Goal: Task Accomplishment & Management: Use online tool/utility

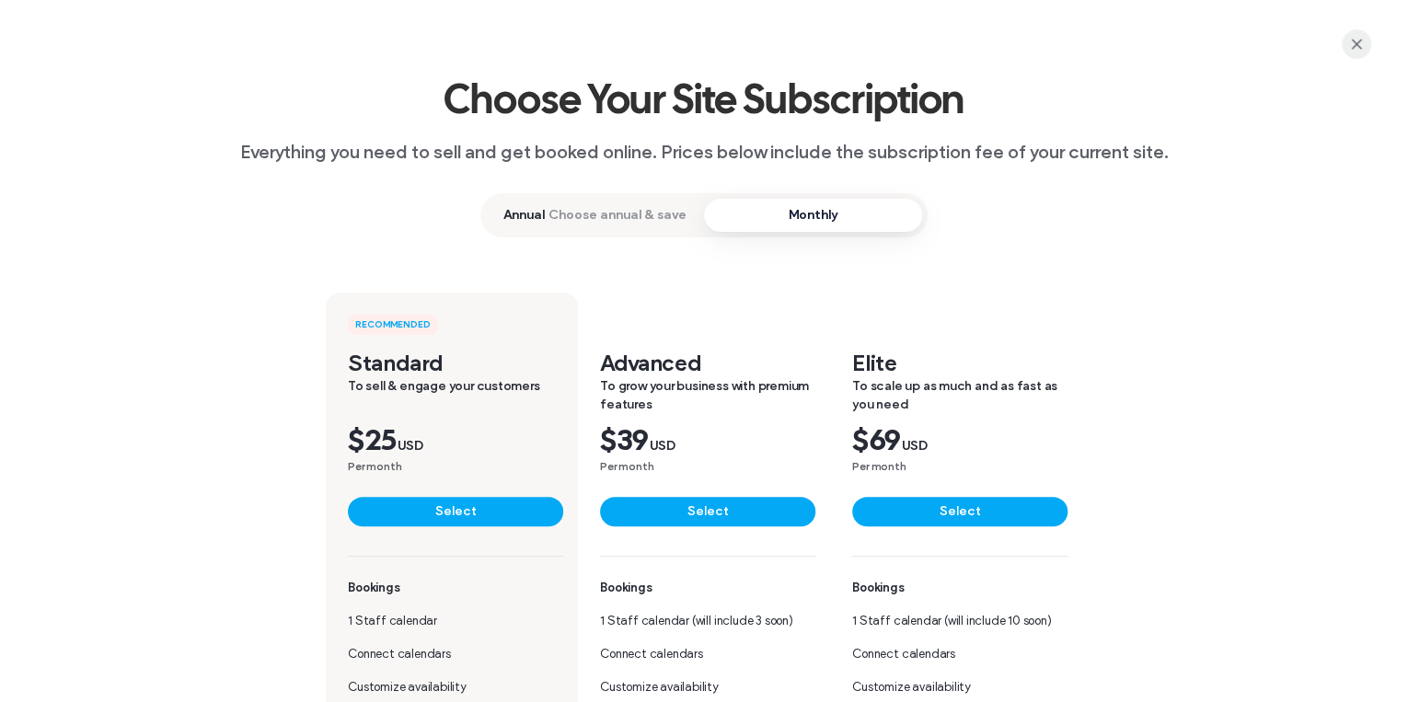
click at [1351, 48] on icon "button" at bounding box center [1356, 44] width 15 height 15
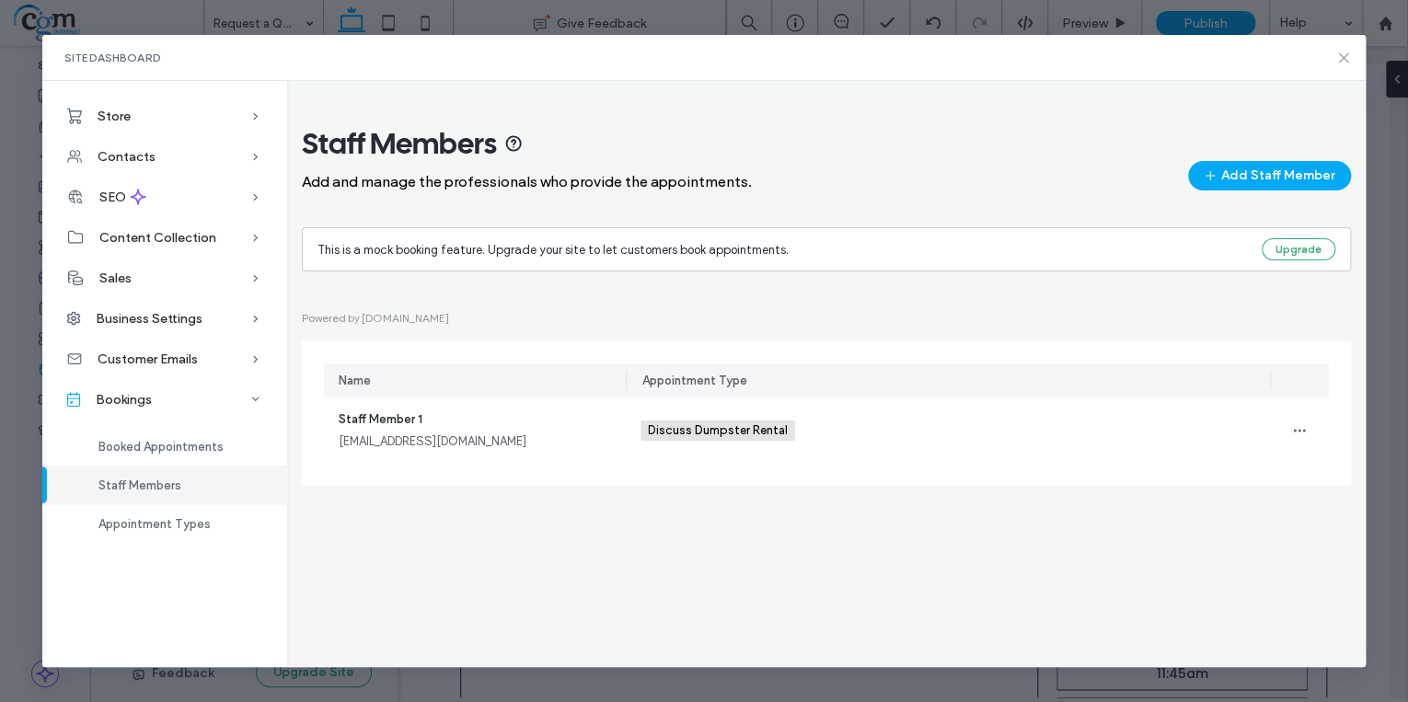
click at [1343, 59] on use at bounding box center [1343, 57] width 8 height 8
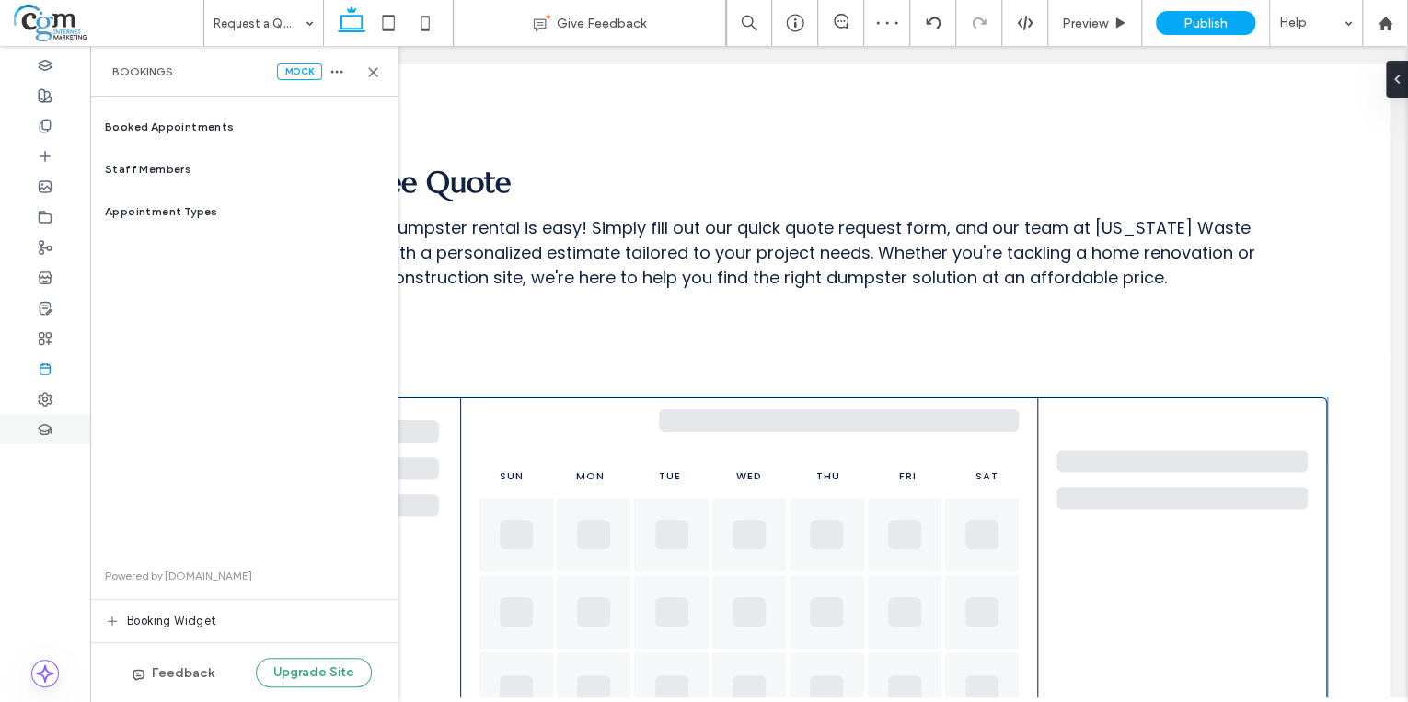
scroll to position [957, 0]
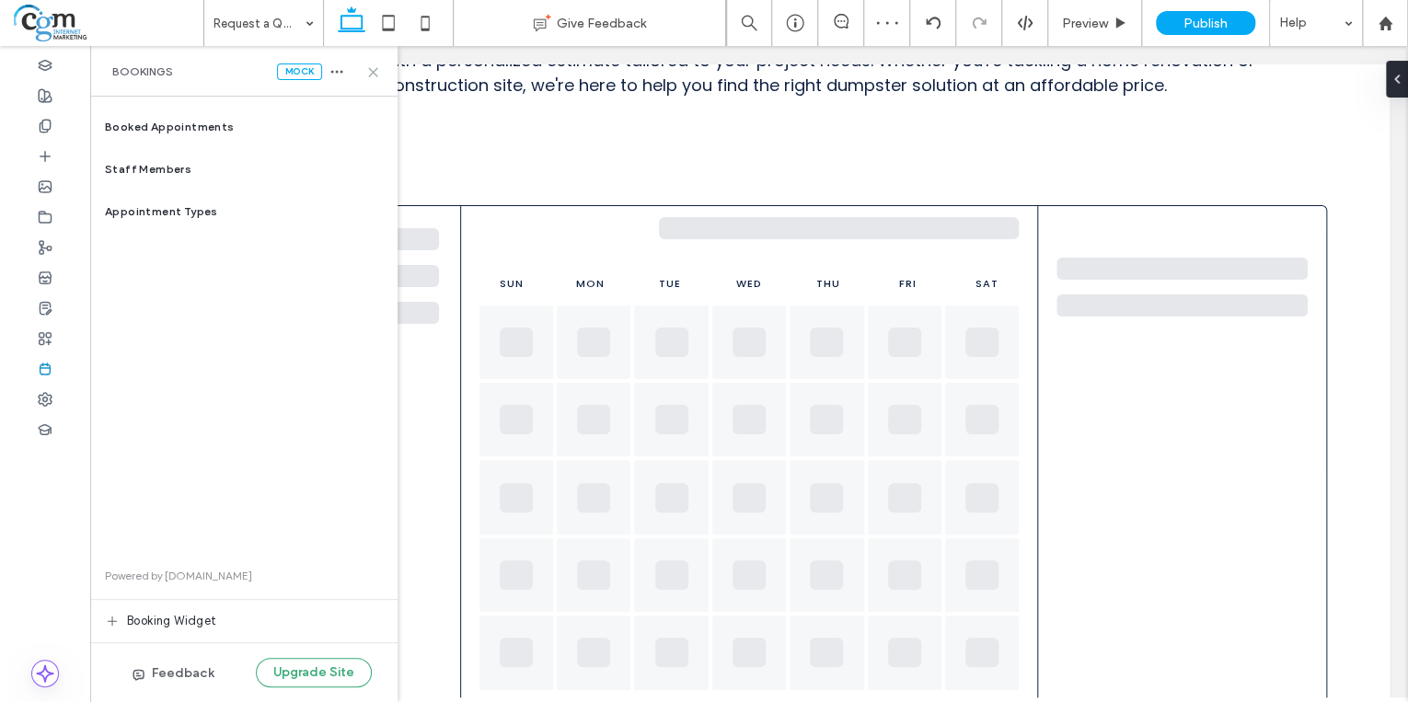
click at [369, 72] on icon at bounding box center [373, 72] width 14 height 14
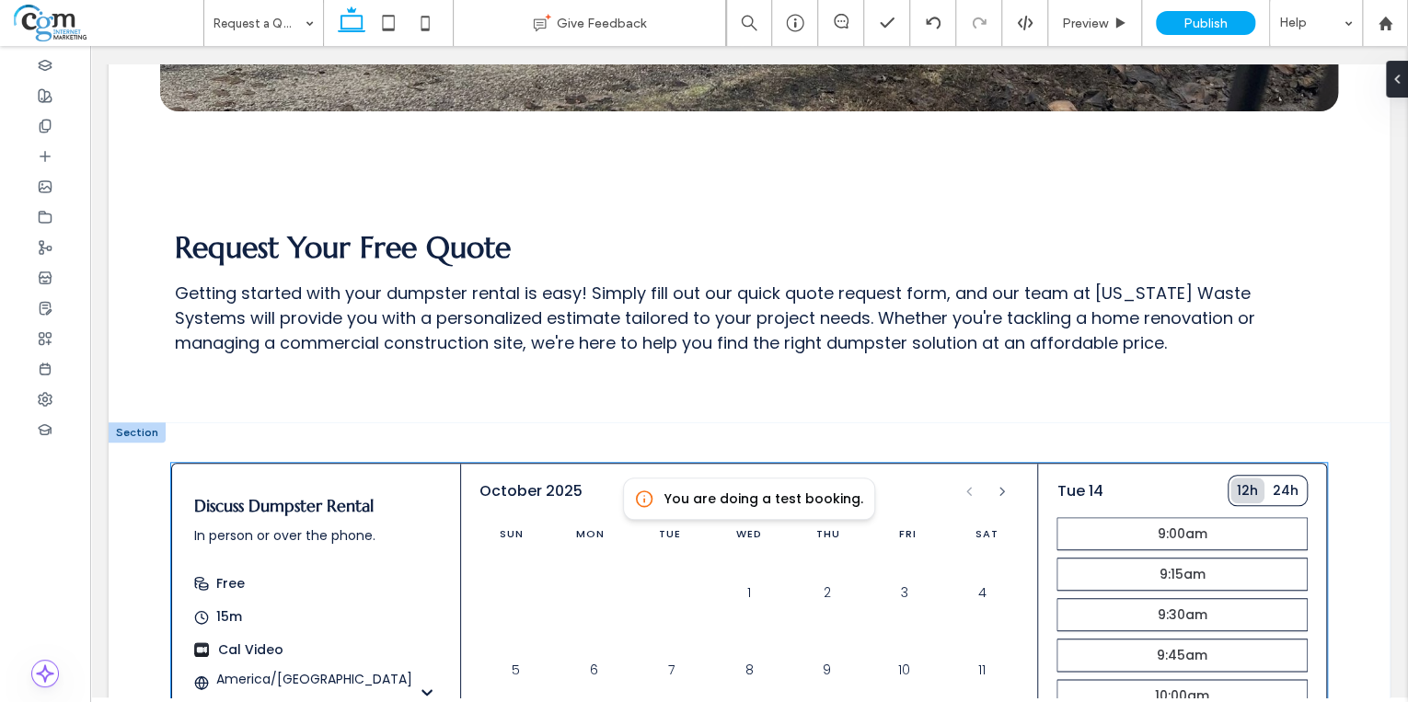
scroll to position [663, 0]
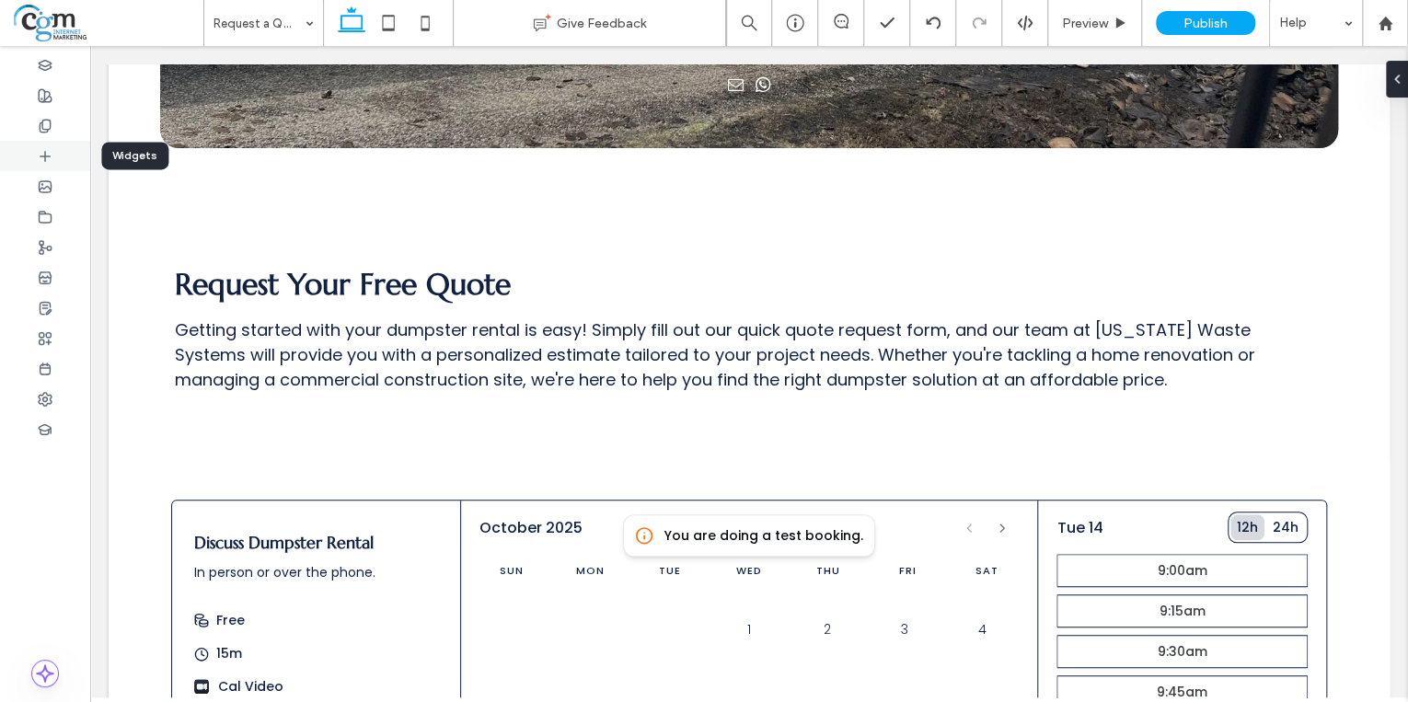
click at [43, 149] on icon at bounding box center [45, 156] width 15 height 15
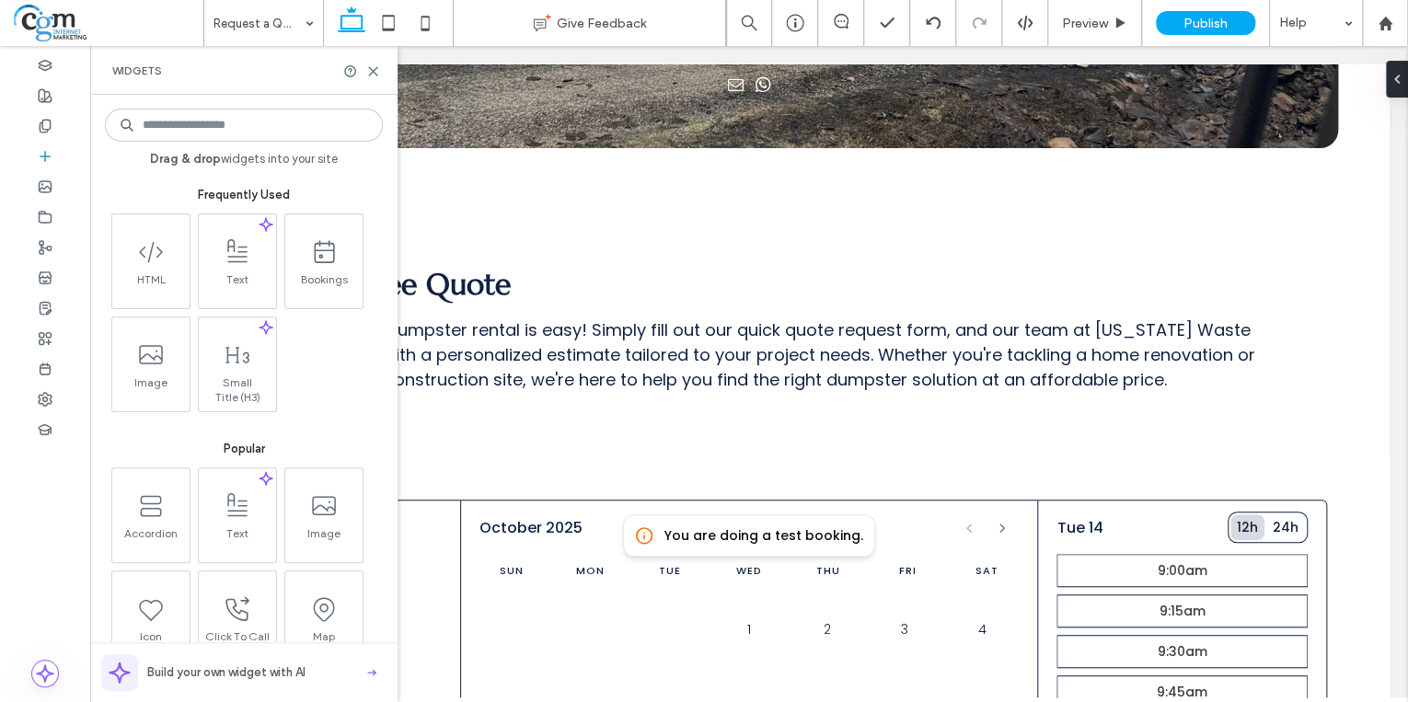
click at [217, 118] on input at bounding box center [244, 125] width 278 height 33
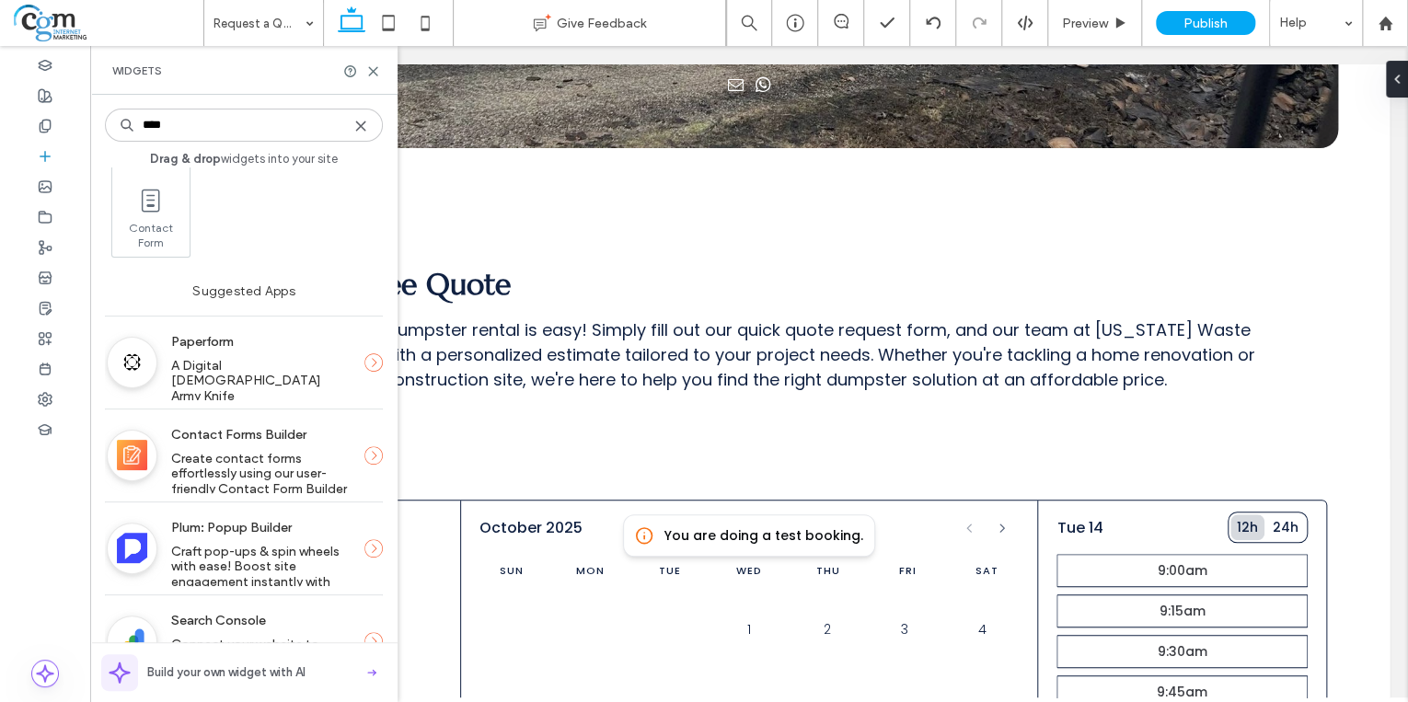
scroll to position [74, 0]
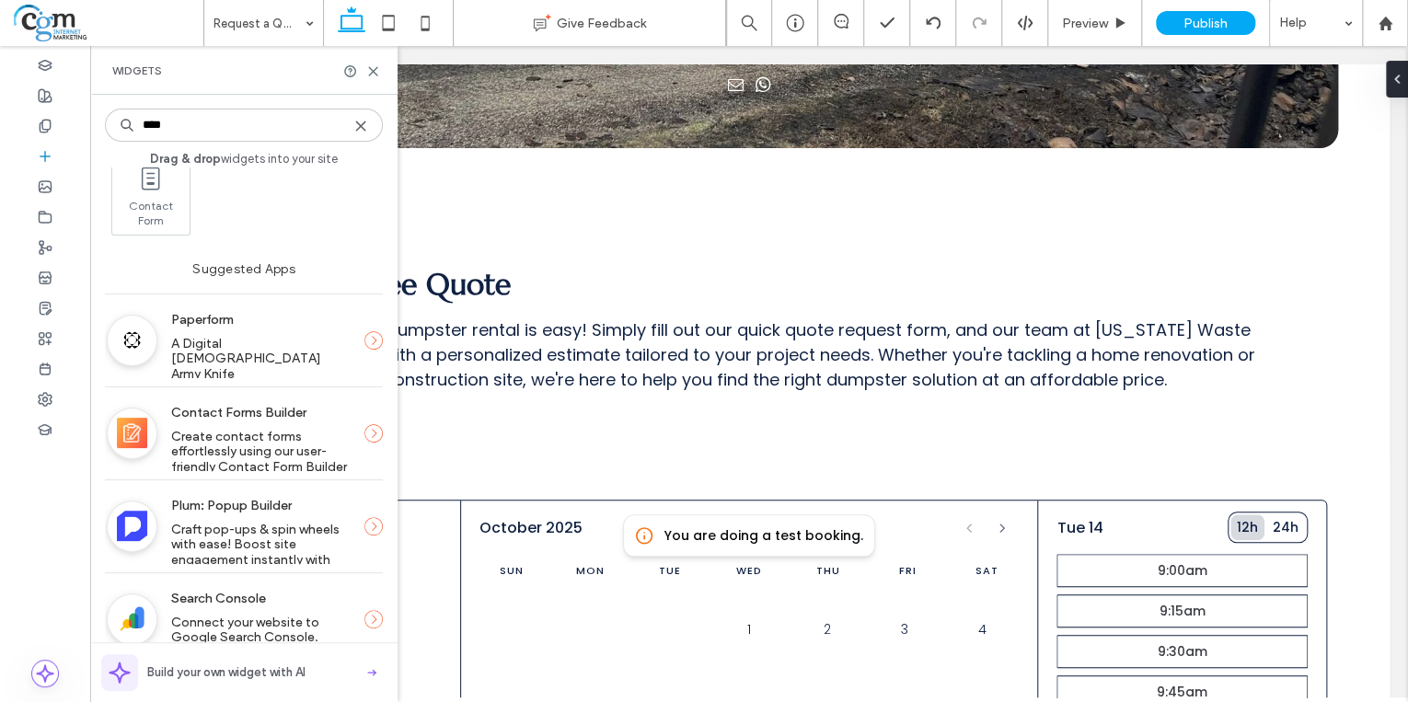
type input "****"
click at [257, 434] on span "Create contact forms effortlessly using our user-friendly Contact Form Builder" at bounding box center [259, 452] width 176 height 46
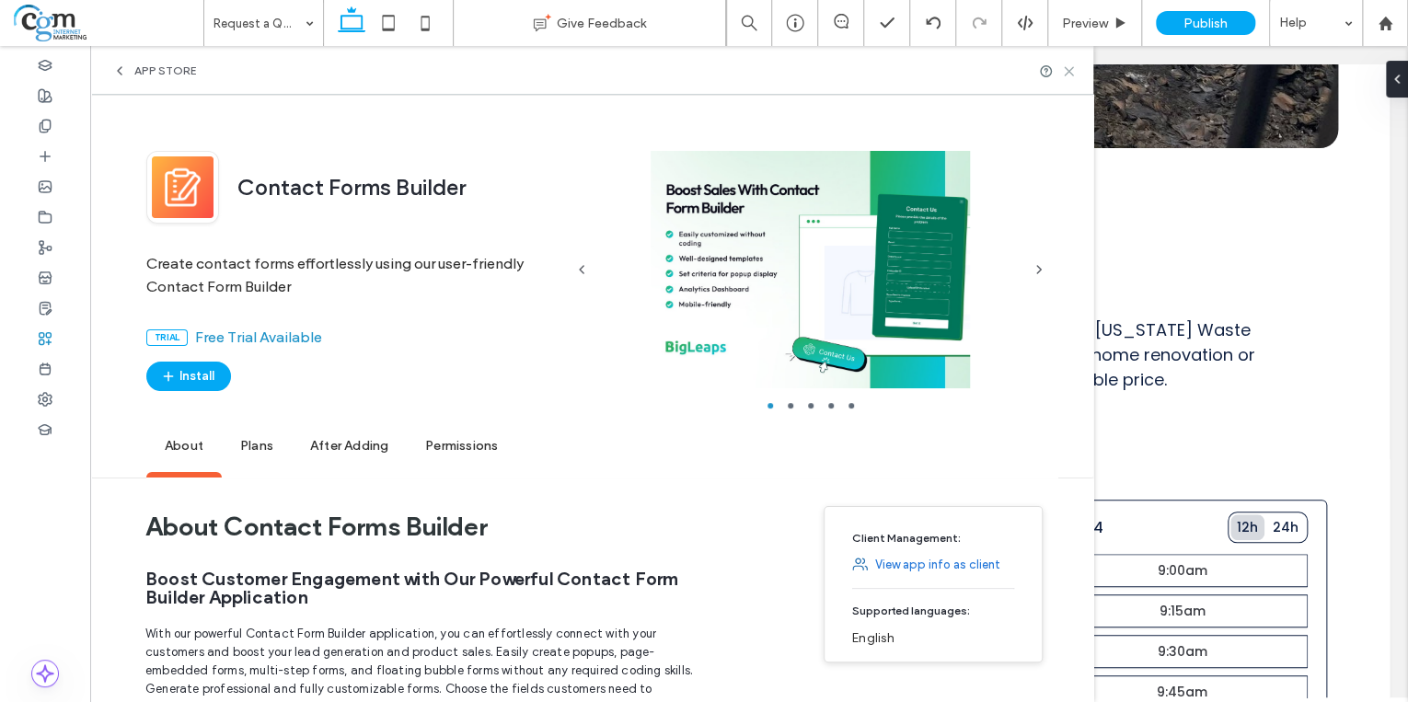
drag, startPoint x: 1079, startPoint y: 70, endPoint x: 904, endPoint y: 83, distance: 175.4
click at [1073, 70] on use at bounding box center [1069, 71] width 8 height 8
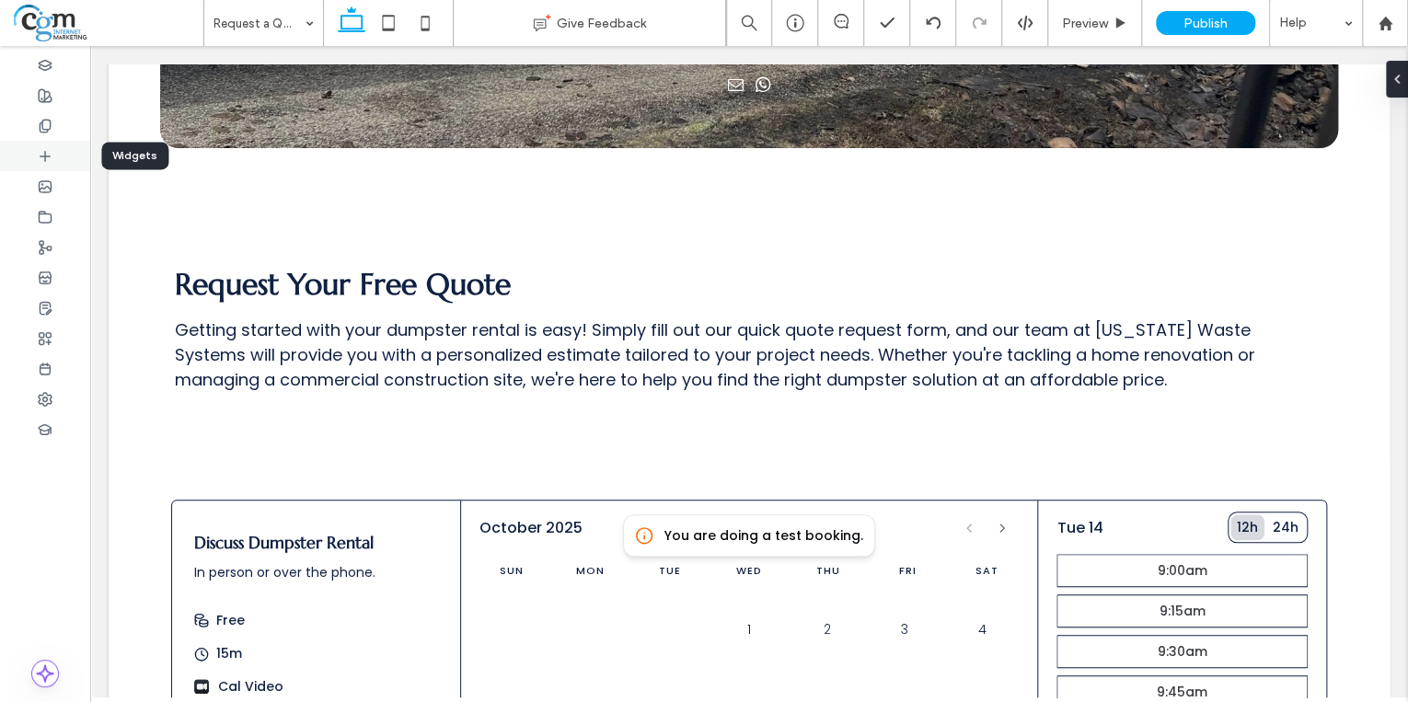
click at [48, 150] on icon at bounding box center [45, 156] width 15 height 15
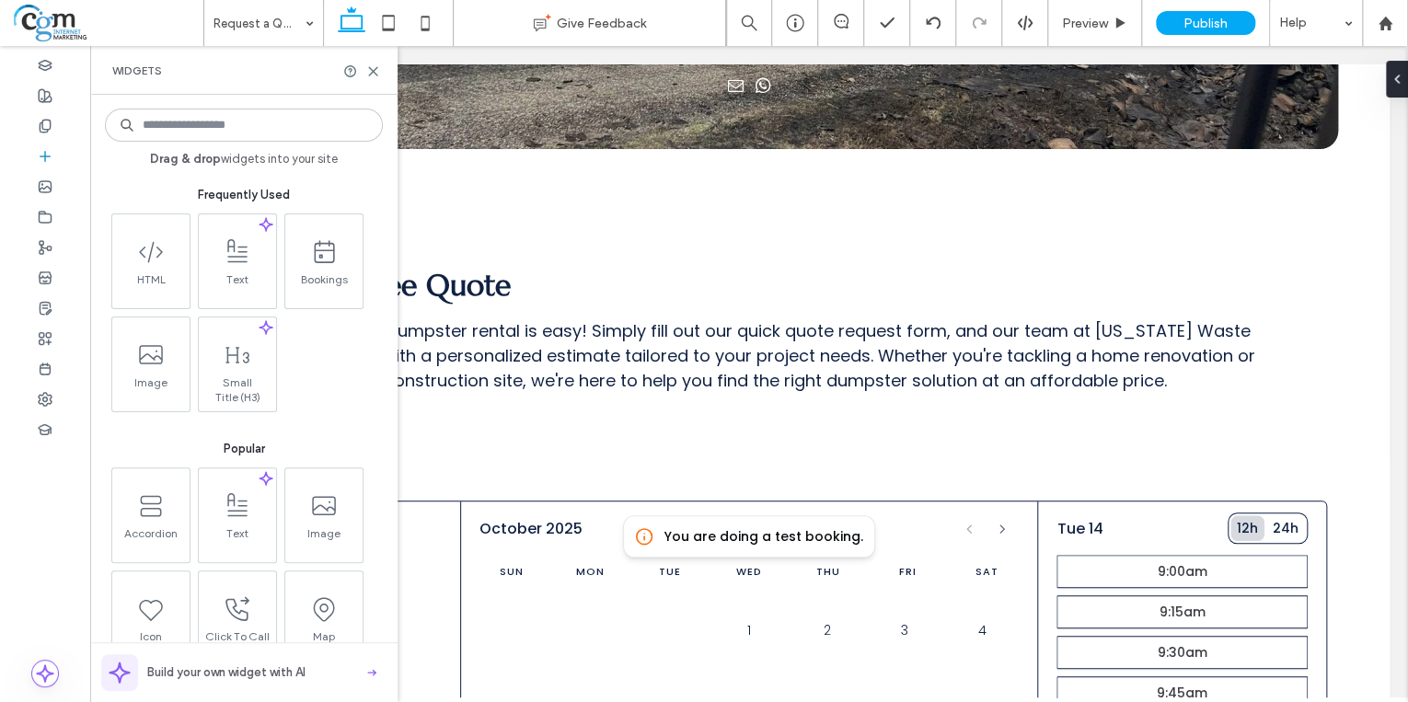
scroll to position [663, 0]
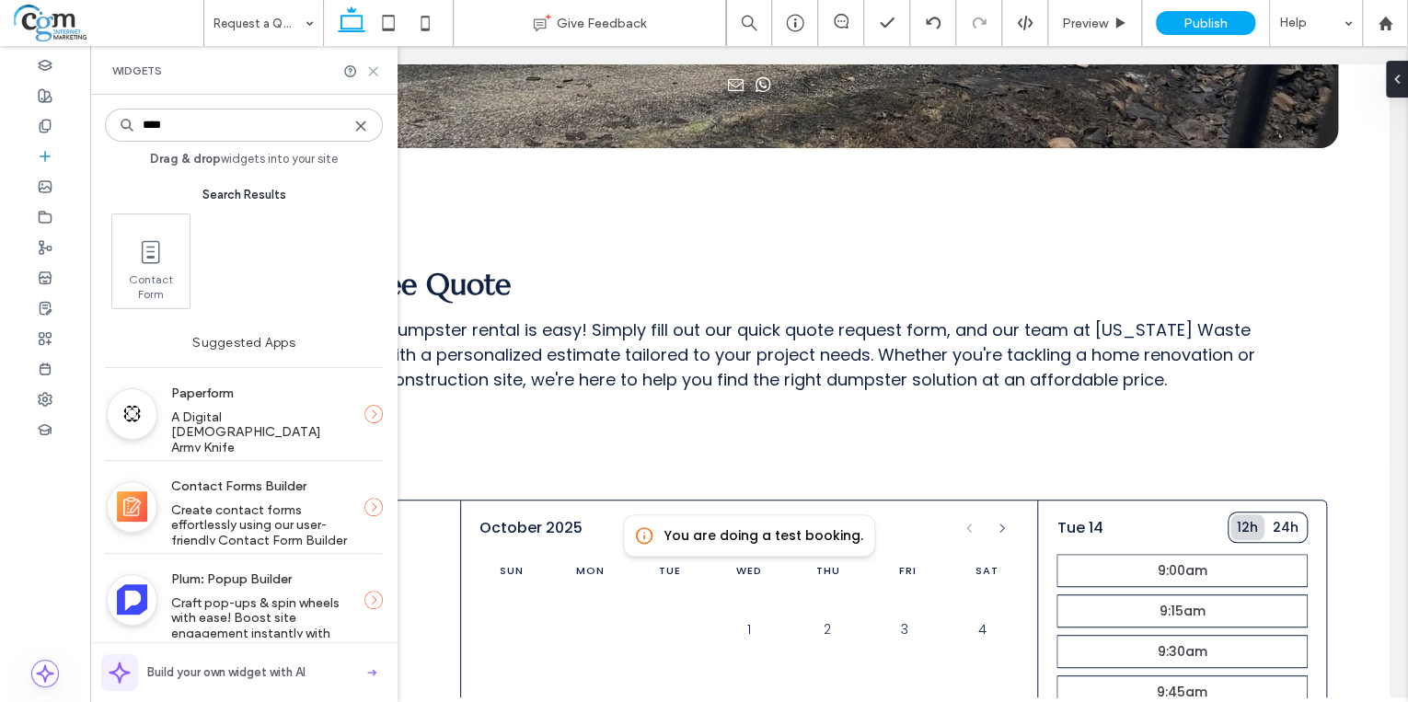
type input "****"
click at [371, 66] on icon at bounding box center [373, 71] width 14 height 14
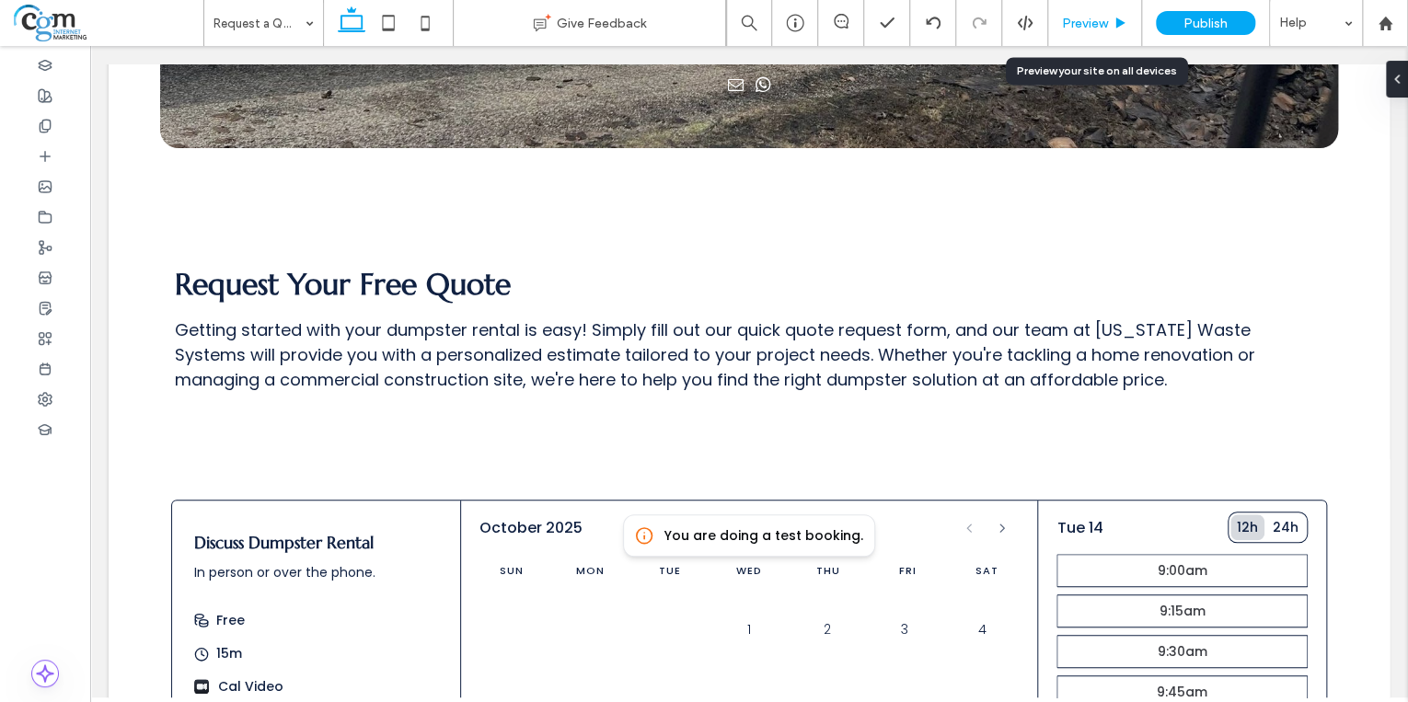
click at [1107, 27] on span "Preview" at bounding box center [1085, 24] width 46 height 16
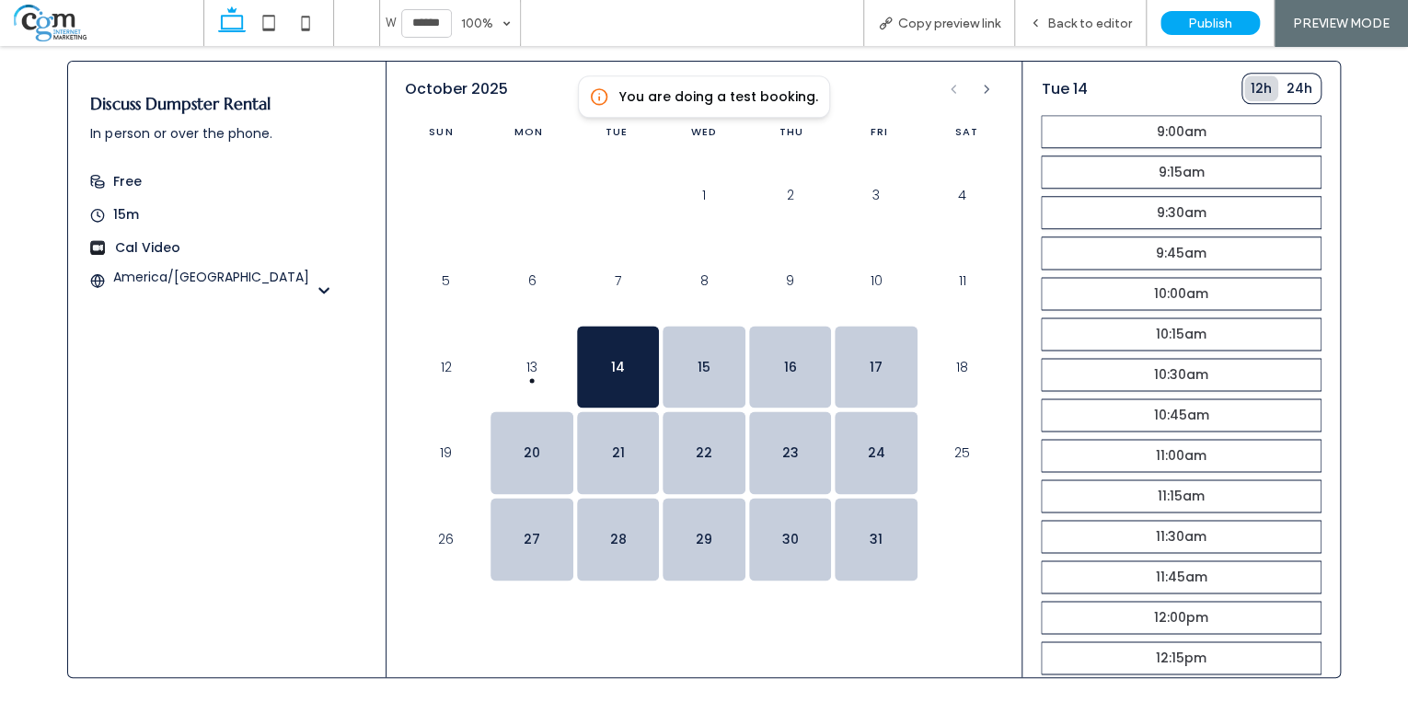
scroll to position [1096, 0]
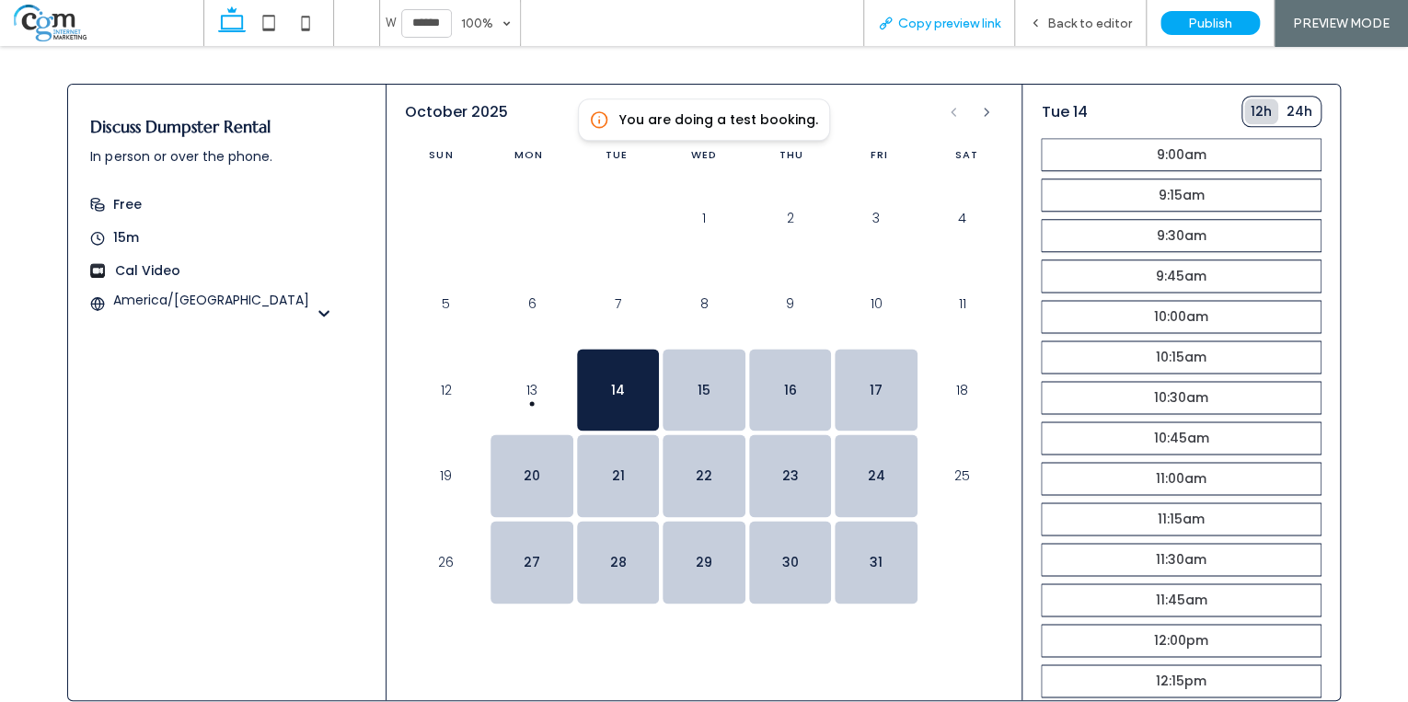
click at [956, 27] on span "Copy preview link" at bounding box center [949, 24] width 102 height 16
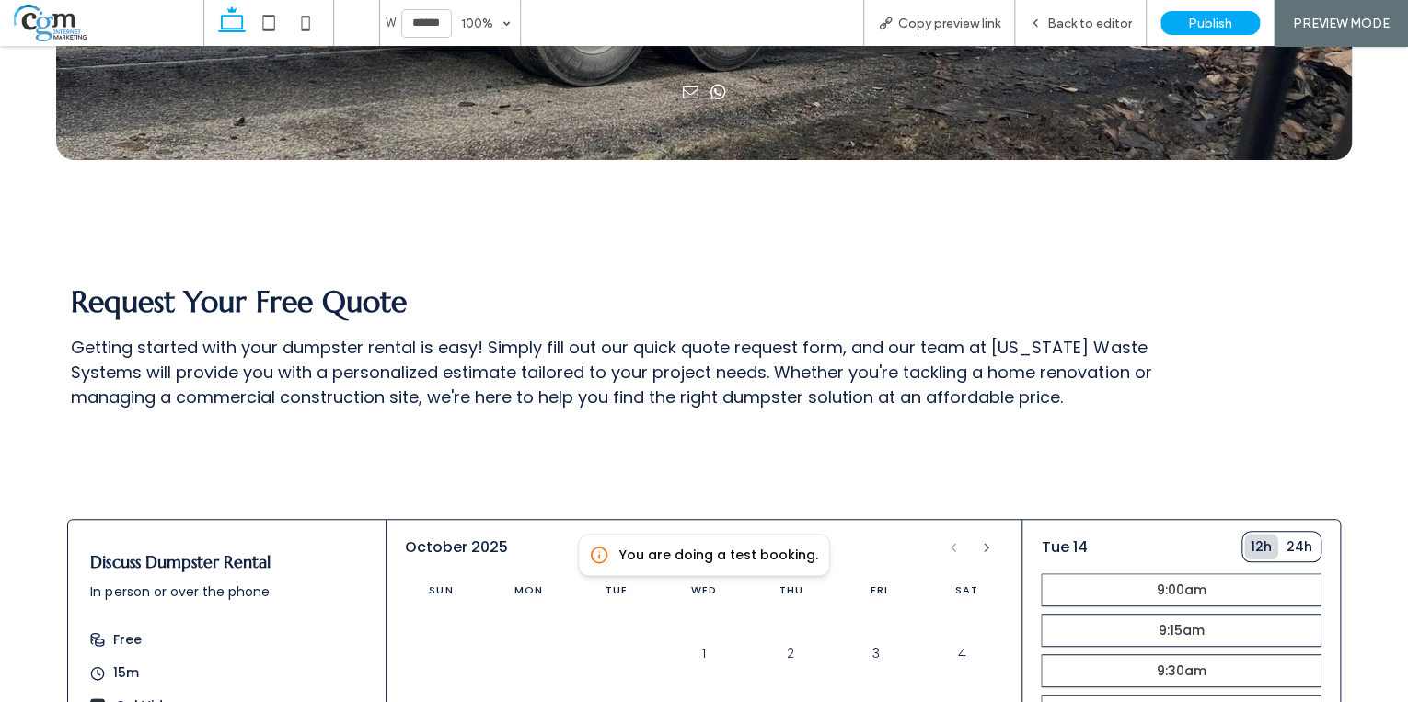
scroll to position [654, 0]
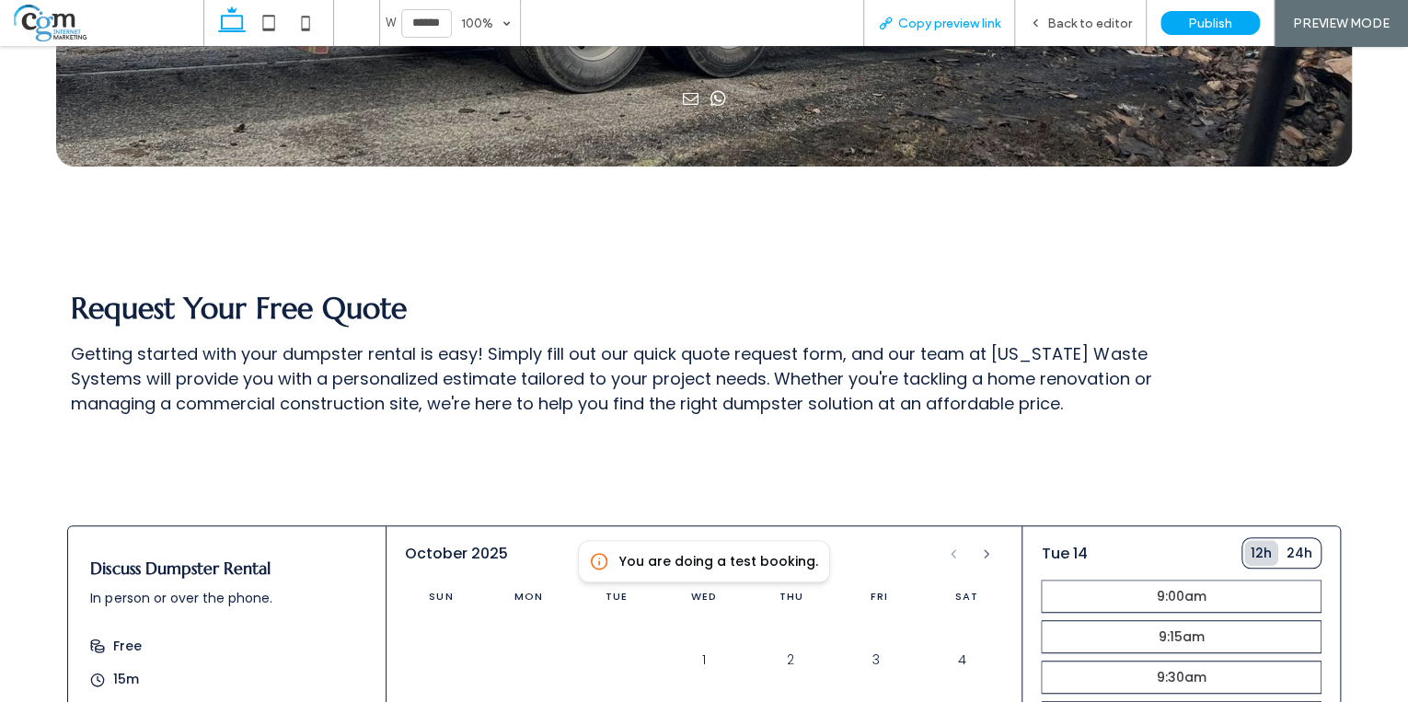
click at [980, 27] on span "Copy preview link" at bounding box center [949, 24] width 102 height 16
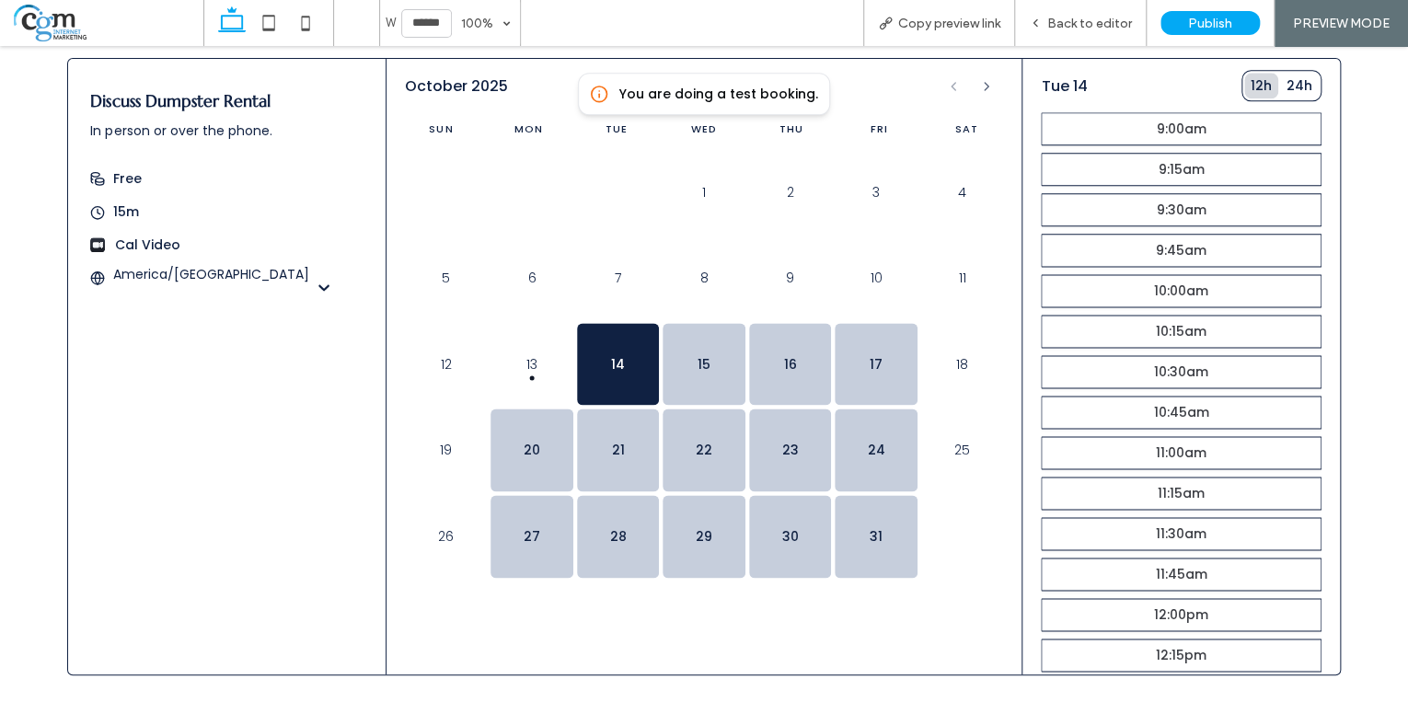
scroll to position [1096, 0]
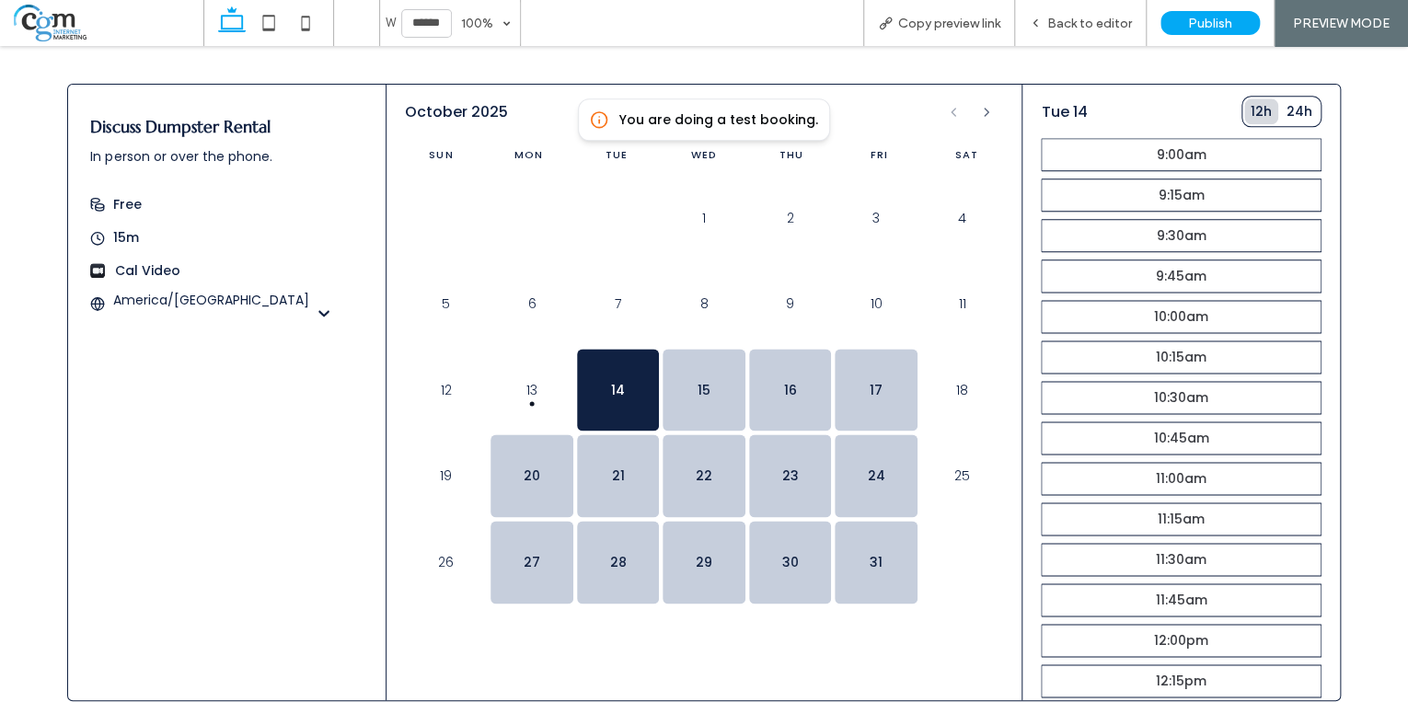
click at [94, 91] on div "Discuss Dumpster Rental In person or over the phone. 15m Cal Video [GEOGRAPHIC_…" at bounding box center [212, 211] width 289 height 252
click at [772, 62] on div "You are doing a test booking. Discuss Dumpster Rental In person or over the pho…" at bounding box center [704, 391] width 1408 height 703
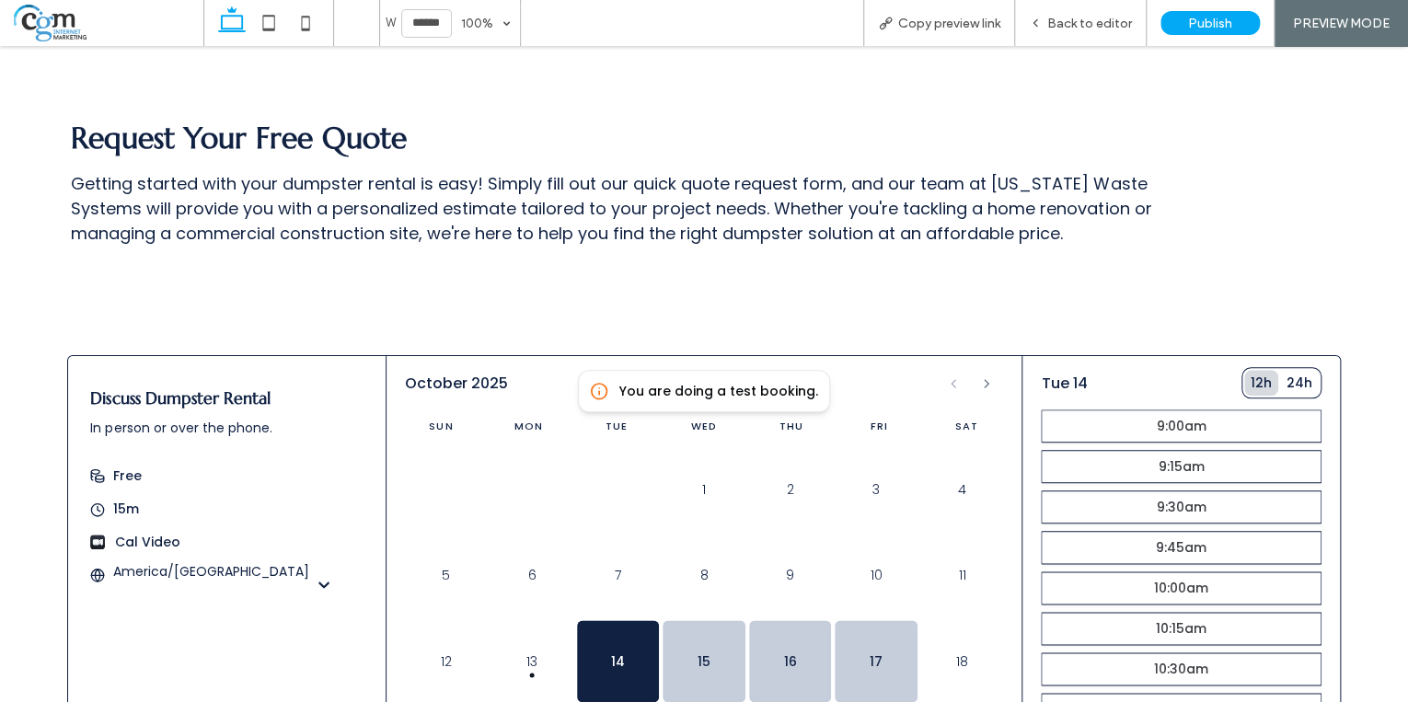
scroll to position [802, 0]
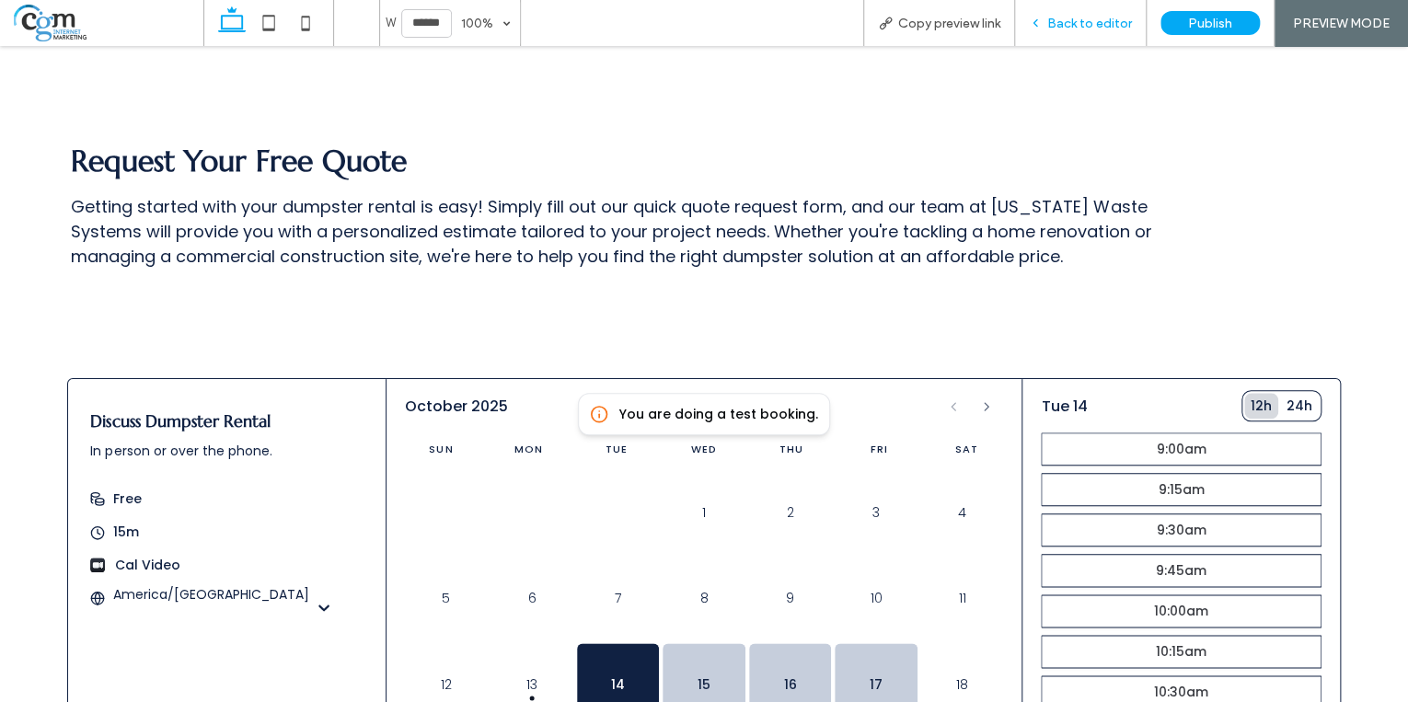
click at [1071, 20] on span "Back to editor" at bounding box center [1089, 24] width 85 height 16
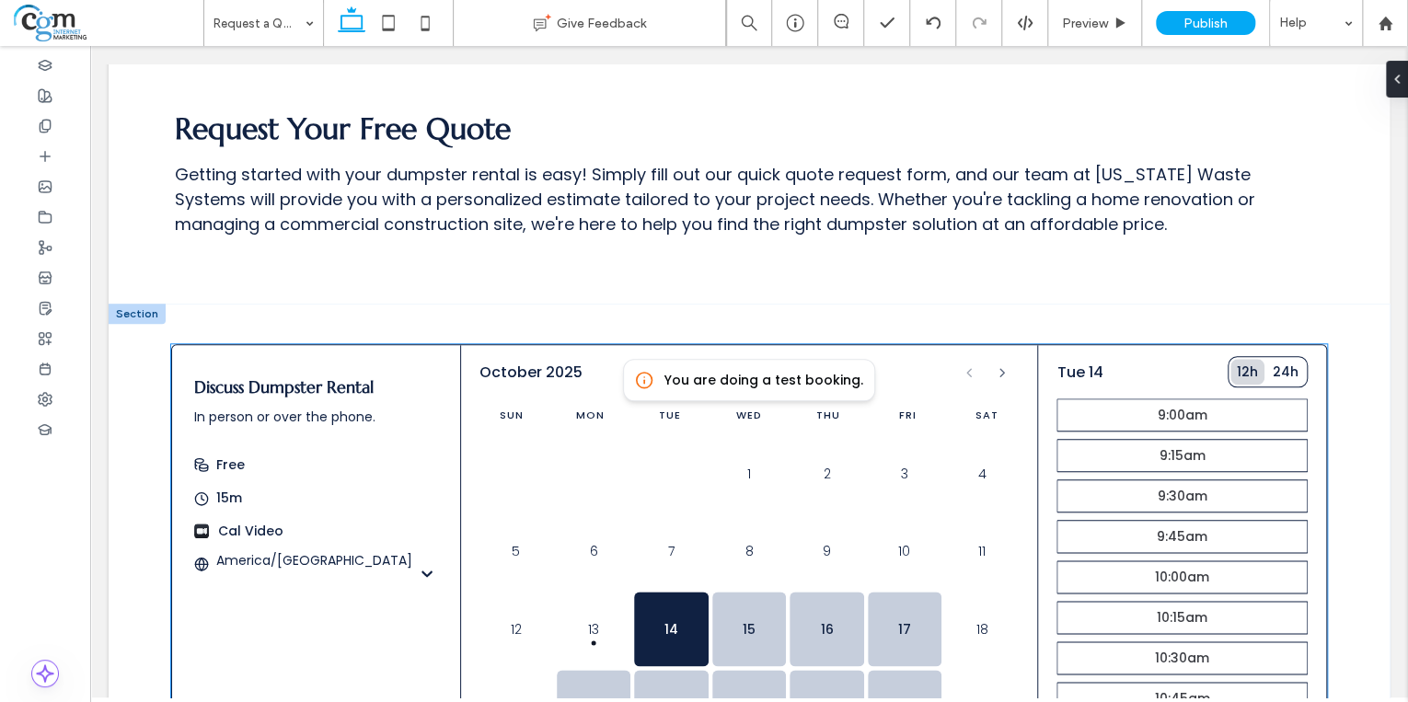
scroll to position [815, 0]
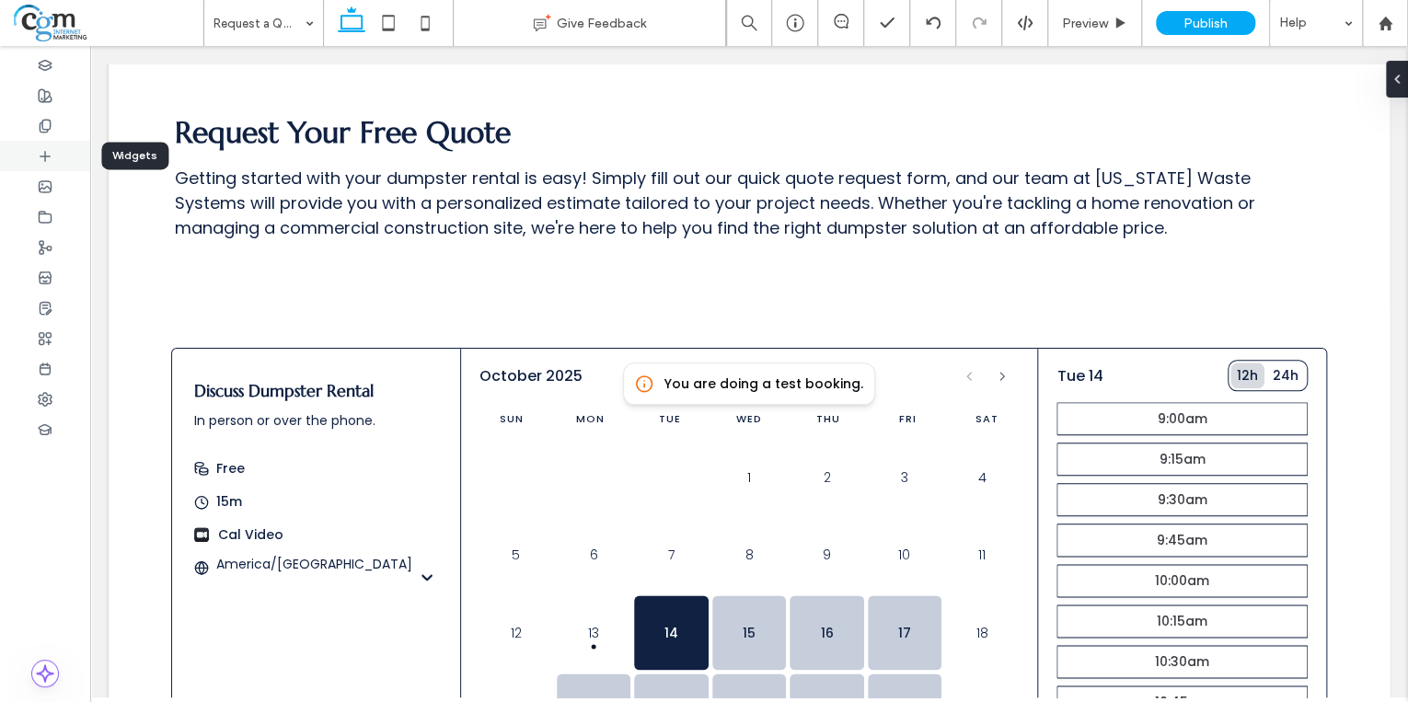
click at [62, 158] on div at bounding box center [45, 156] width 90 height 30
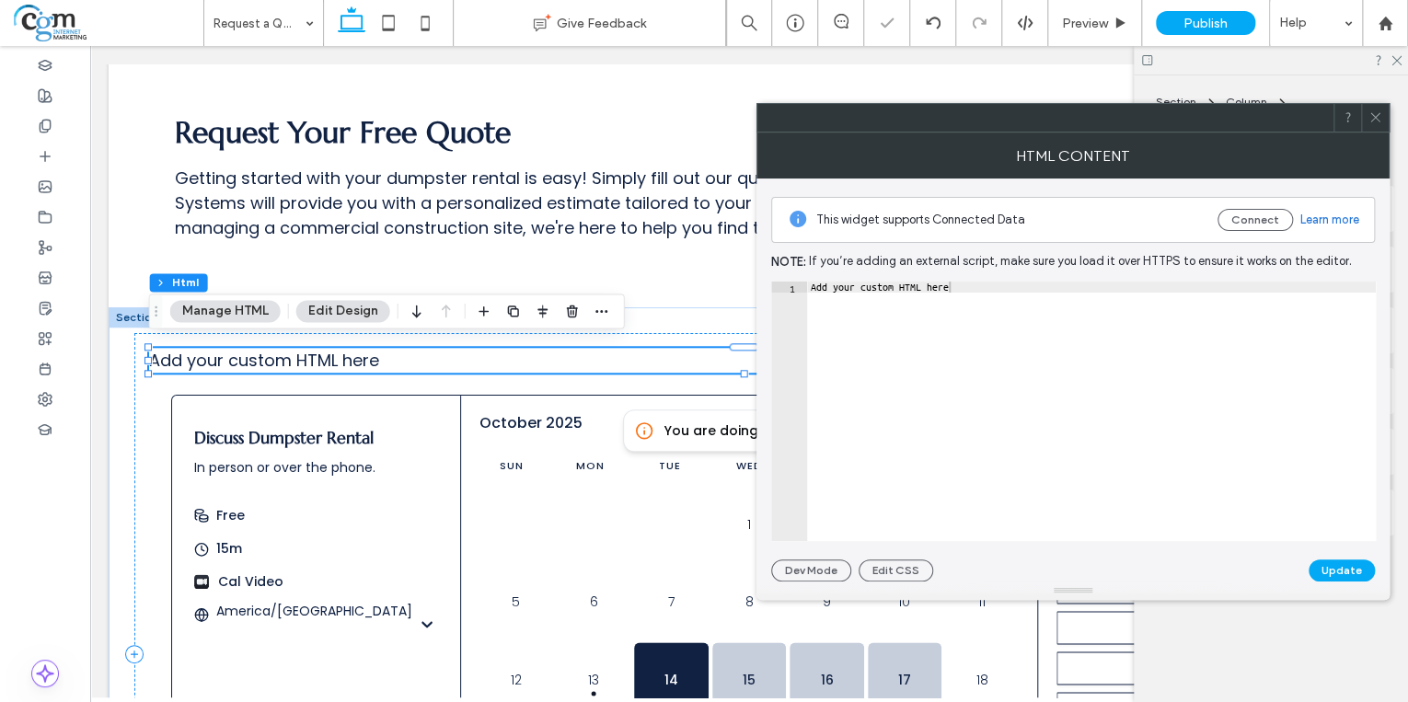
type textarea "**********"
click at [888, 368] on div "Add your custom HTML here" at bounding box center [1091, 423] width 569 height 283
click at [847, 378] on div "Add your custom HTML here" at bounding box center [1091, 423] width 569 height 283
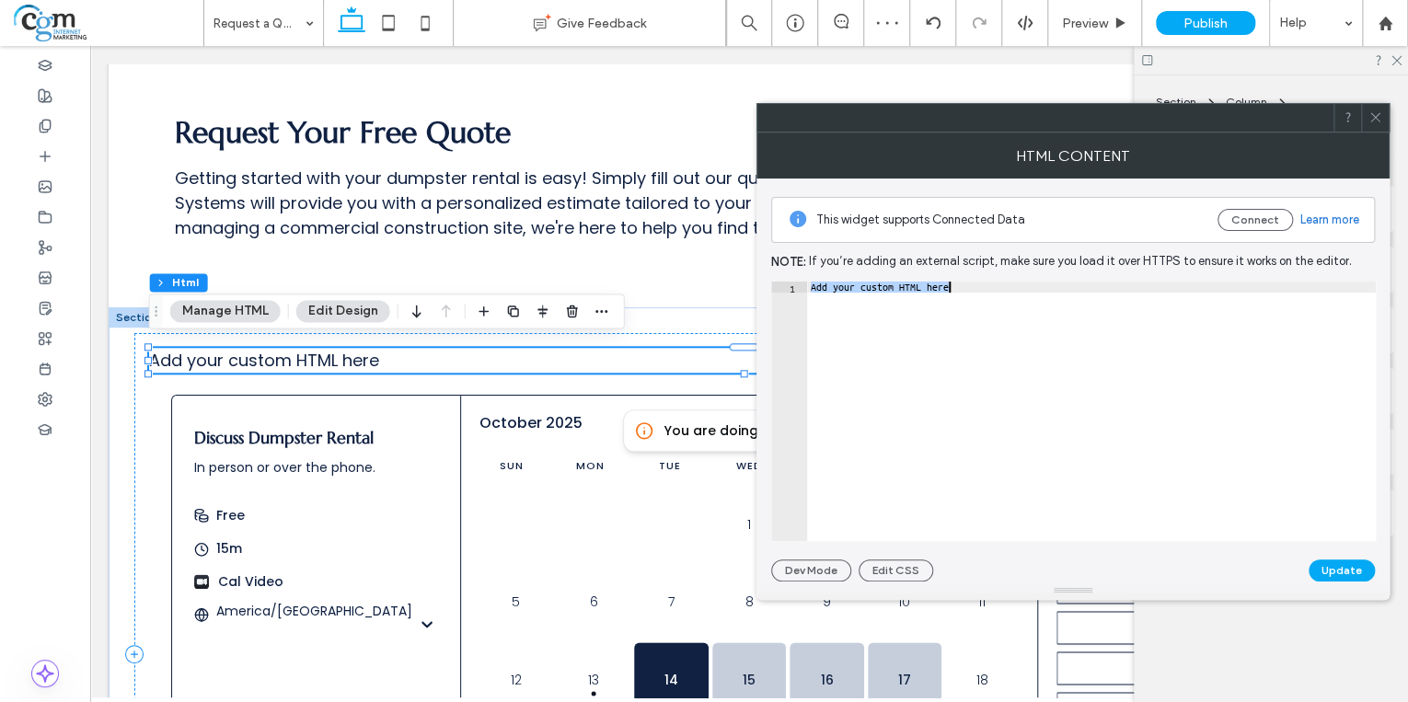
paste textarea "Cursor at row 1"
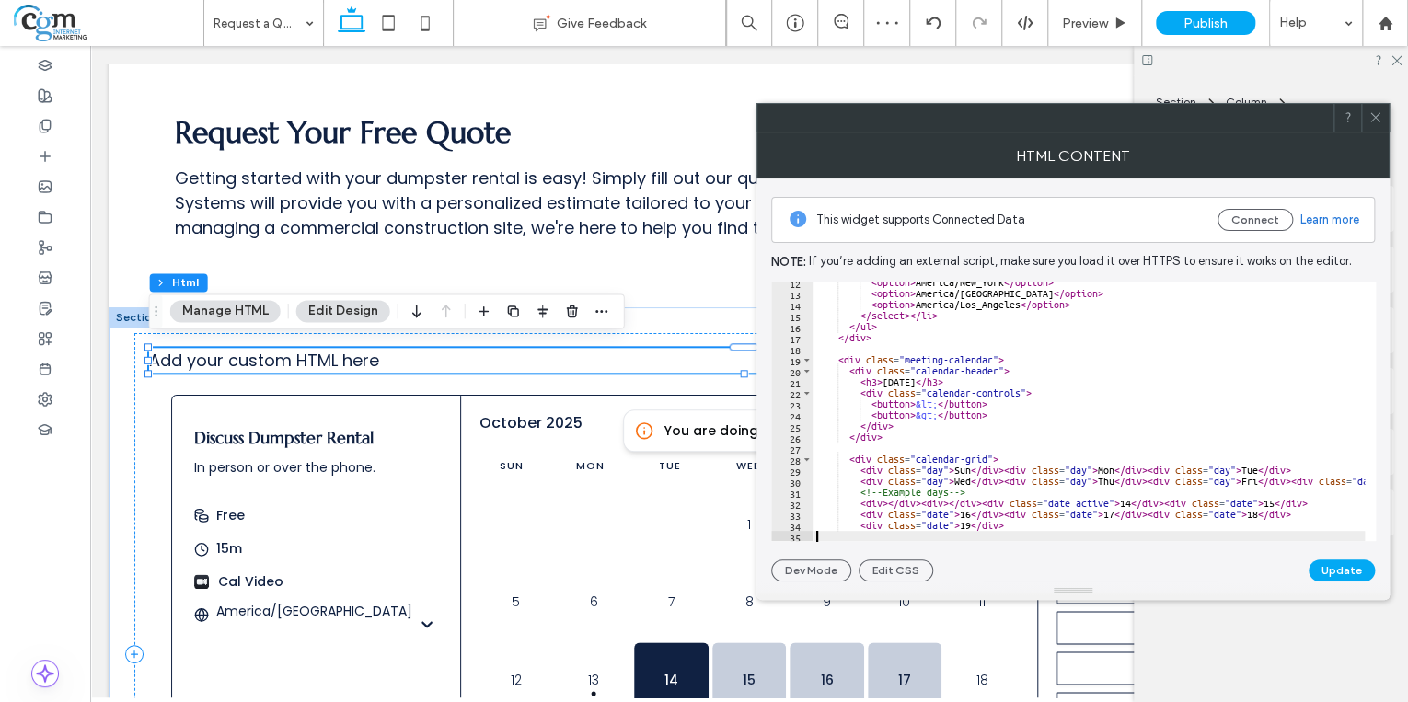
scroll to position [125, 0]
click at [1336, 577] on button "Update" at bounding box center [1342, 571] width 66 height 22
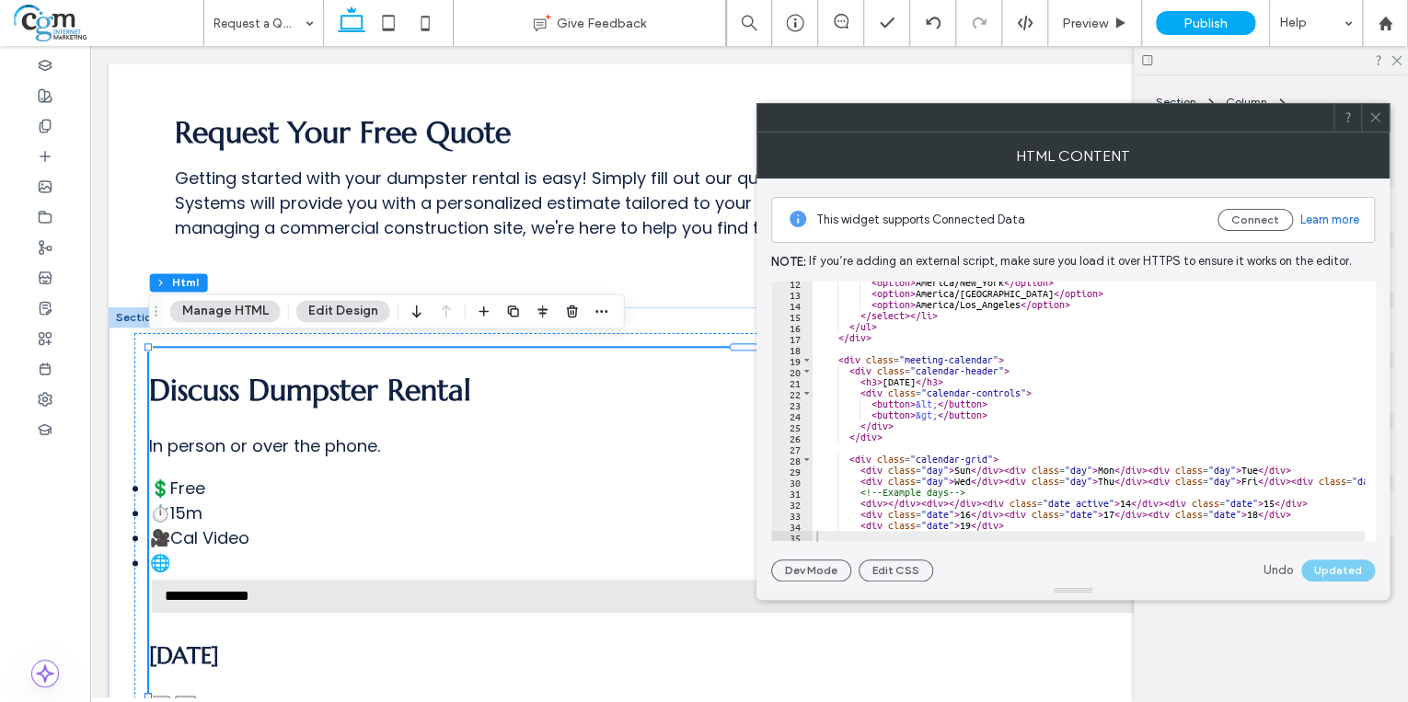
click at [1370, 119] on icon at bounding box center [1376, 117] width 14 height 14
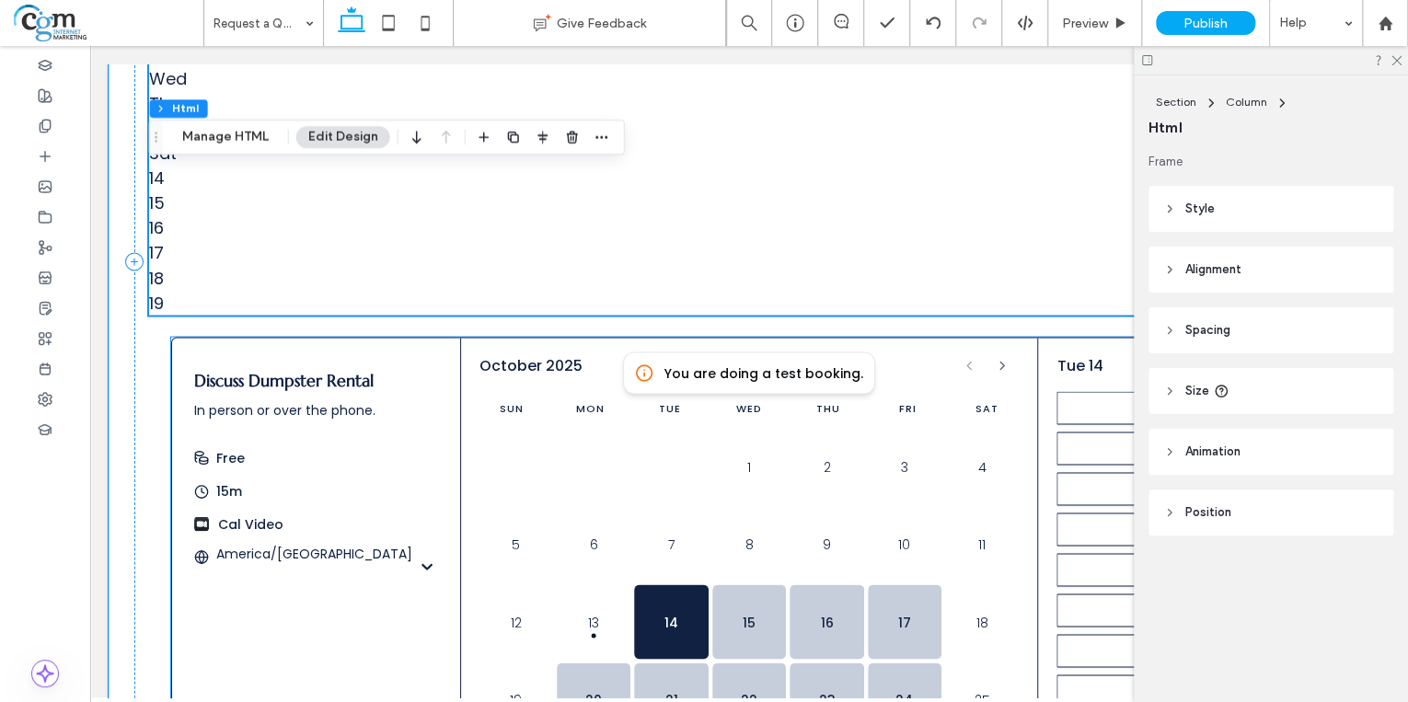
scroll to position [1551, 0]
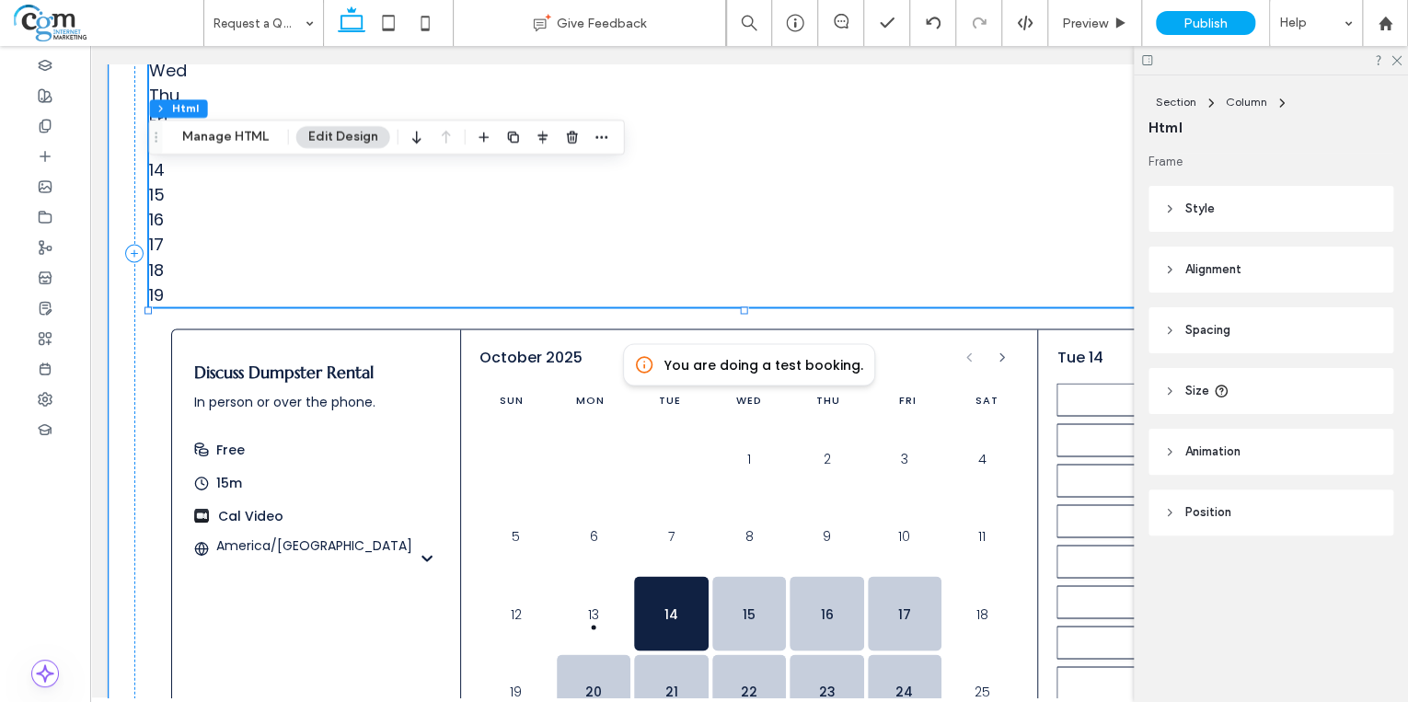
click at [718, 232] on div "17" at bounding box center [749, 244] width 1200 height 25
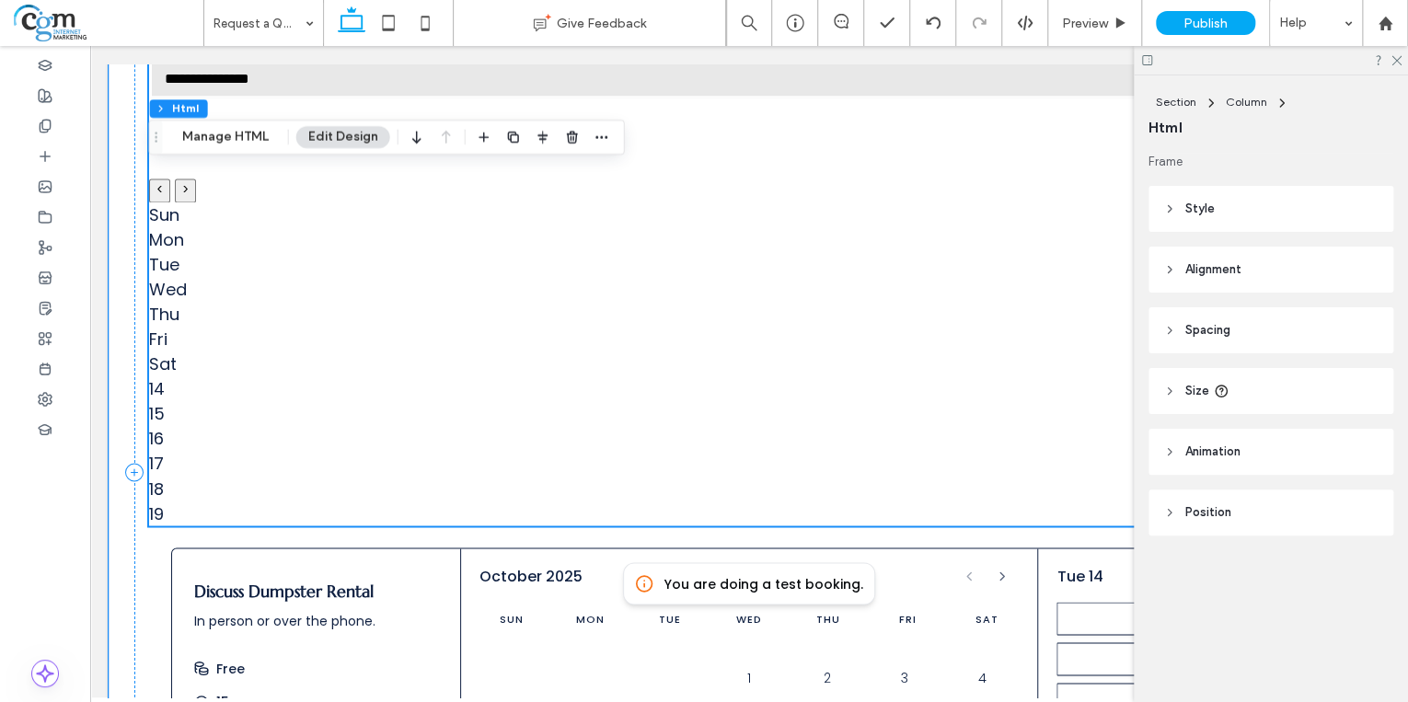
scroll to position [1330, 0]
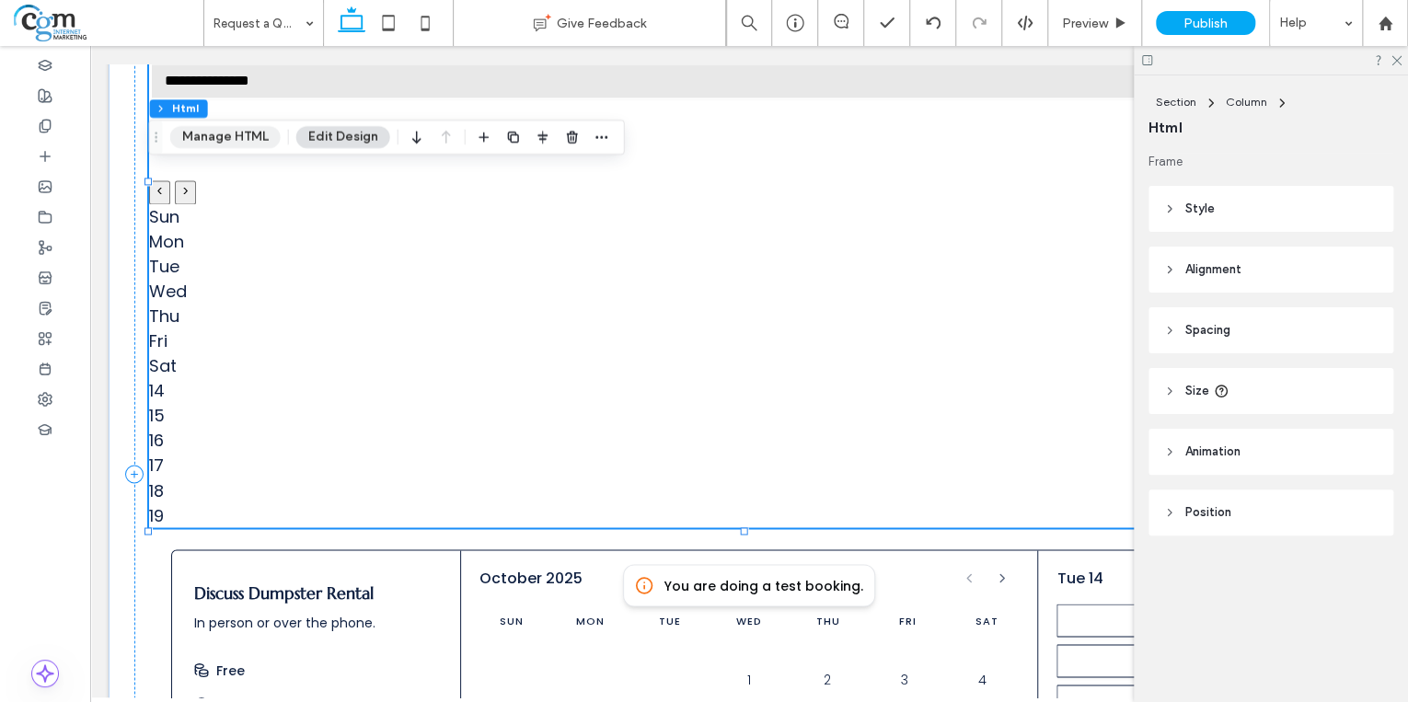
click at [239, 137] on button "Manage HTML" at bounding box center [225, 137] width 110 height 22
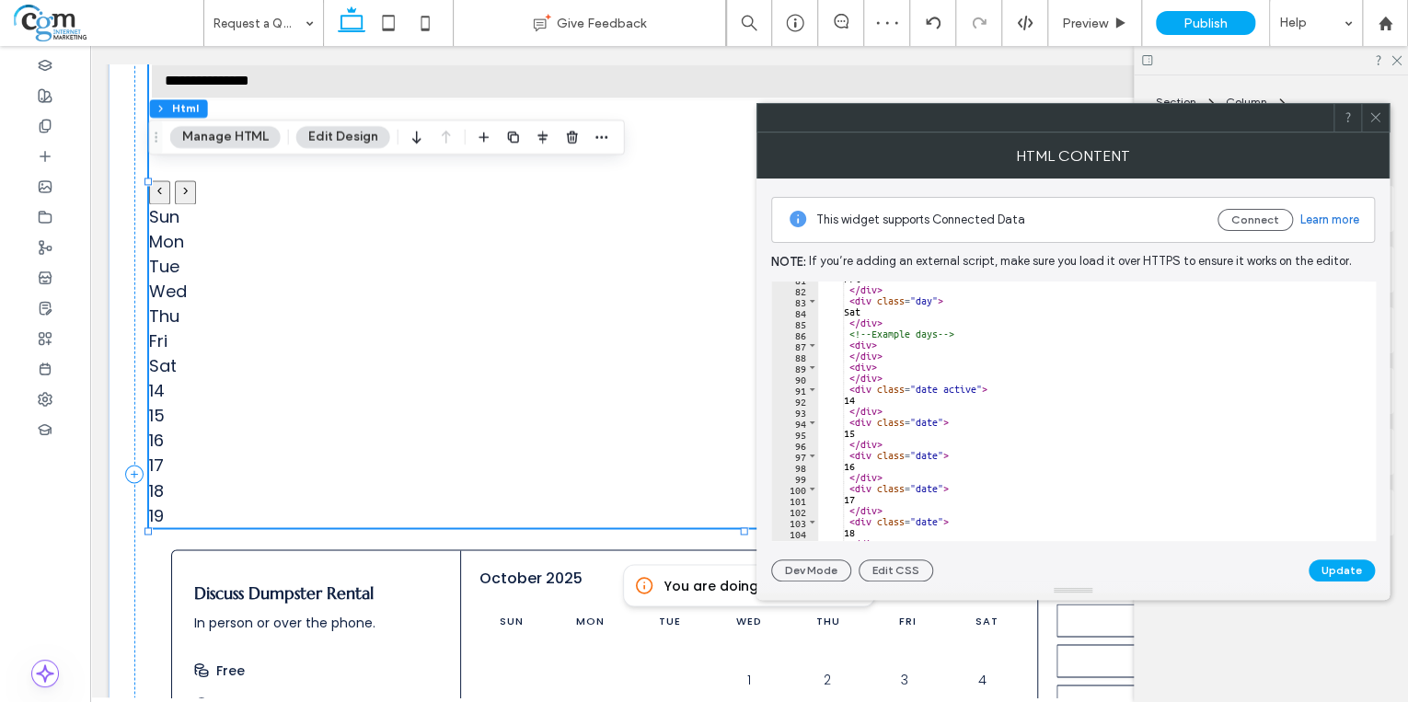
scroll to position [976, 0]
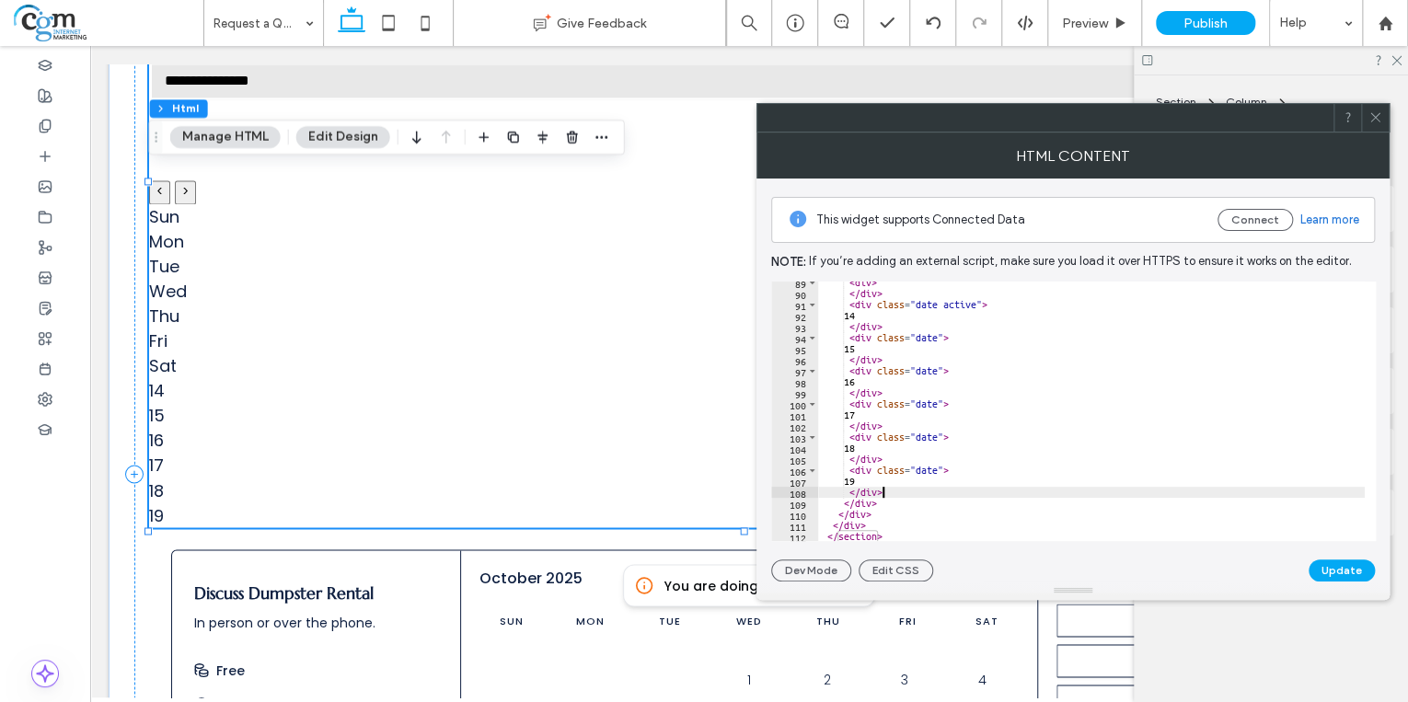
click at [914, 491] on div "< div > </ div > < div class = "date active" > 14 </ div > < div class = "date"…" at bounding box center [1091, 418] width 547 height 283
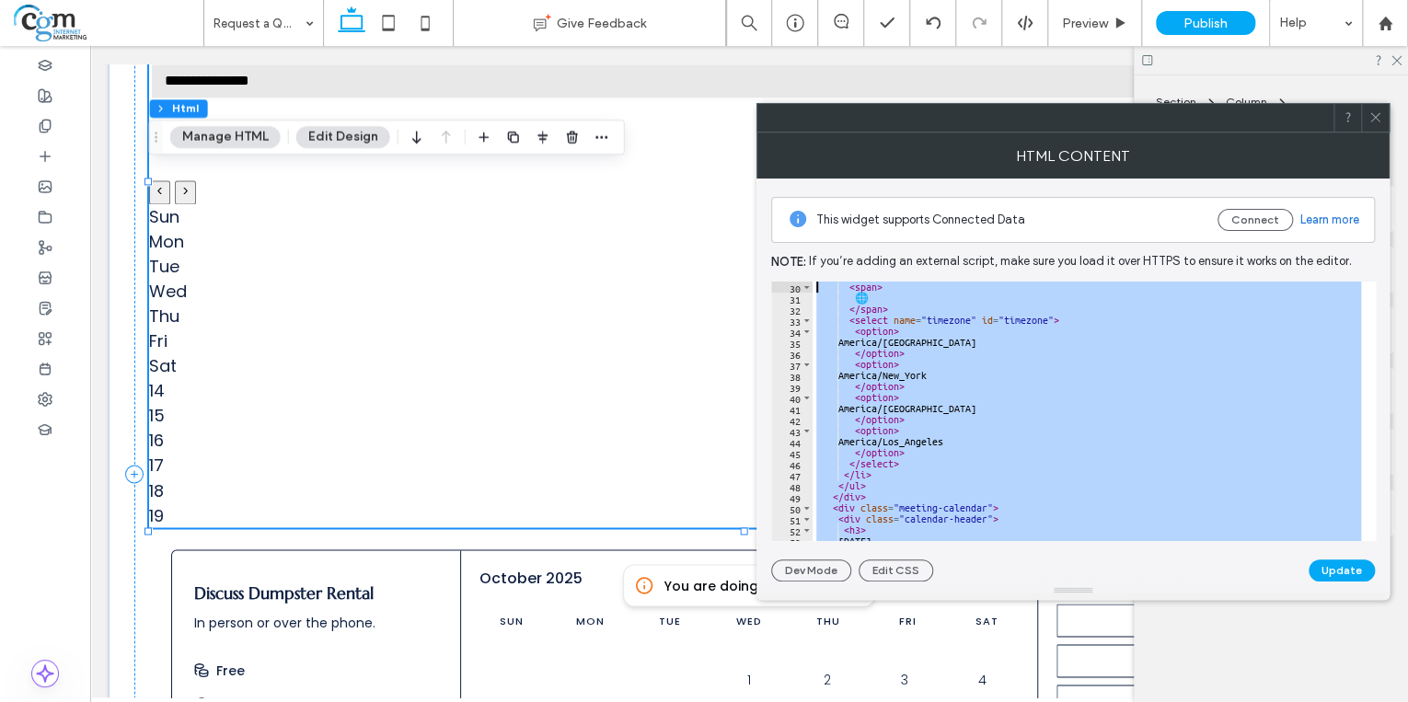
scroll to position [0, 0]
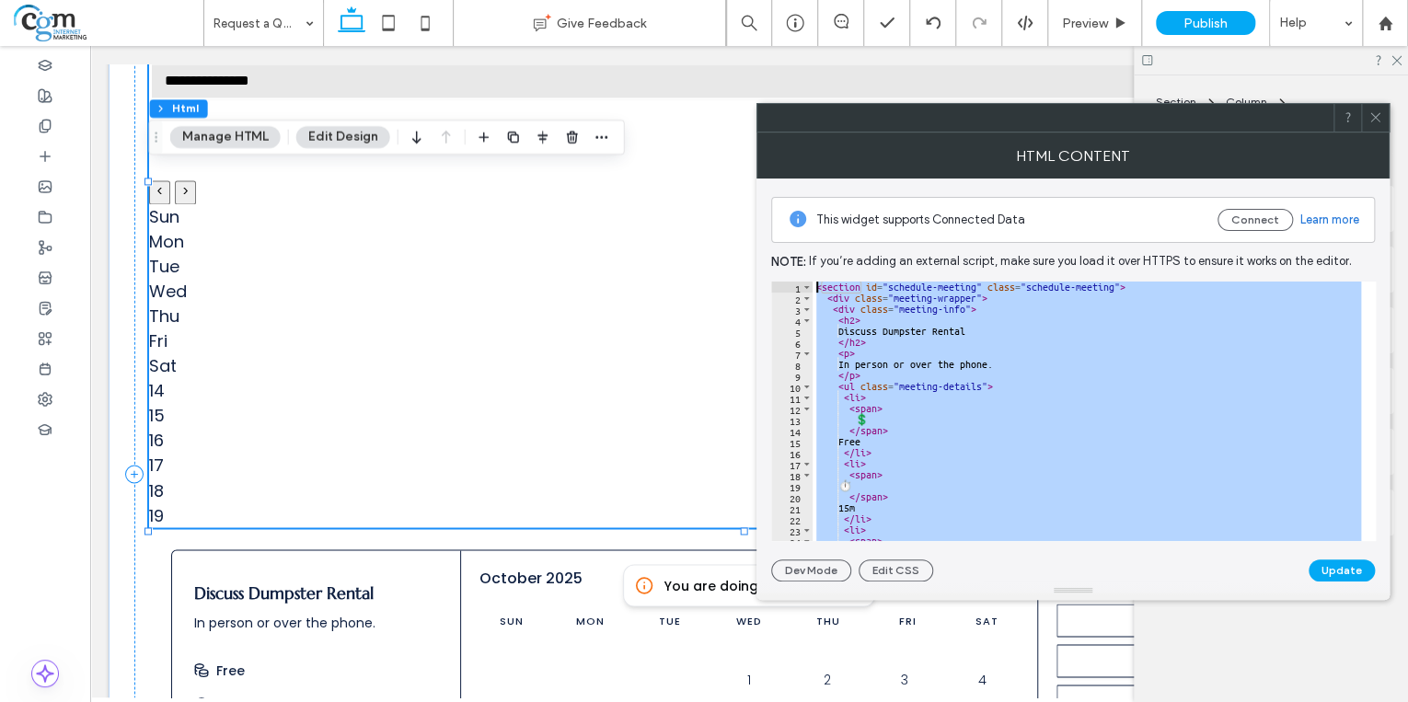
drag, startPoint x: 912, startPoint y: 532, endPoint x: 792, endPoint y: 173, distance: 378.4
click at [792, 173] on div "HTML Content This widget supports Connected Data Connect Learn more Note: If yo…" at bounding box center [1073, 367] width 633 height 468
type textarea "**********"
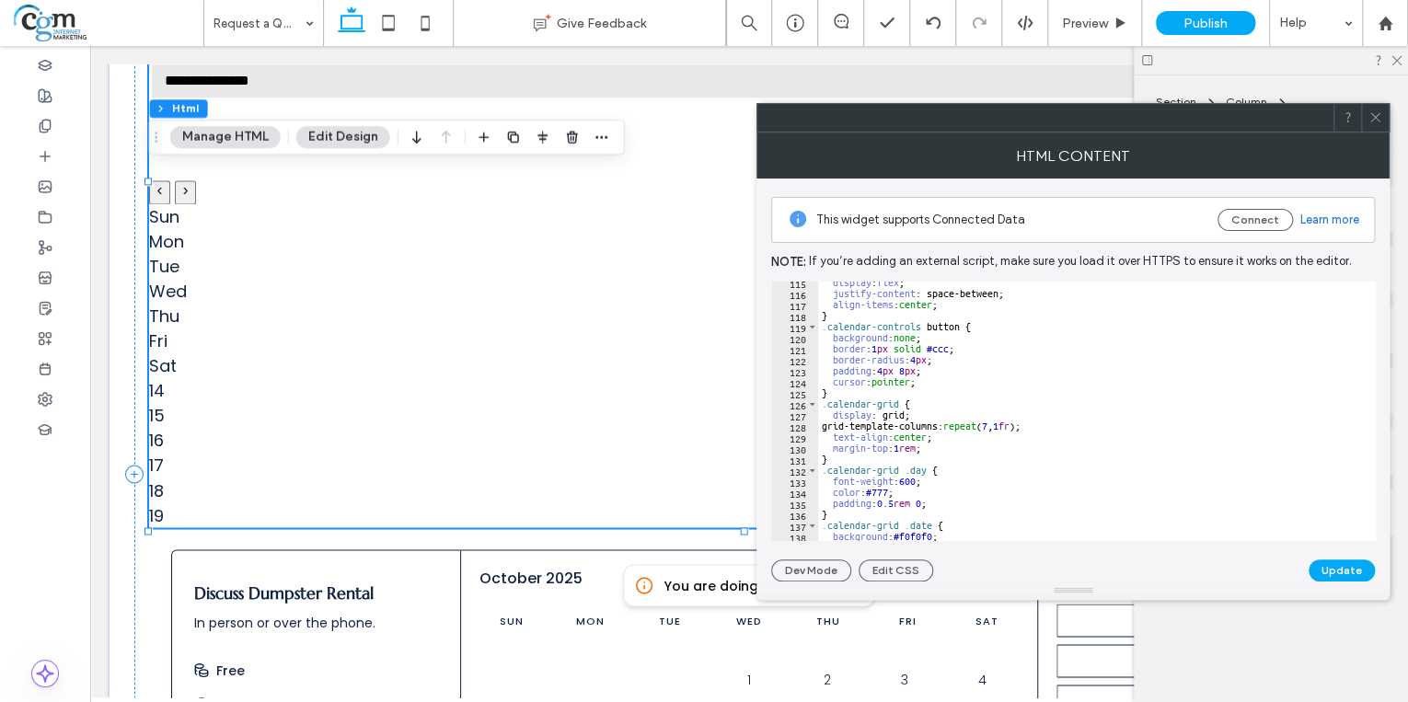
scroll to position [1130, 0]
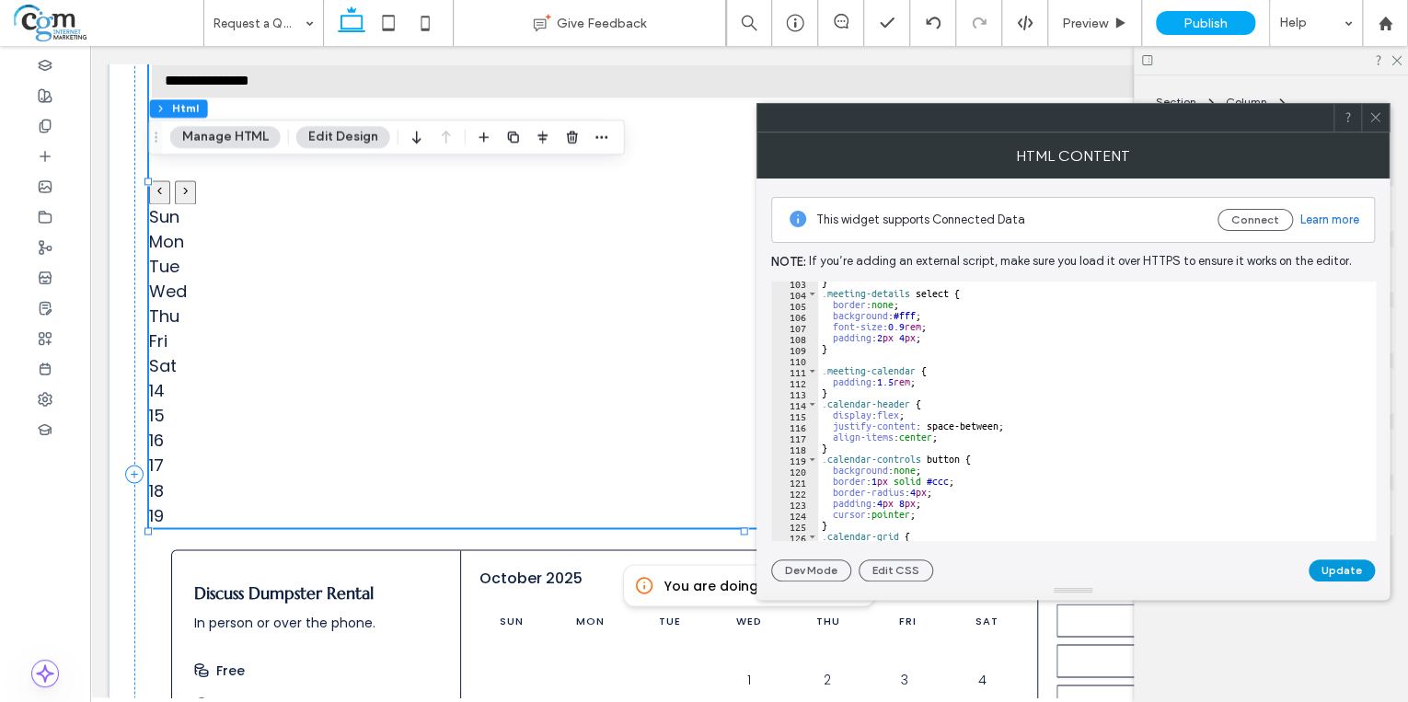
click at [1348, 567] on button "Update" at bounding box center [1342, 571] width 66 height 22
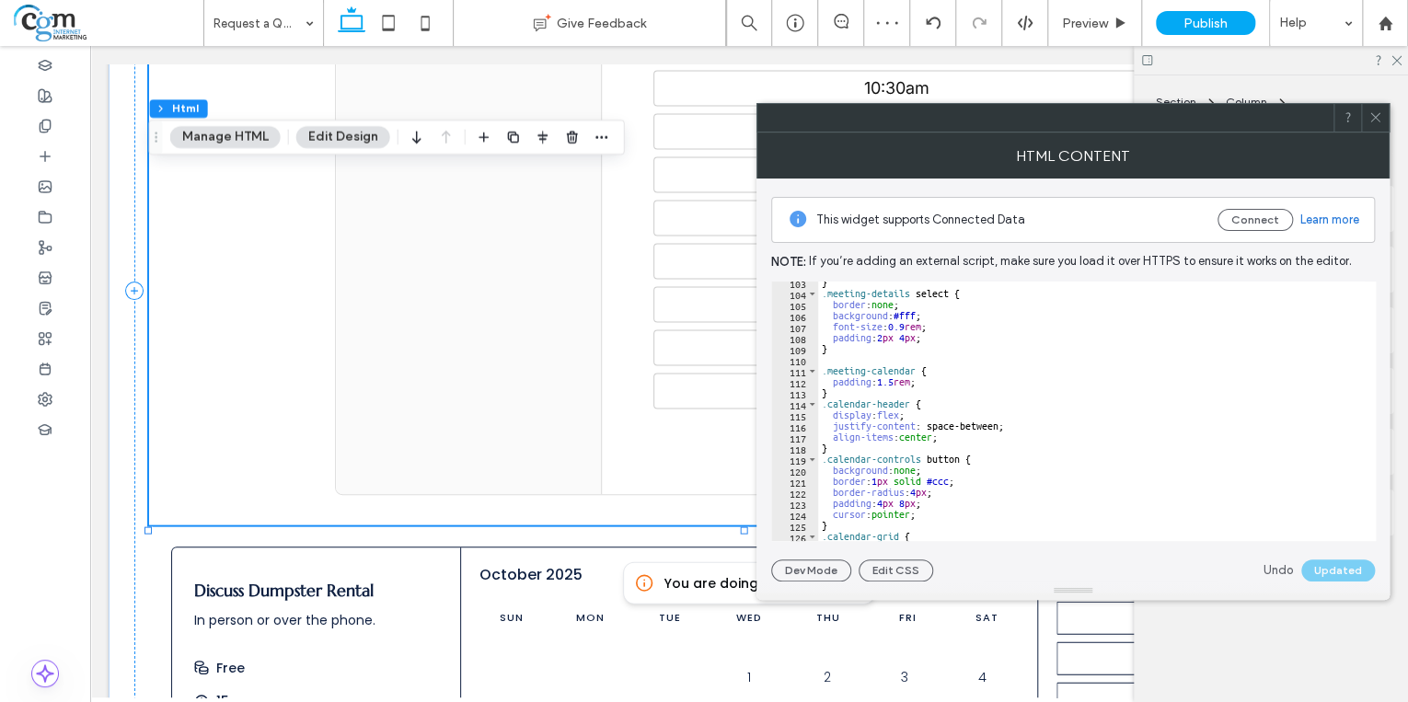
click at [1377, 115] on use at bounding box center [1375, 117] width 9 height 9
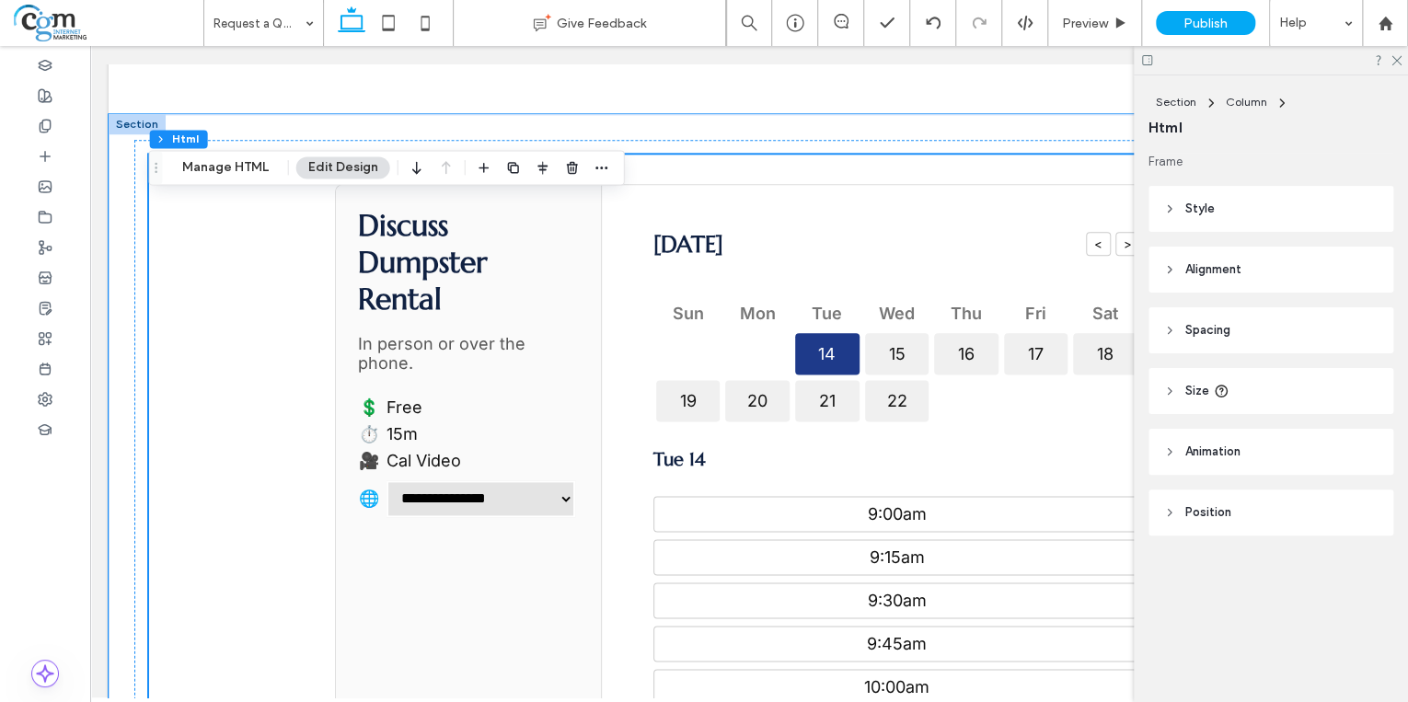
scroll to position [1031, 0]
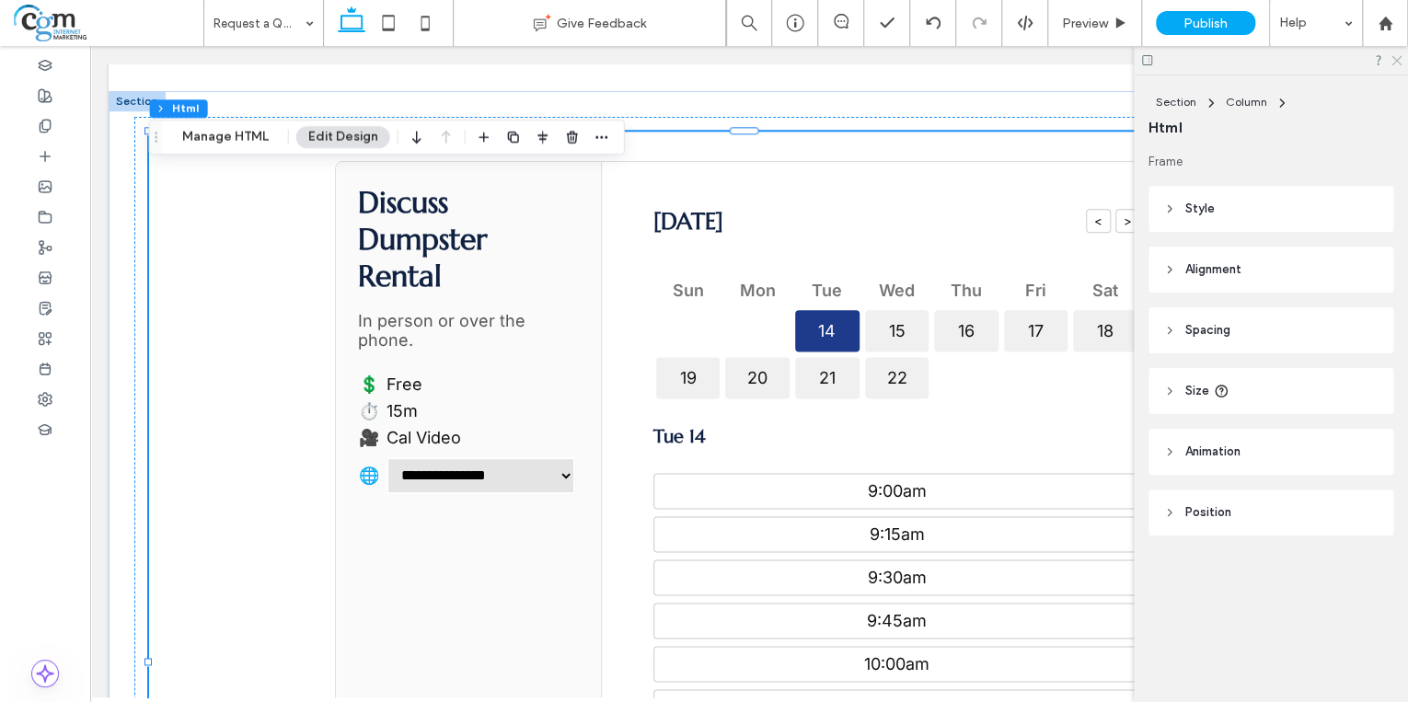
click at [1397, 63] on icon at bounding box center [1396, 59] width 12 height 12
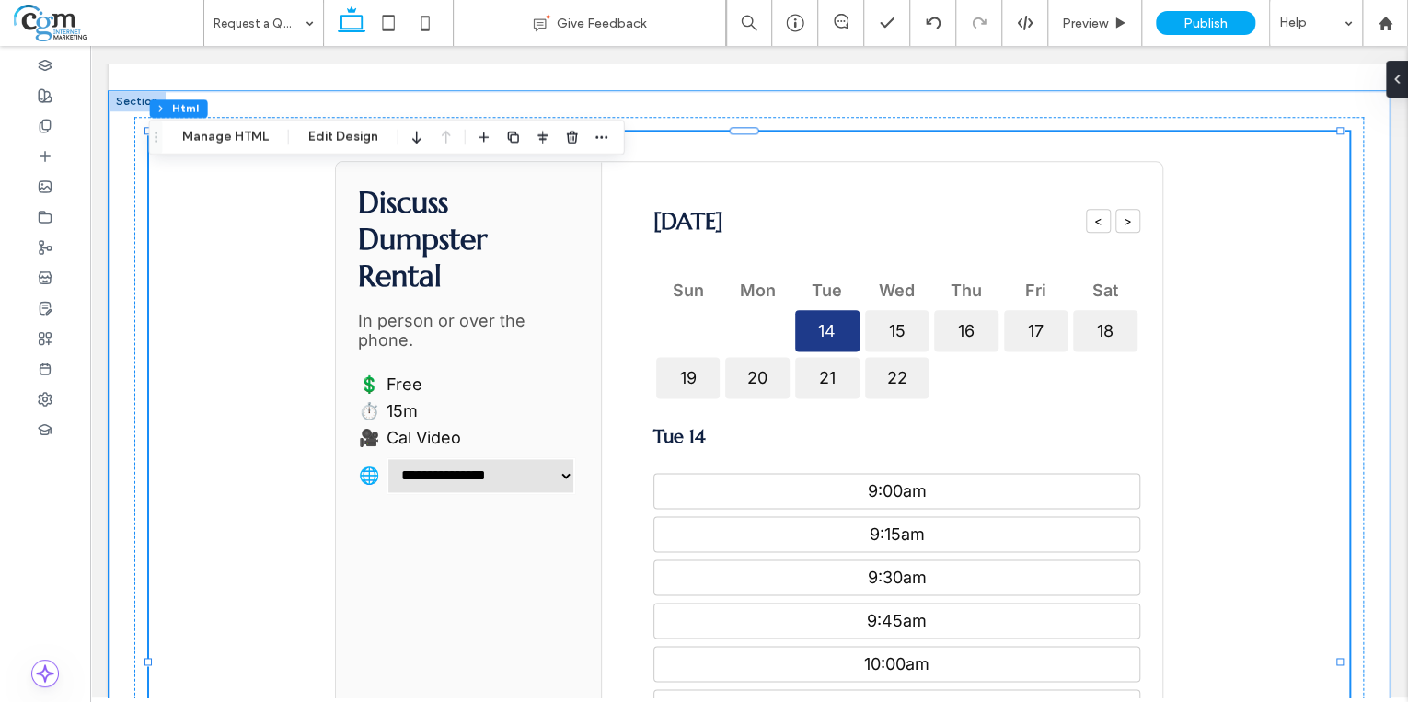
click at [1150, 383] on div "[DATE] < > Sun Mon Tue Wed Thu Fri Sat 14 15 16 17 18 19 20 21 22 Tue 14 9:00am…" at bounding box center [896, 659] width 531 height 995
click at [1250, 358] on section "**********" at bounding box center [749, 660] width 1200 height 1056
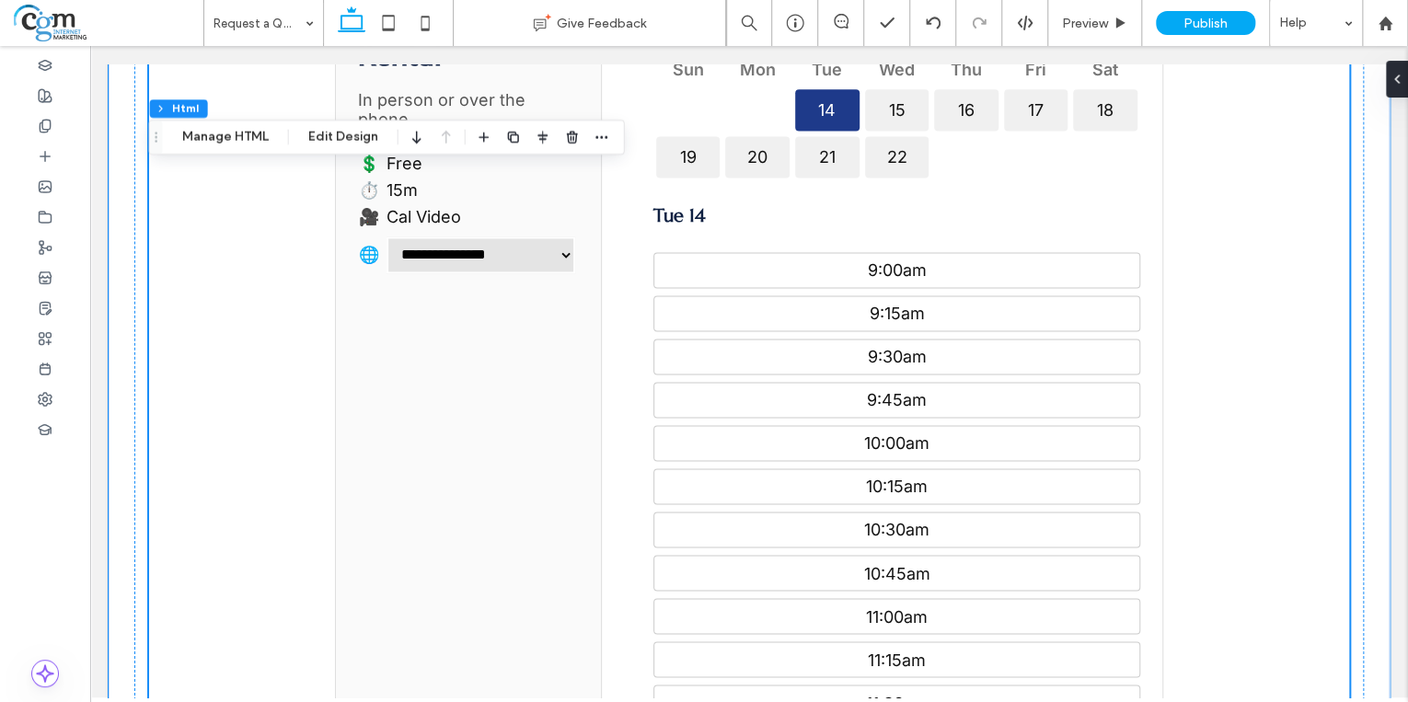
scroll to position [957, 0]
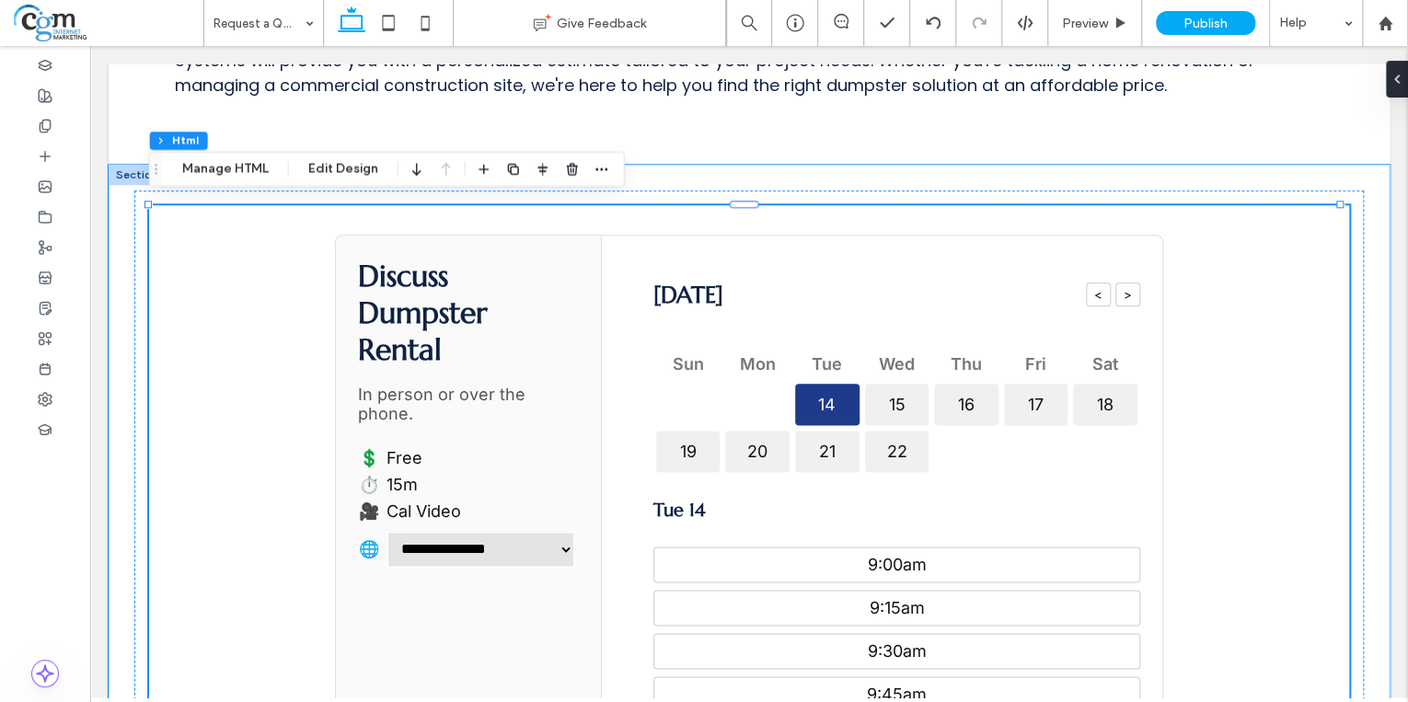
click at [243, 170] on button "Manage HTML" at bounding box center [225, 169] width 110 height 22
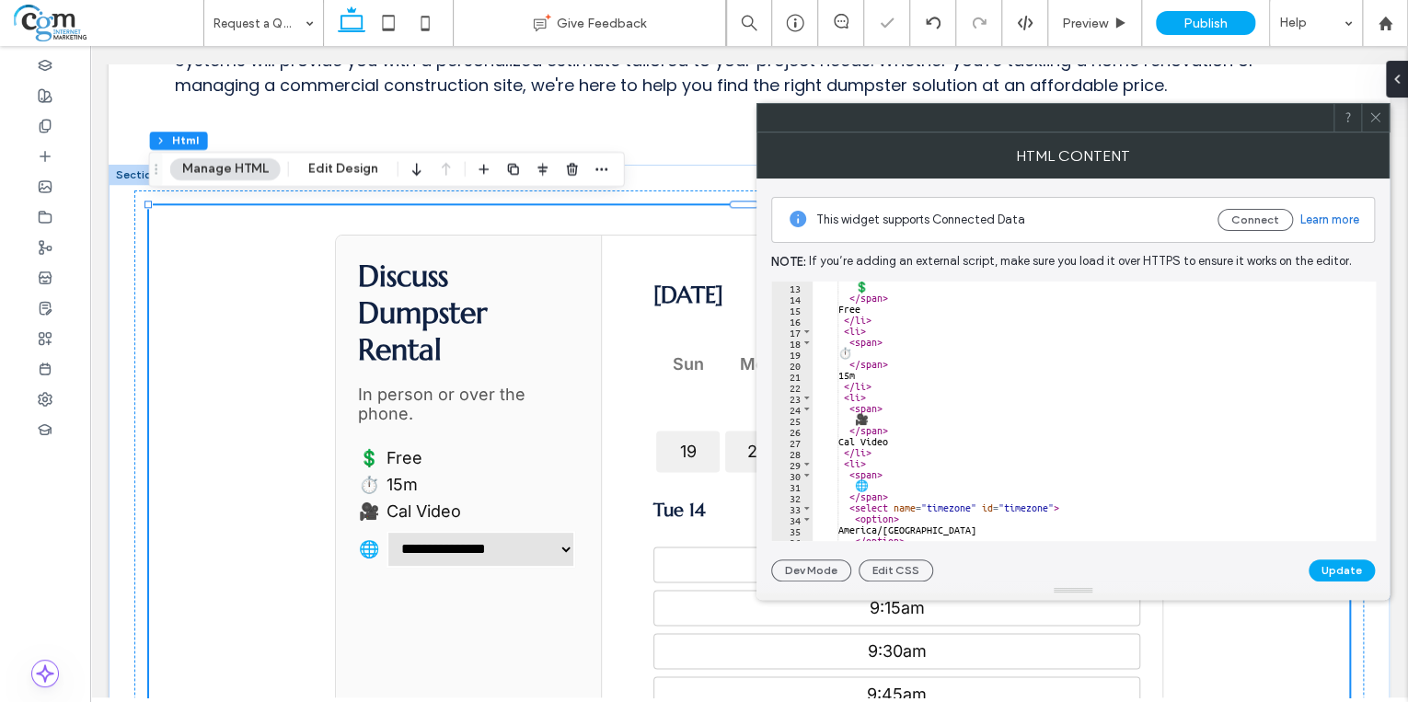
scroll to position [0, 0]
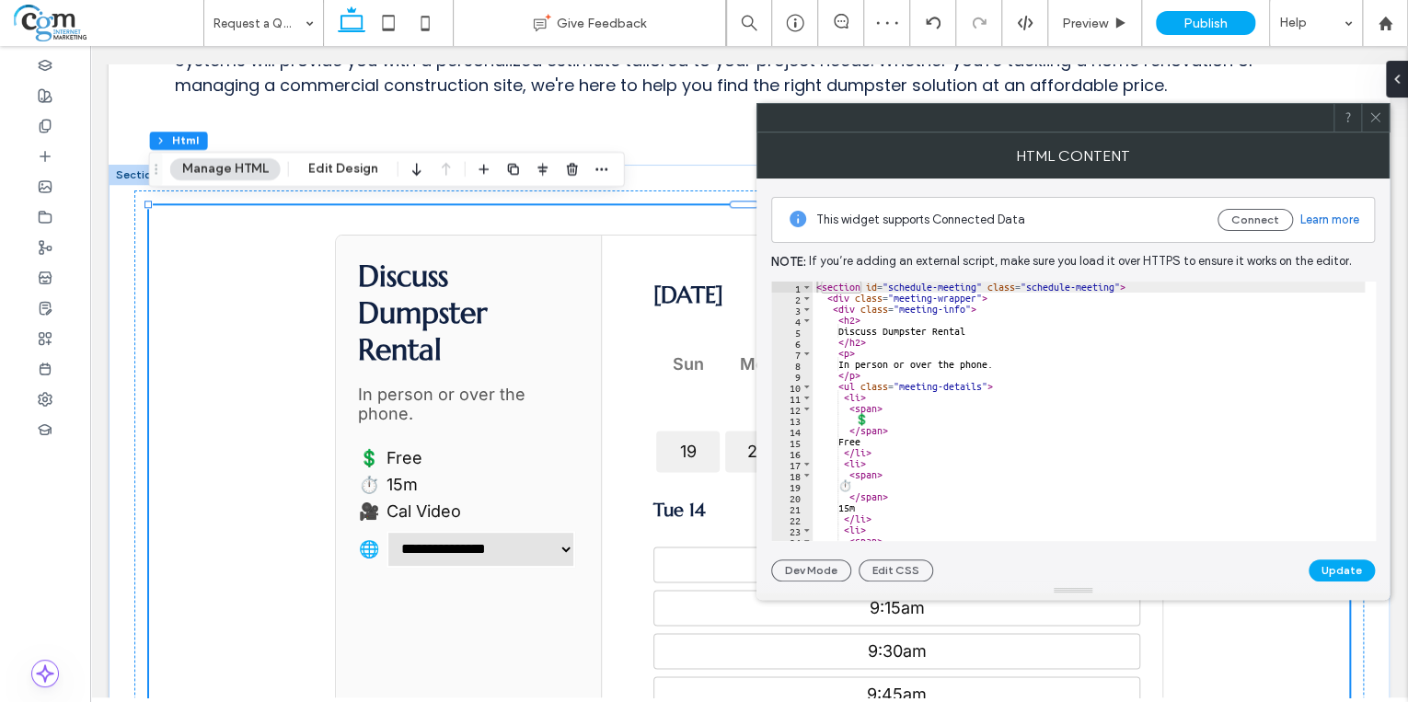
click at [989, 357] on div "< section id = "schedule-meeting" class = "schedule-meeting" > < div class = "m…" at bounding box center [1360, 418] width 1095 height 272
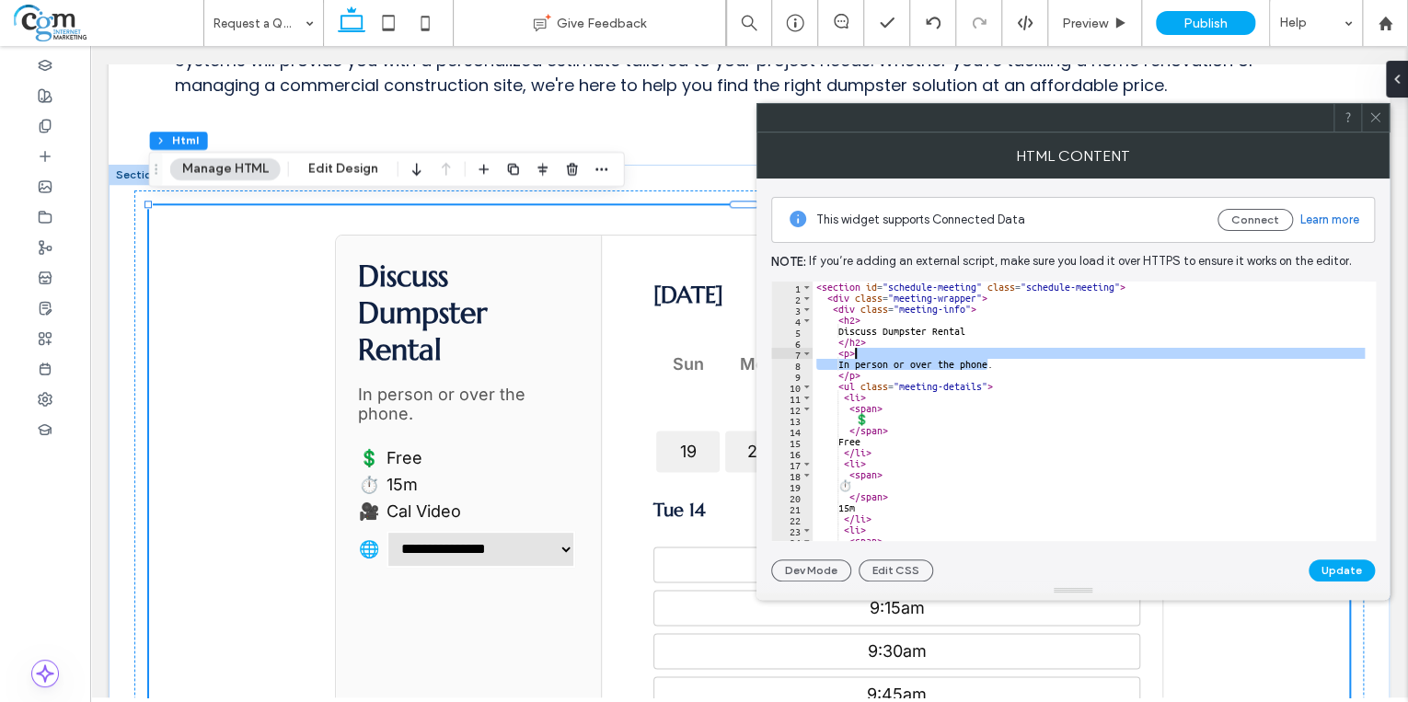
type textarea "* *********"
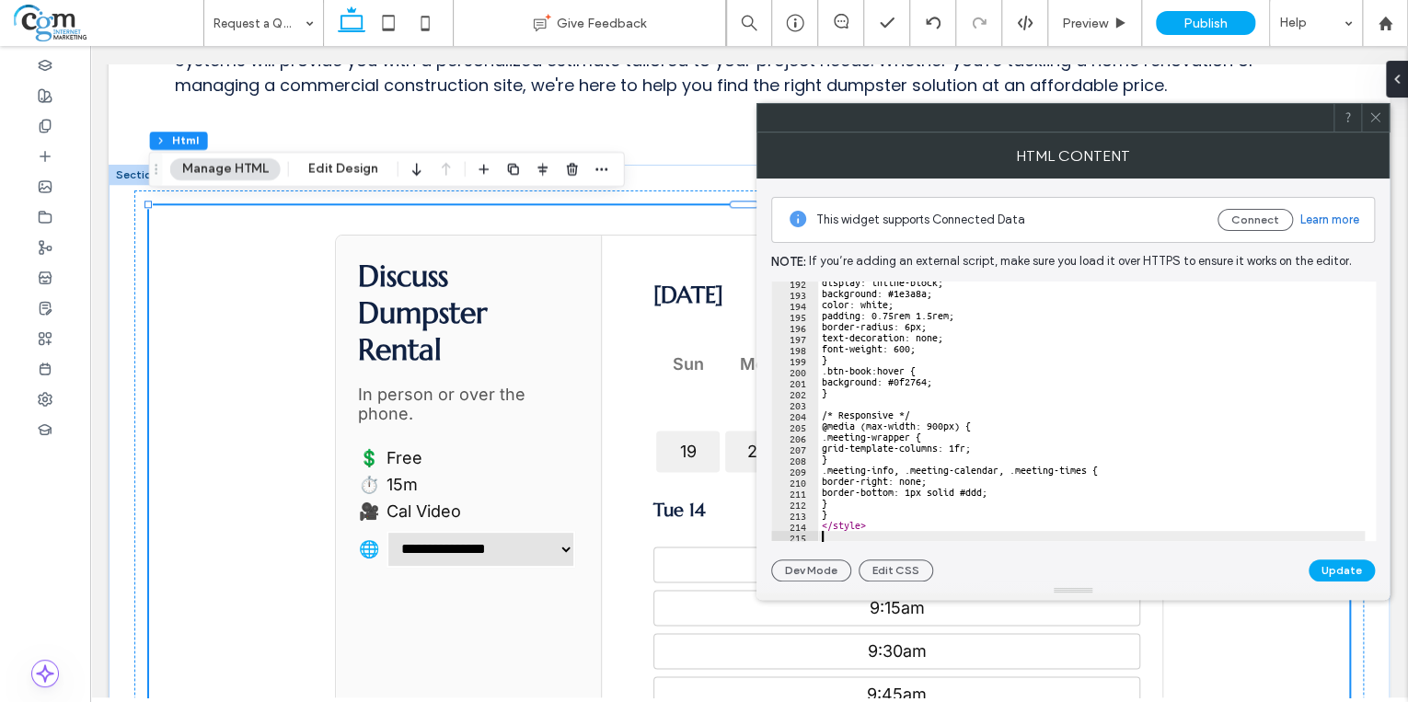
scroll to position [2113, 0]
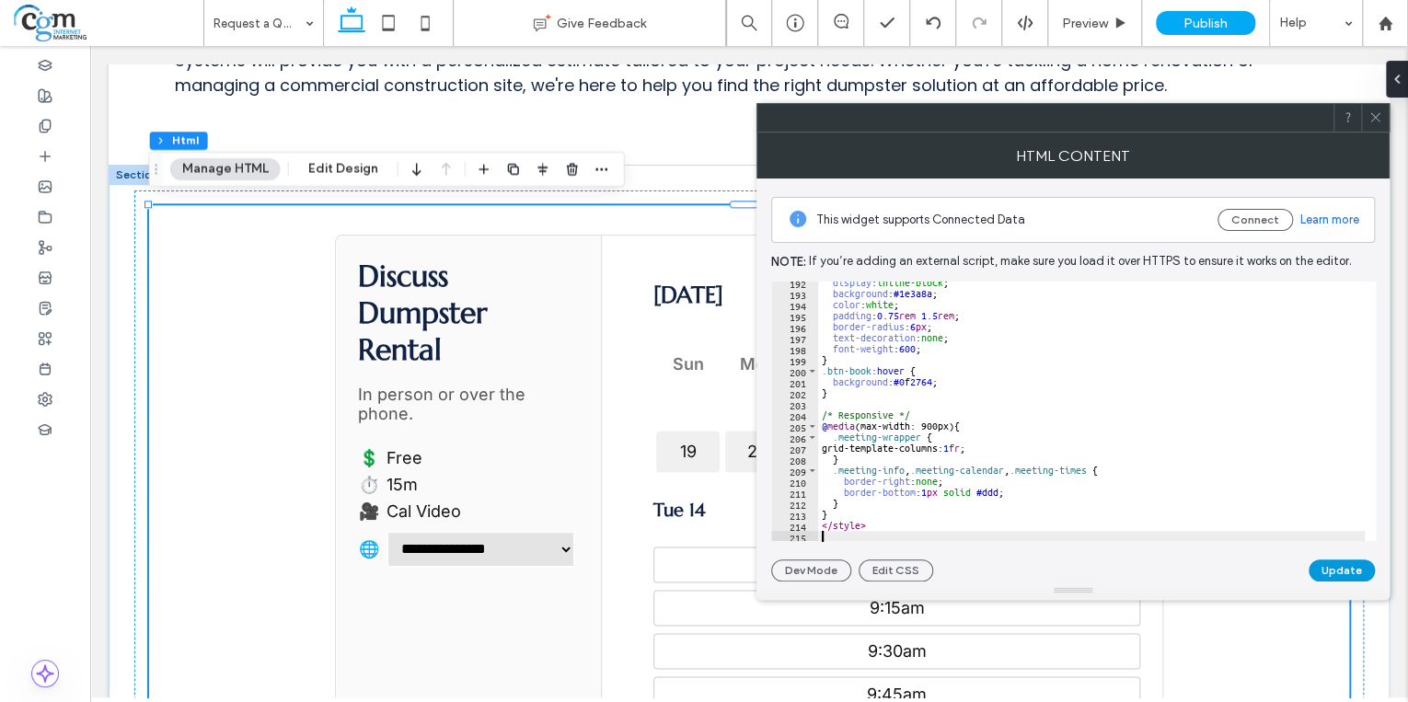
click at [1335, 566] on button "Update" at bounding box center [1342, 571] width 66 height 22
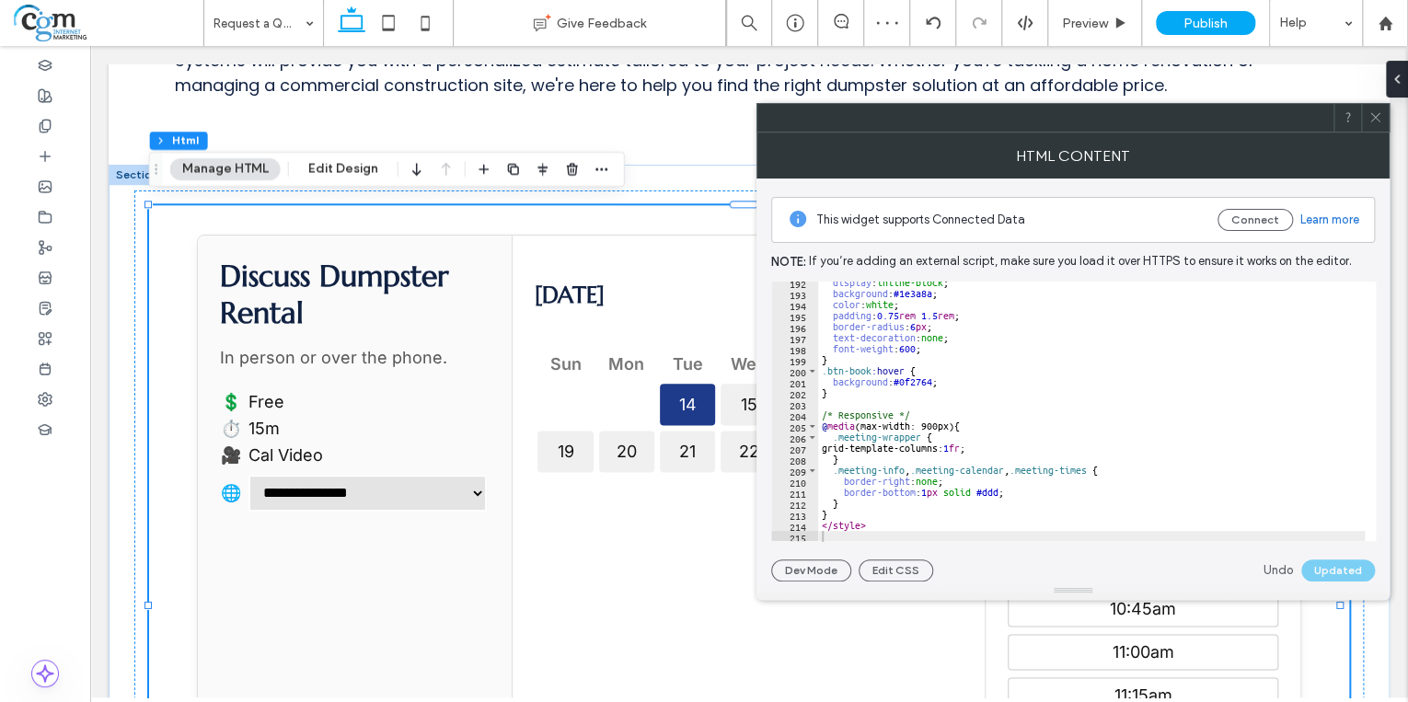
click at [1379, 113] on use at bounding box center [1375, 117] width 9 height 9
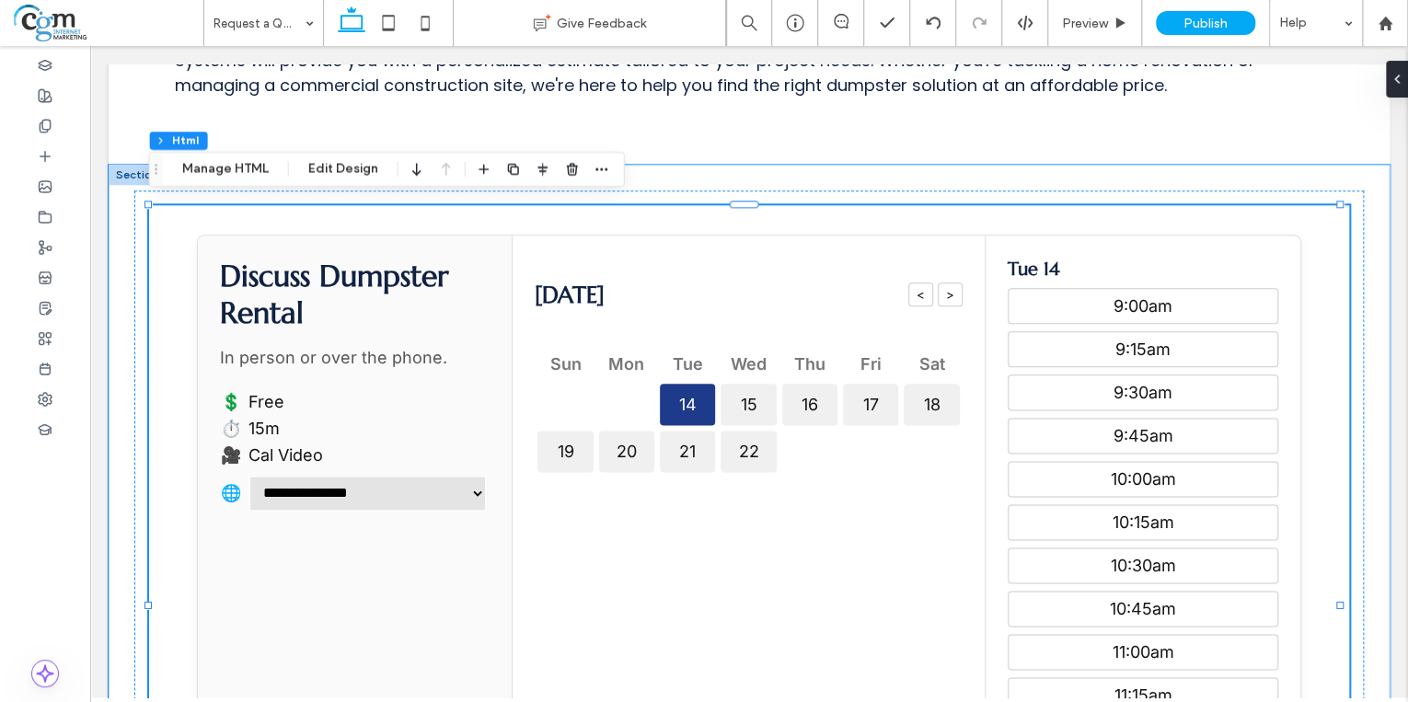
click at [816, 445] on div "Sun Mon Tue Wed Thu Fri Sat 14 15 16 17 18 19 20 21 22" at bounding box center [748, 411] width 427 height 128
click at [948, 293] on button ">" at bounding box center [950, 295] width 25 height 24
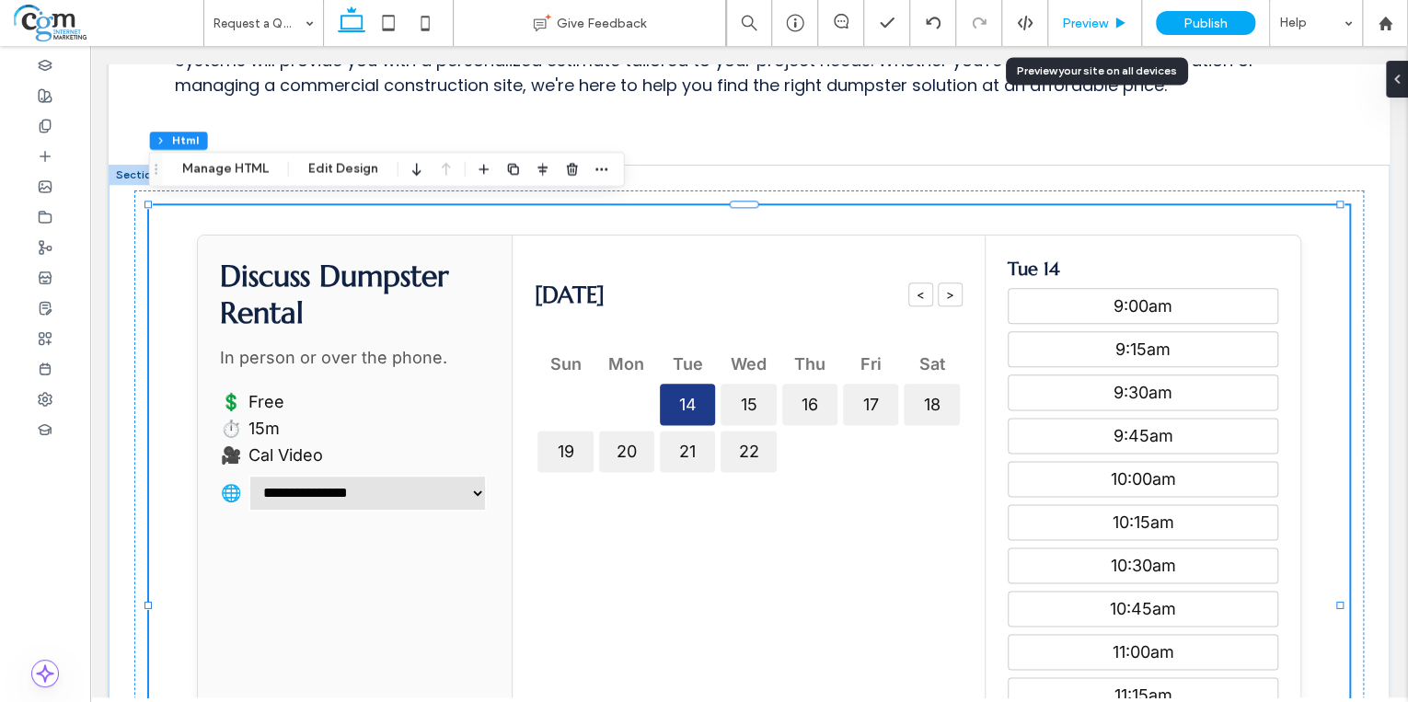
click at [1093, 18] on span "Preview" at bounding box center [1085, 24] width 46 height 16
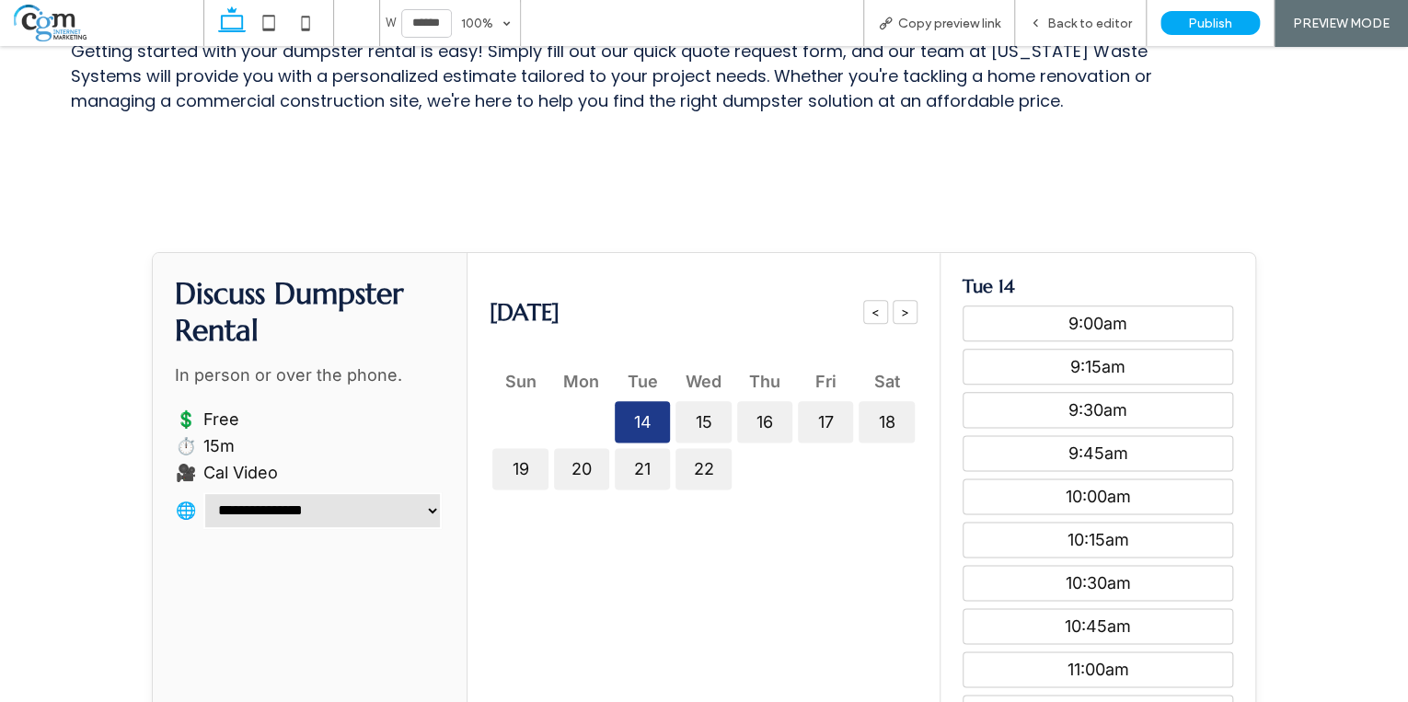
scroll to position [972, 0]
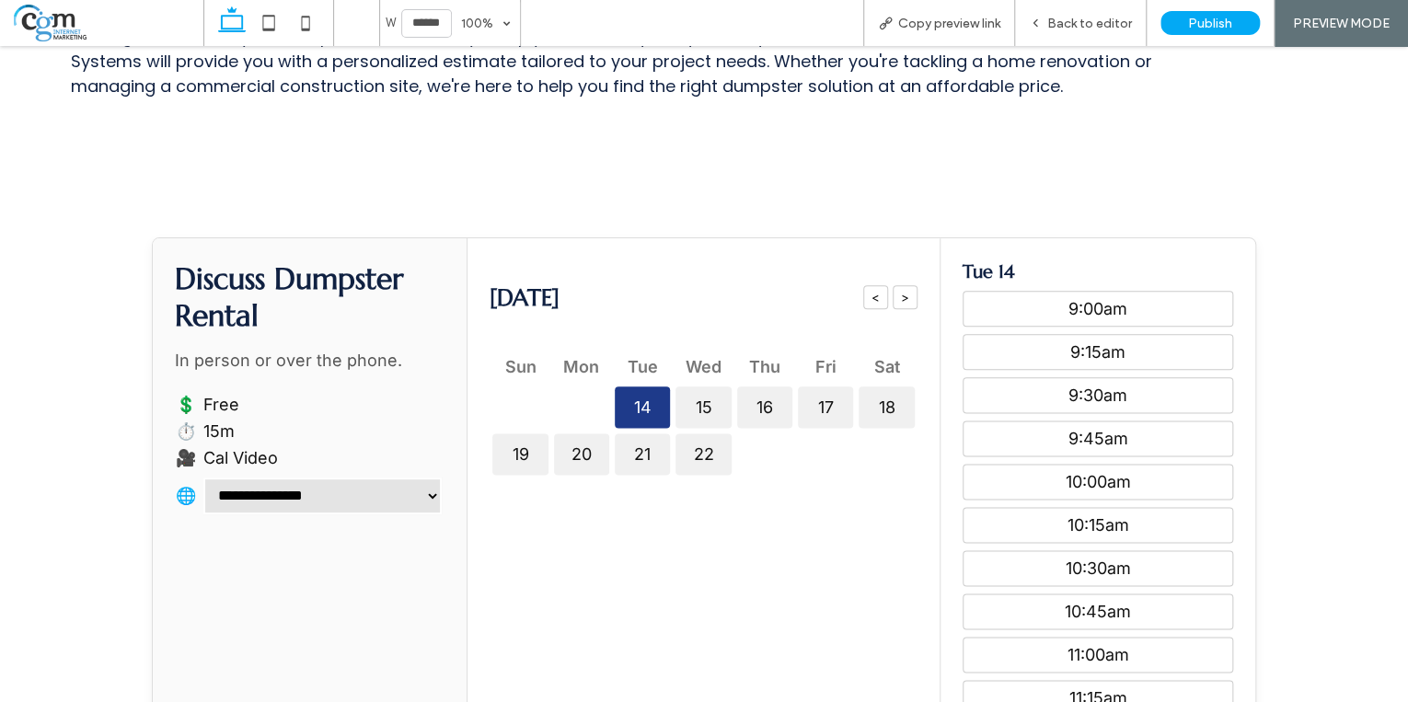
click at [711, 456] on div "22" at bounding box center [703, 454] width 55 height 41
click at [696, 445] on div "22" at bounding box center [703, 454] width 55 height 41
drag, startPoint x: 696, startPoint y: 445, endPoint x: 637, endPoint y: 454, distance: 59.5
click at [637, 454] on div "21" at bounding box center [642, 454] width 55 height 41
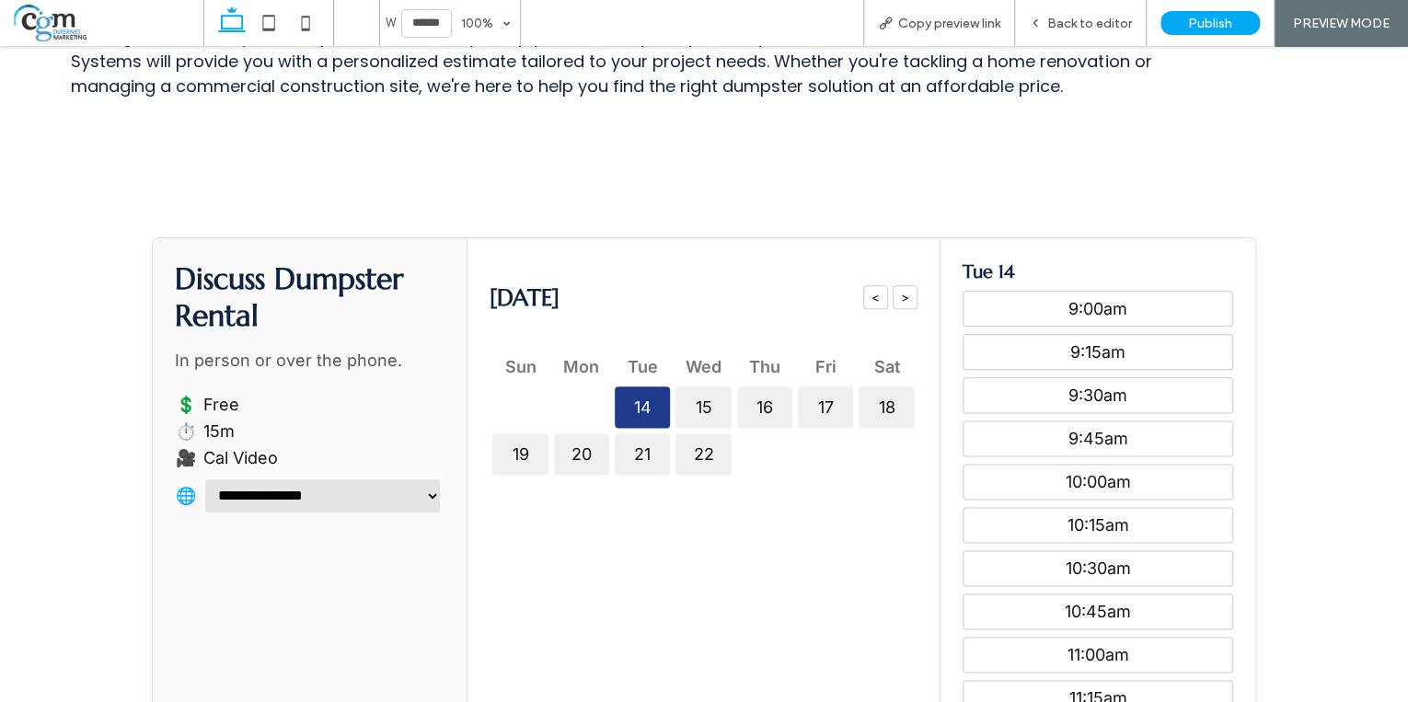
click at [716, 396] on div "15" at bounding box center [703, 407] width 55 height 41
drag, startPoint x: 758, startPoint y: 394, endPoint x: 804, endPoint y: 392, distance: 45.1
click at [758, 395] on div "16" at bounding box center [764, 407] width 55 height 41
click at [806, 393] on div "17" at bounding box center [825, 407] width 55 height 41
click at [869, 401] on div "18" at bounding box center [886, 407] width 55 height 41
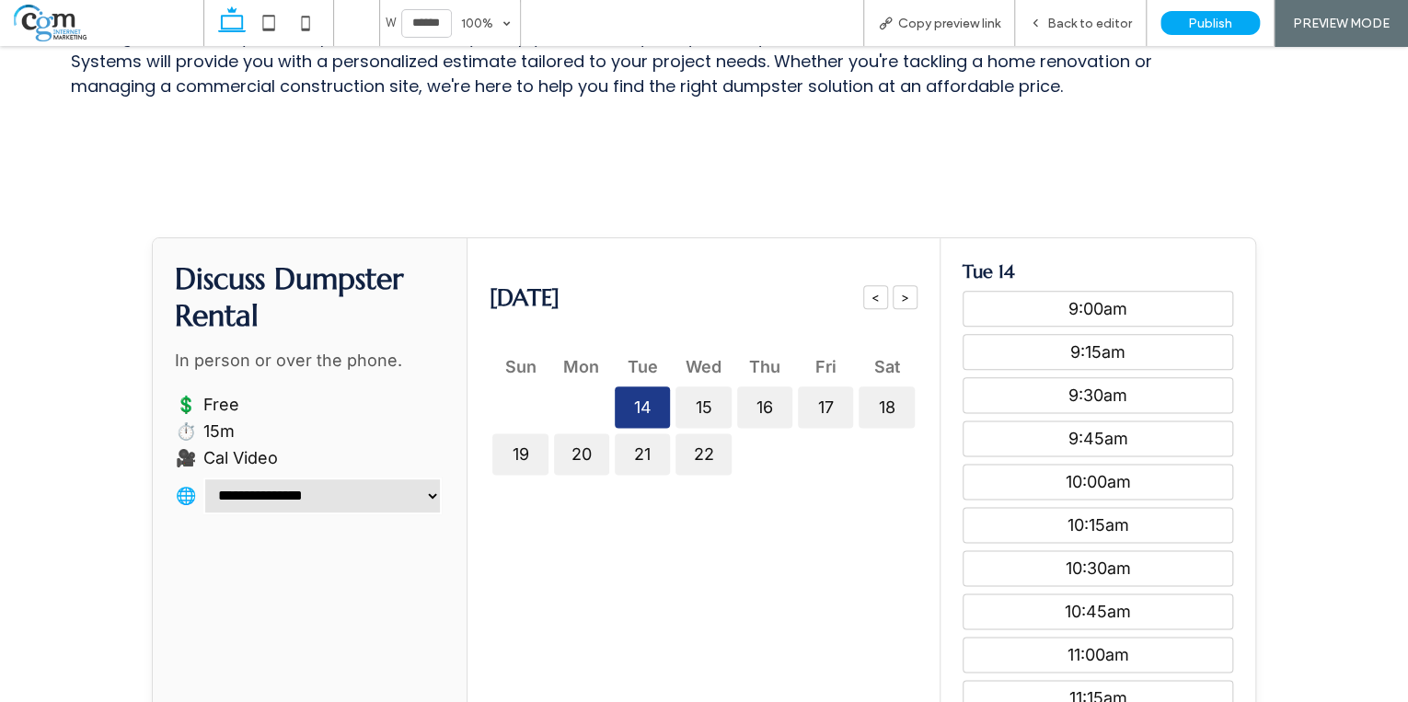
click at [605, 449] on div "Sun Mon Tue Wed Thu Fri Sat 14 15 16 17 18 19 20 21 22" at bounding box center [703, 414] width 427 height 128
click at [579, 452] on div "20" at bounding box center [581, 454] width 55 height 41
click at [902, 286] on button ">" at bounding box center [905, 297] width 25 height 24
click at [893, 300] on button ">" at bounding box center [905, 297] width 25 height 24
click at [874, 295] on button "<" at bounding box center [875, 297] width 25 height 24
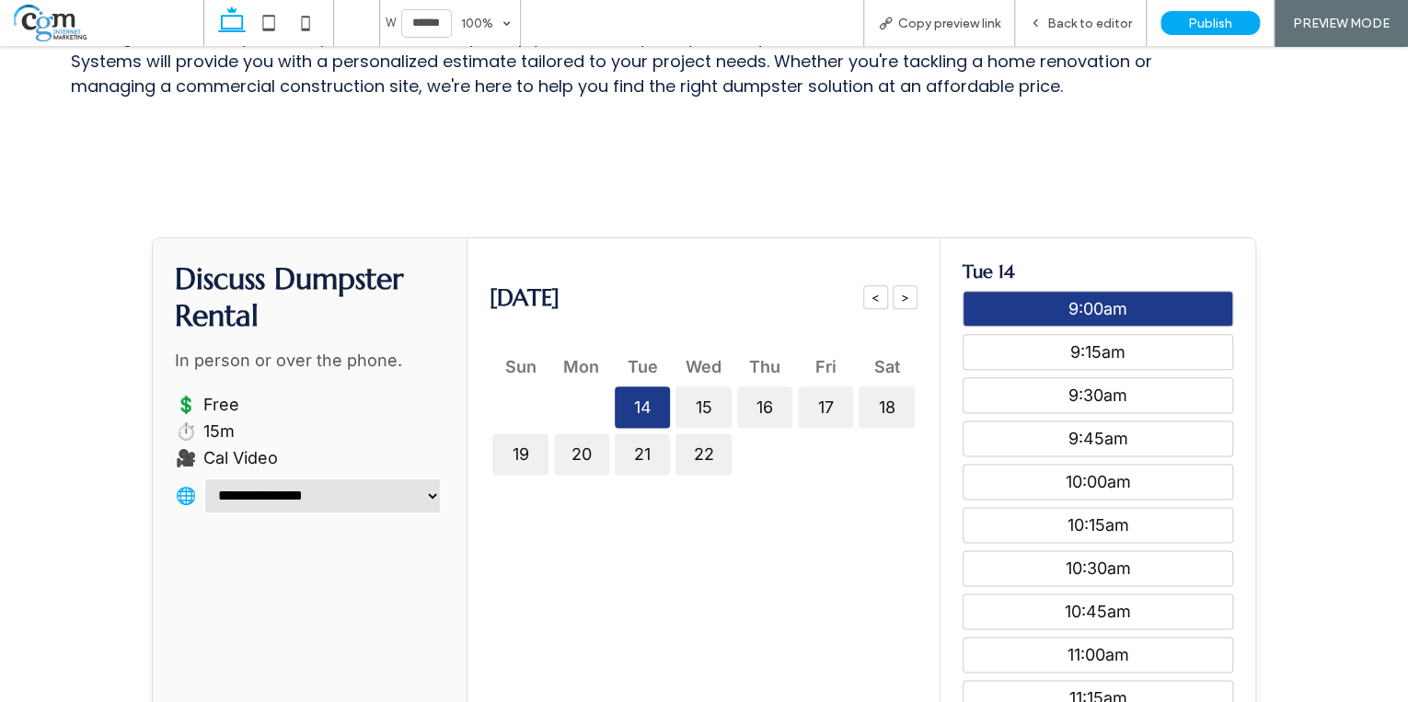
click at [1047, 293] on div "9:00am" at bounding box center [1098, 309] width 271 height 36
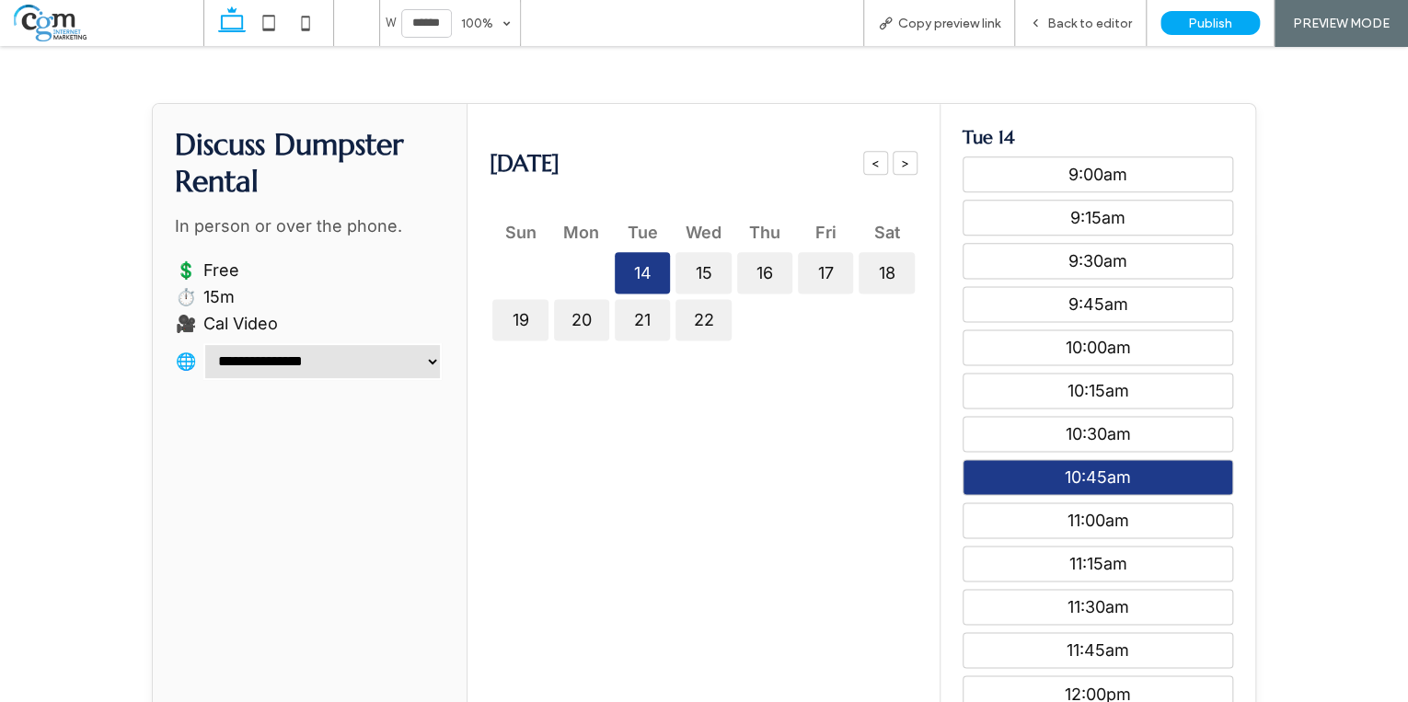
scroll to position [1119, 0]
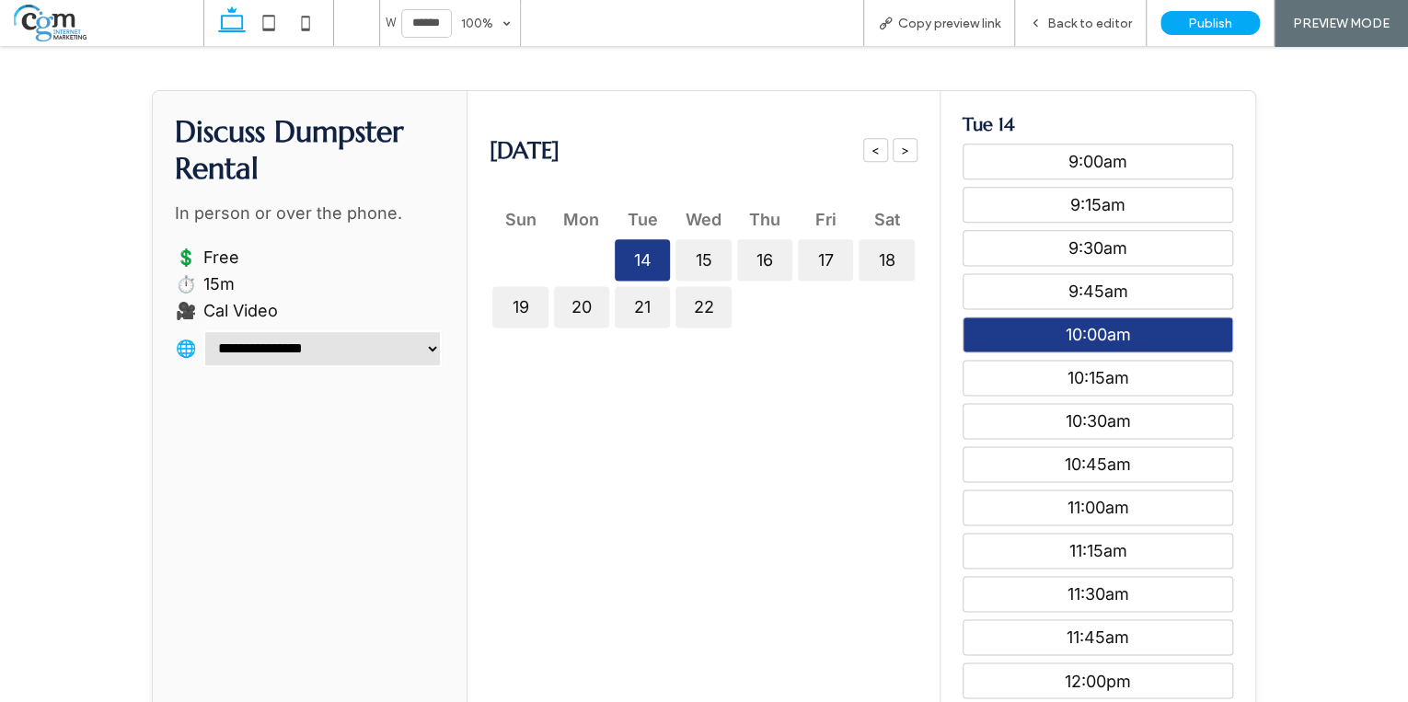
click at [1126, 340] on div "10:00am" at bounding box center [1098, 335] width 271 height 36
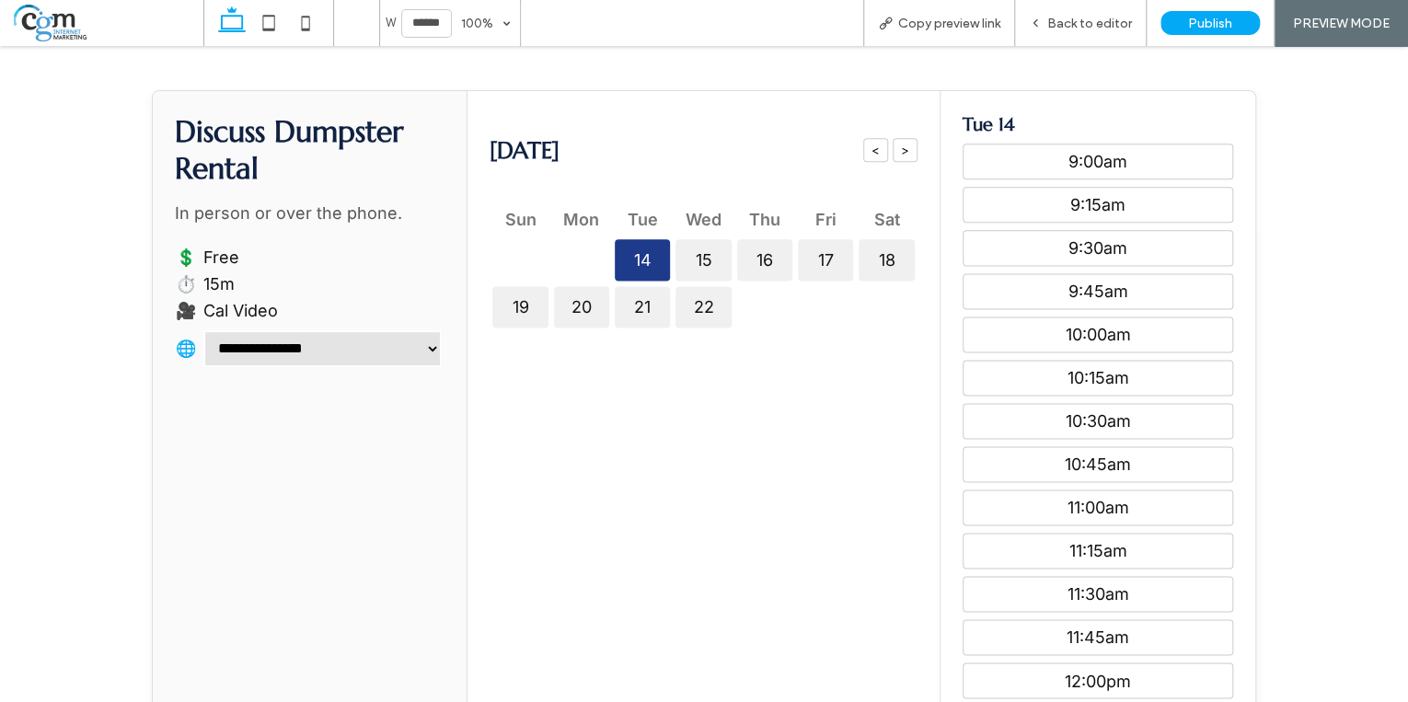
click at [705, 312] on div "22" at bounding box center [703, 306] width 55 height 41
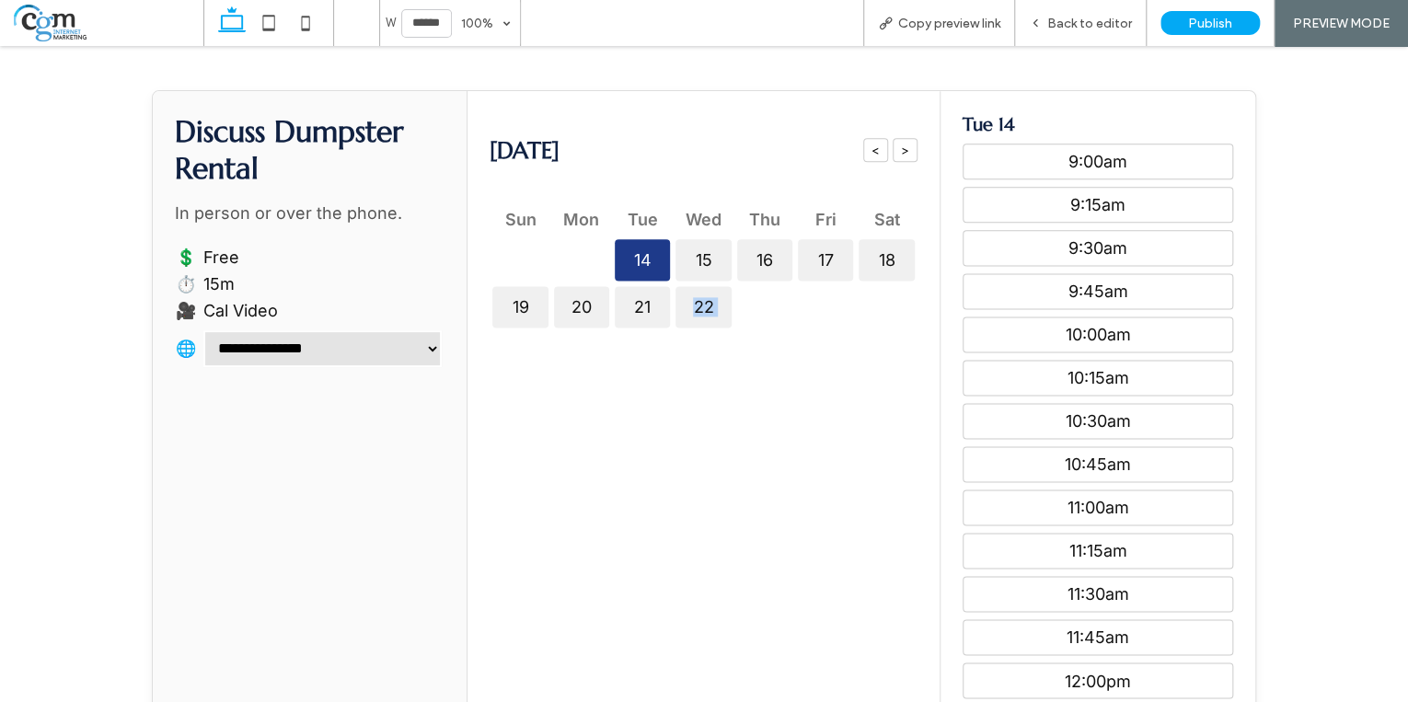
drag, startPoint x: 705, startPoint y: 312, endPoint x: 700, endPoint y: 300, distance: 13.2
click at [700, 300] on div "22" at bounding box center [703, 306] width 55 height 41
click at [216, 257] on li "💲 Free" at bounding box center [310, 257] width 268 height 19
click at [908, 250] on div "18" at bounding box center [886, 259] width 55 height 41
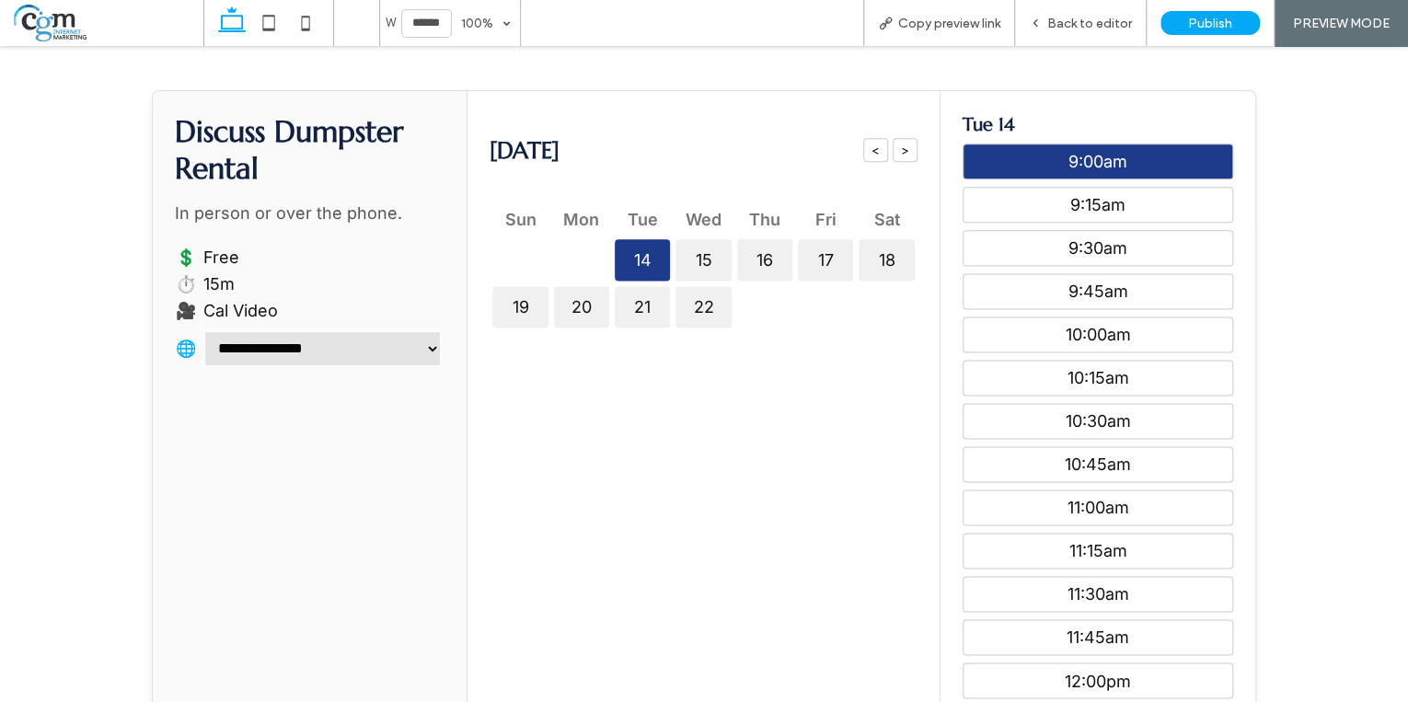
click at [1075, 156] on div "9:00am" at bounding box center [1098, 162] width 271 height 36
click at [1076, 156] on div "9:00am" at bounding box center [1098, 162] width 271 height 36
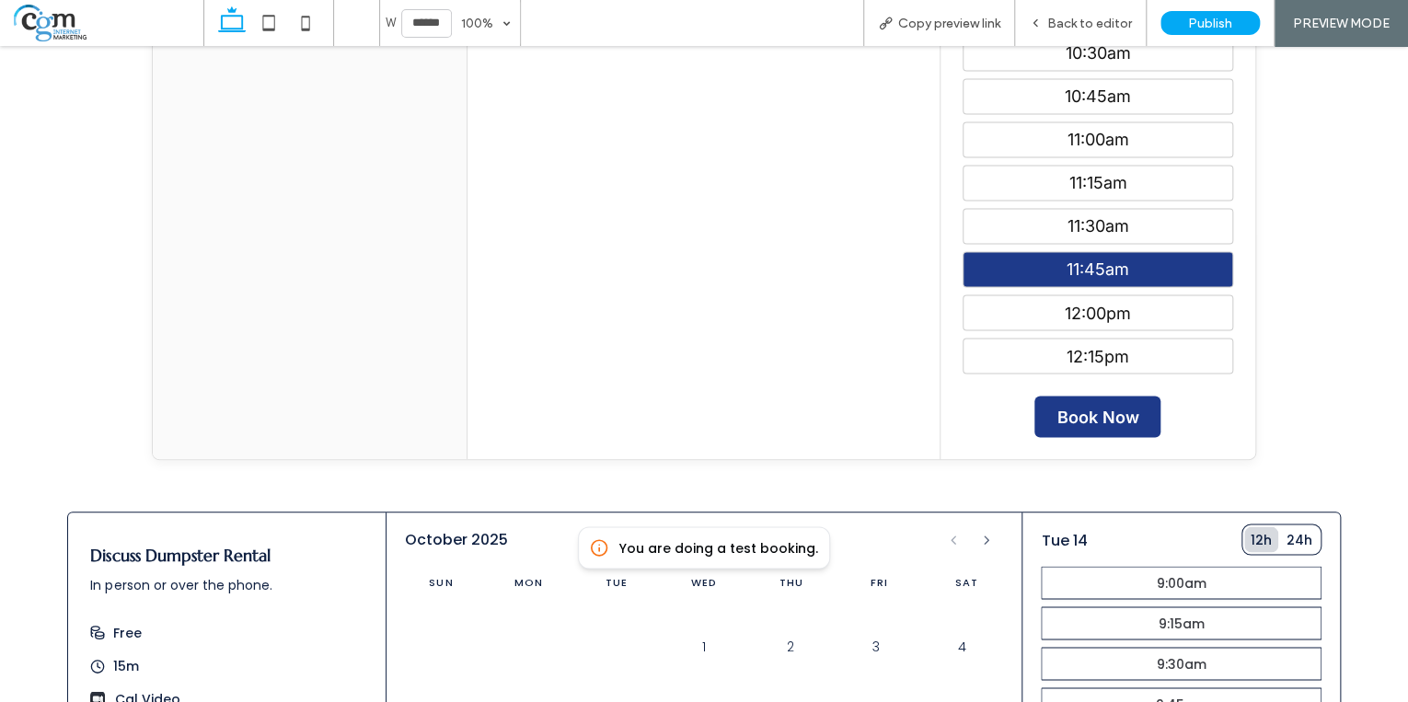
scroll to position [1561, 0]
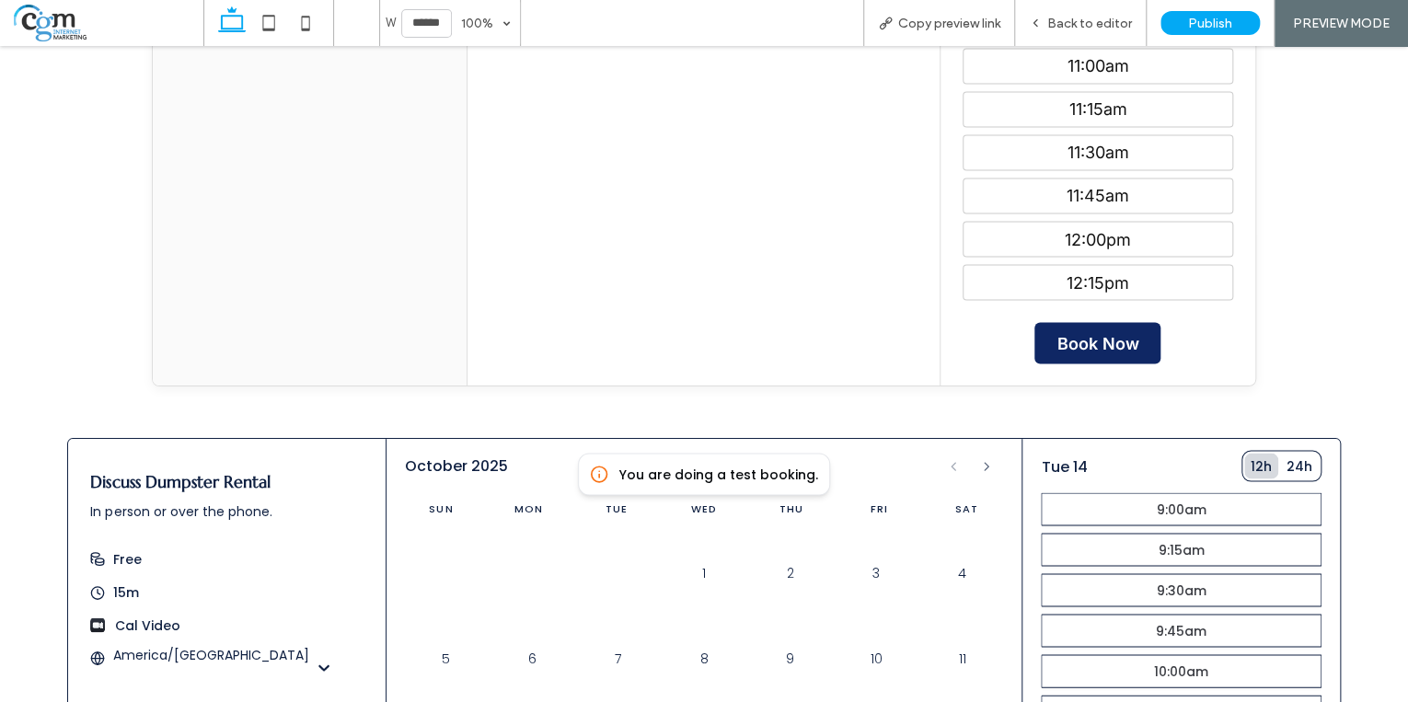
click at [1099, 339] on link "Book Now" at bounding box center [1098, 342] width 126 height 41
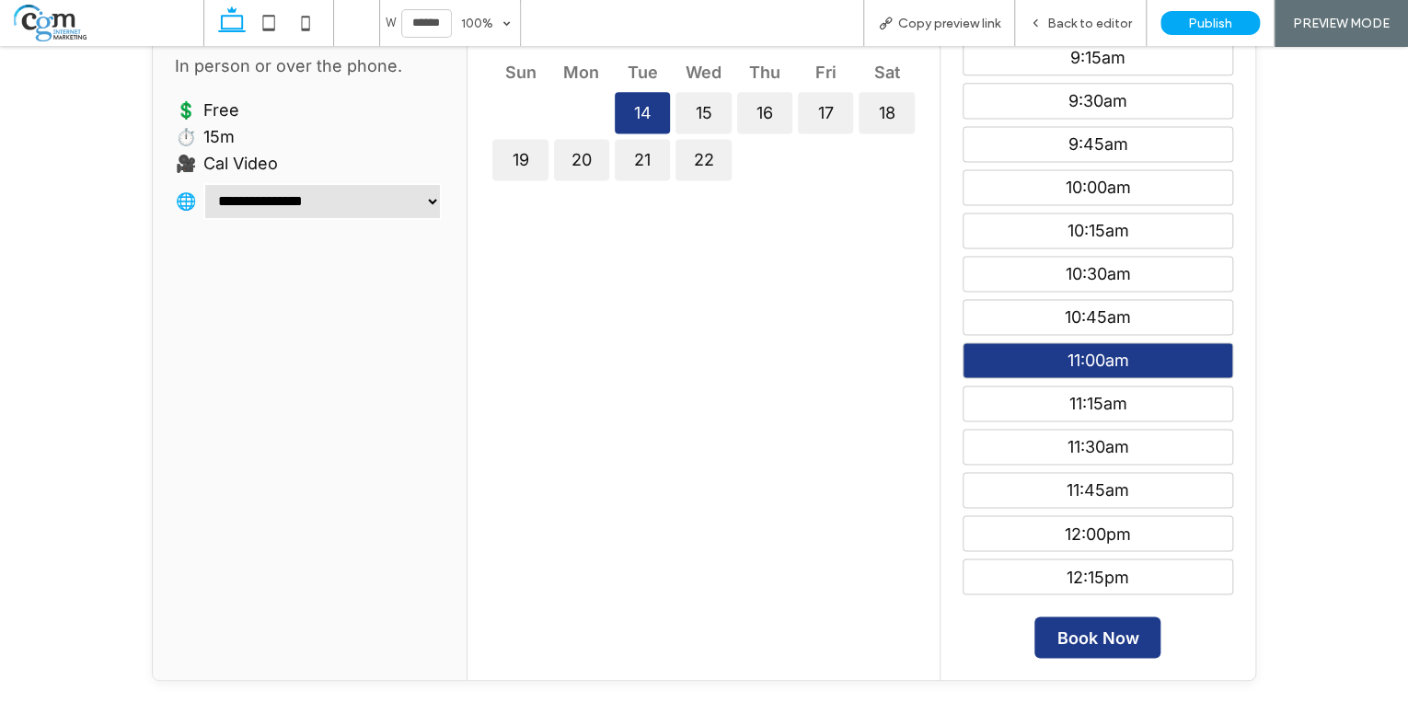
scroll to position [898, 0]
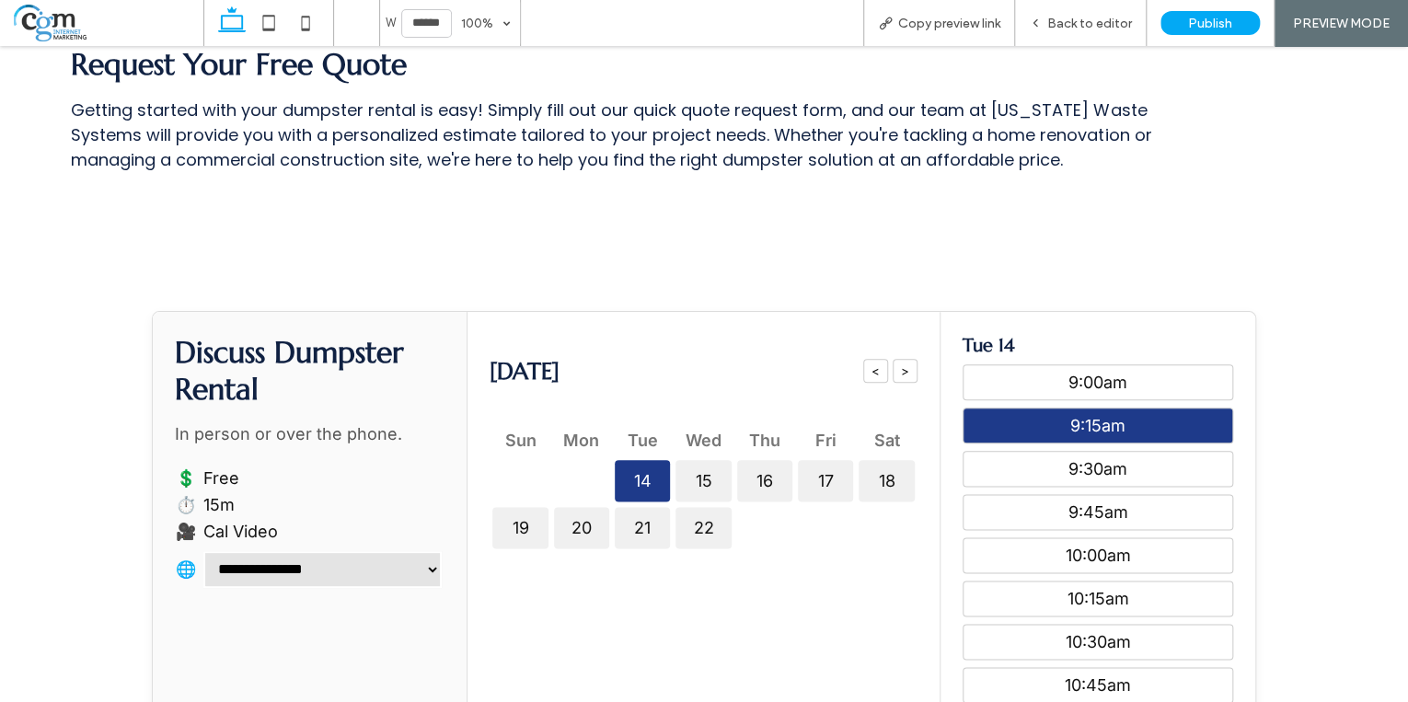
click at [1110, 414] on div "9:15am" at bounding box center [1098, 426] width 271 height 36
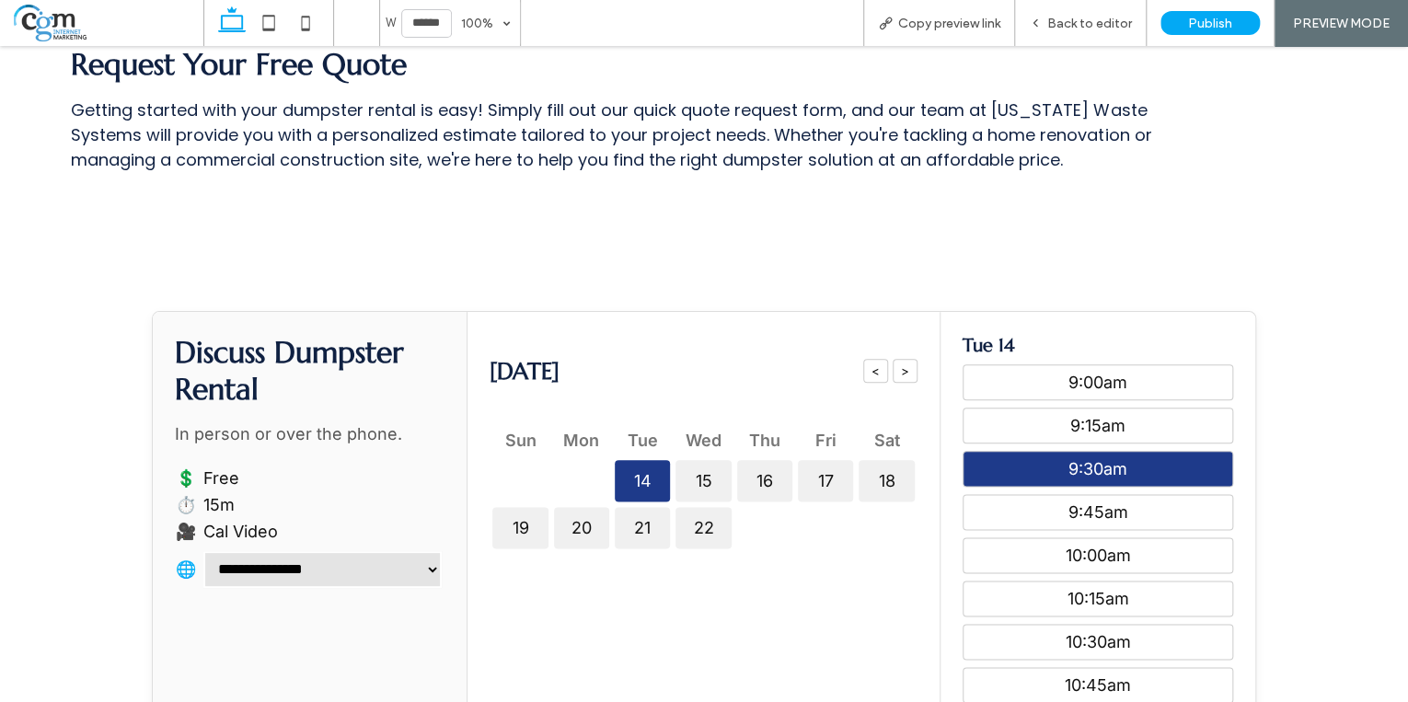
click at [1099, 464] on div "9:30am" at bounding box center [1098, 469] width 271 height 36
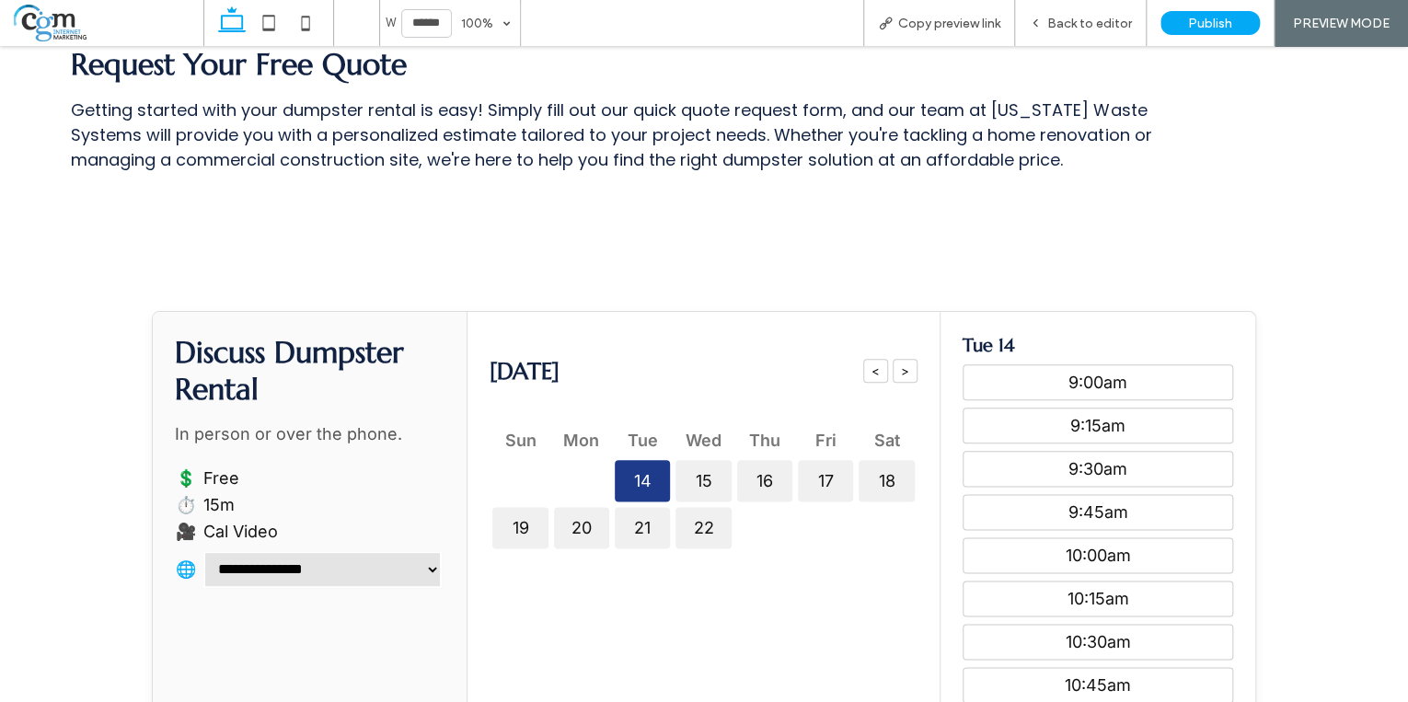
click at [702, 524] on div "22" at bounding box center [703, 527] width 55 height 41
click at [531, 526] on div "19" at bounding box center [519, 527] width 55 height 41
click at [427, 578] on select "**********" at bounding box center [322, 569] width 238 height 37
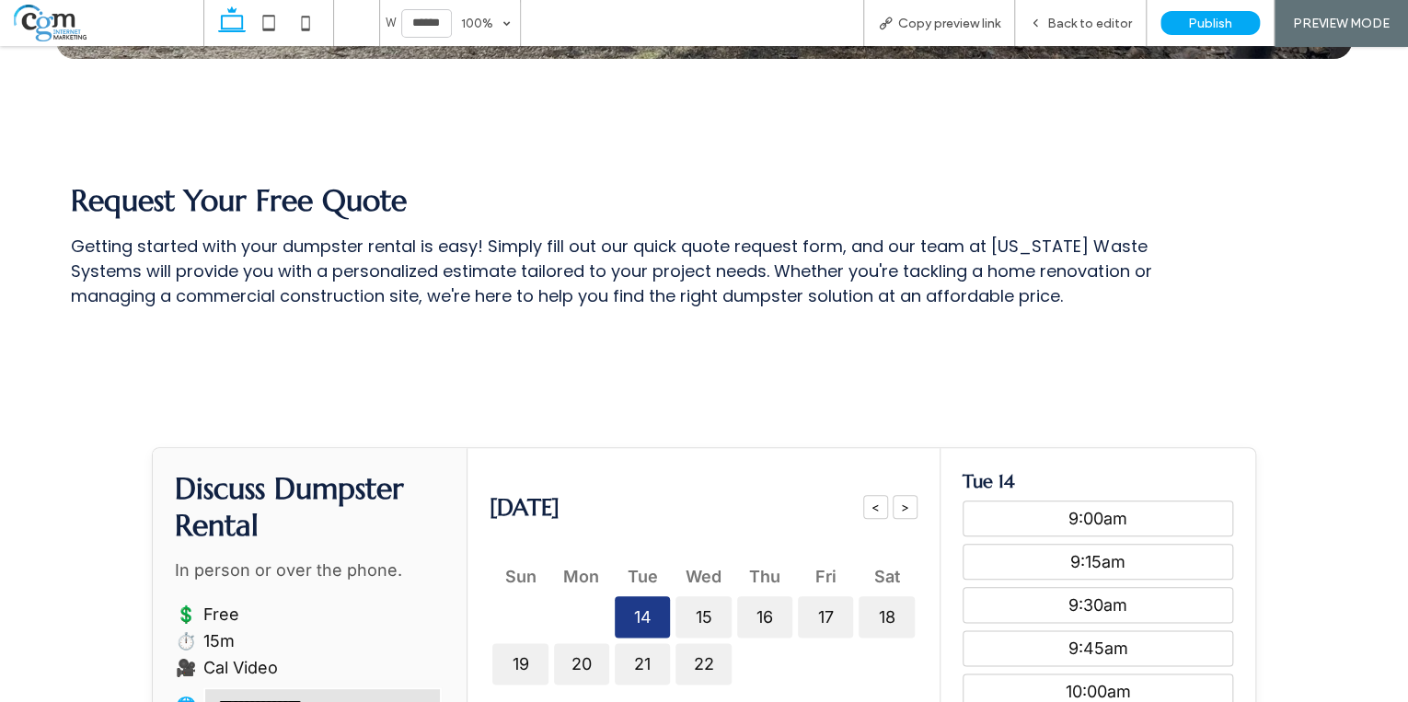
scroll to position [972, 0]
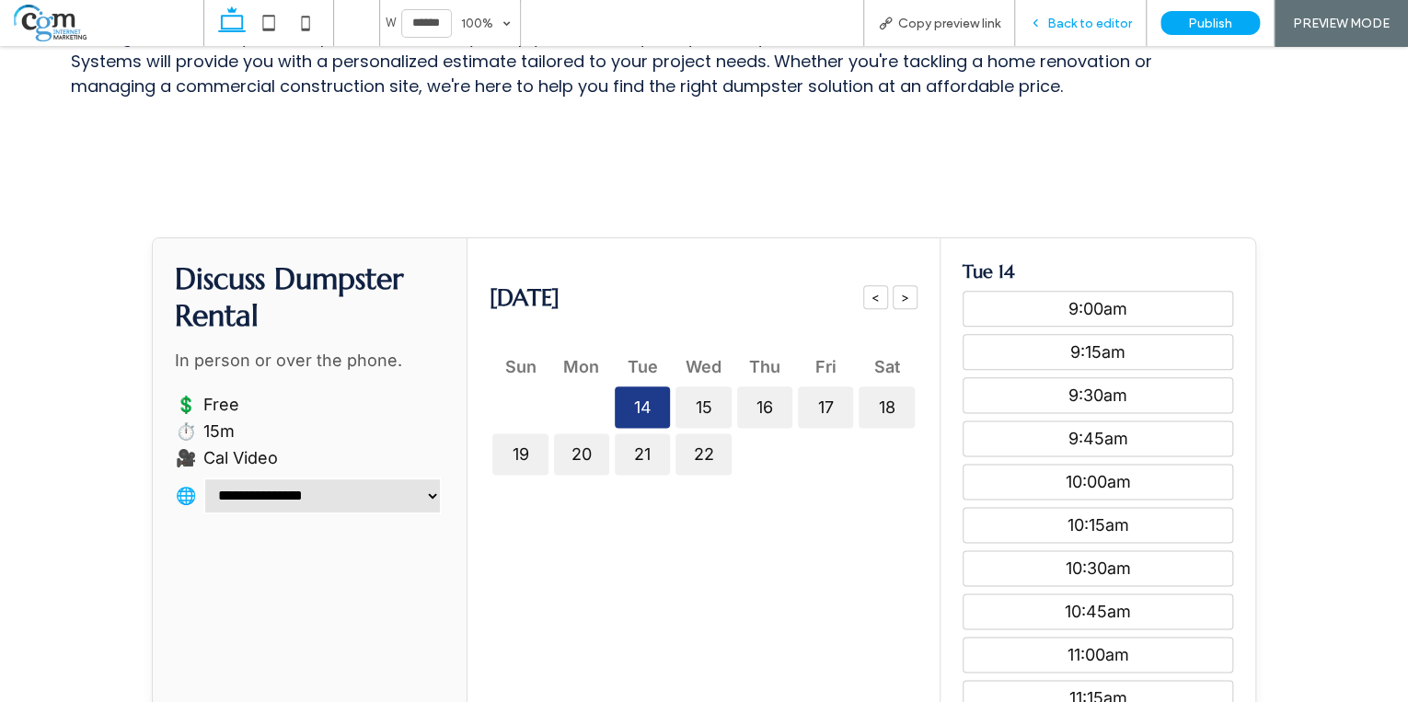
click at [1067, 33] on div "Back to editor" at bounding box center [1081, 23] width 132 height 46
click at [1084, 28] on span "Back to editor" at bounding box center [1089, 24] width 85 height 16
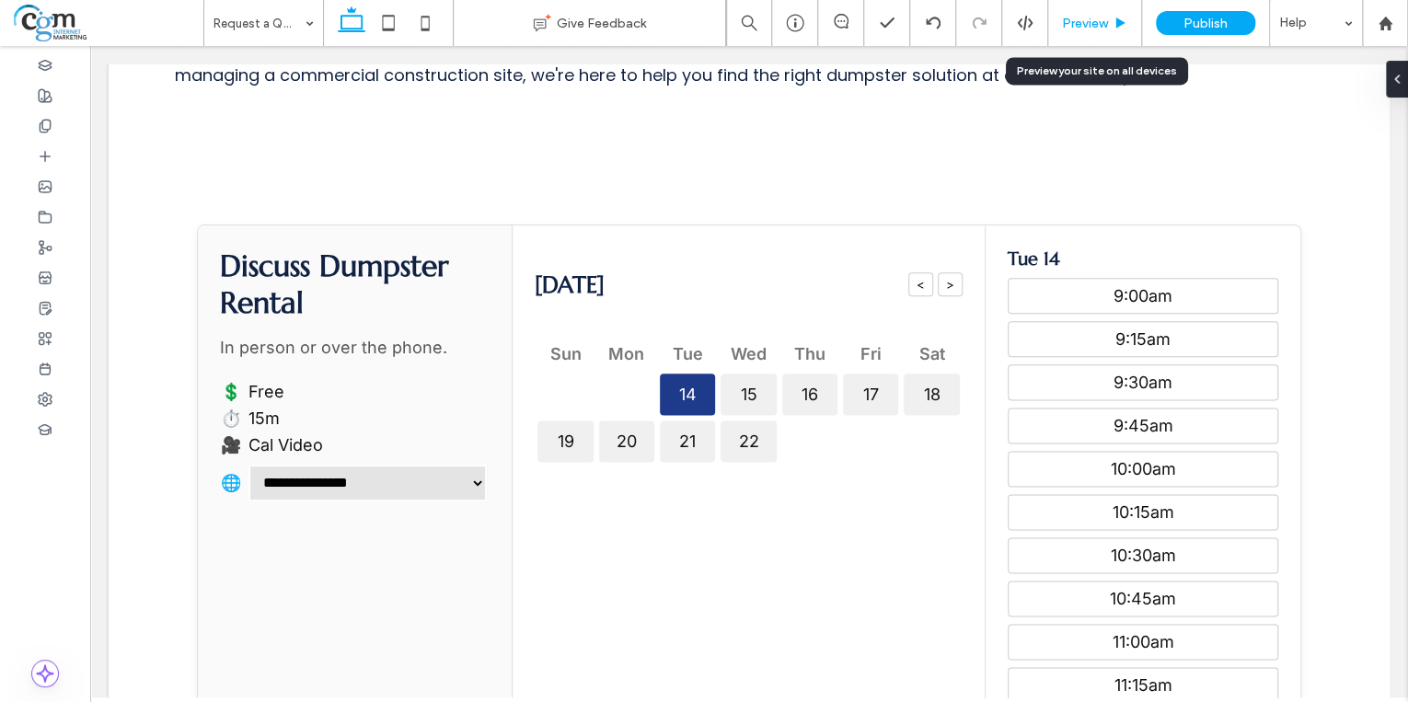
scroll to position [957, 0]
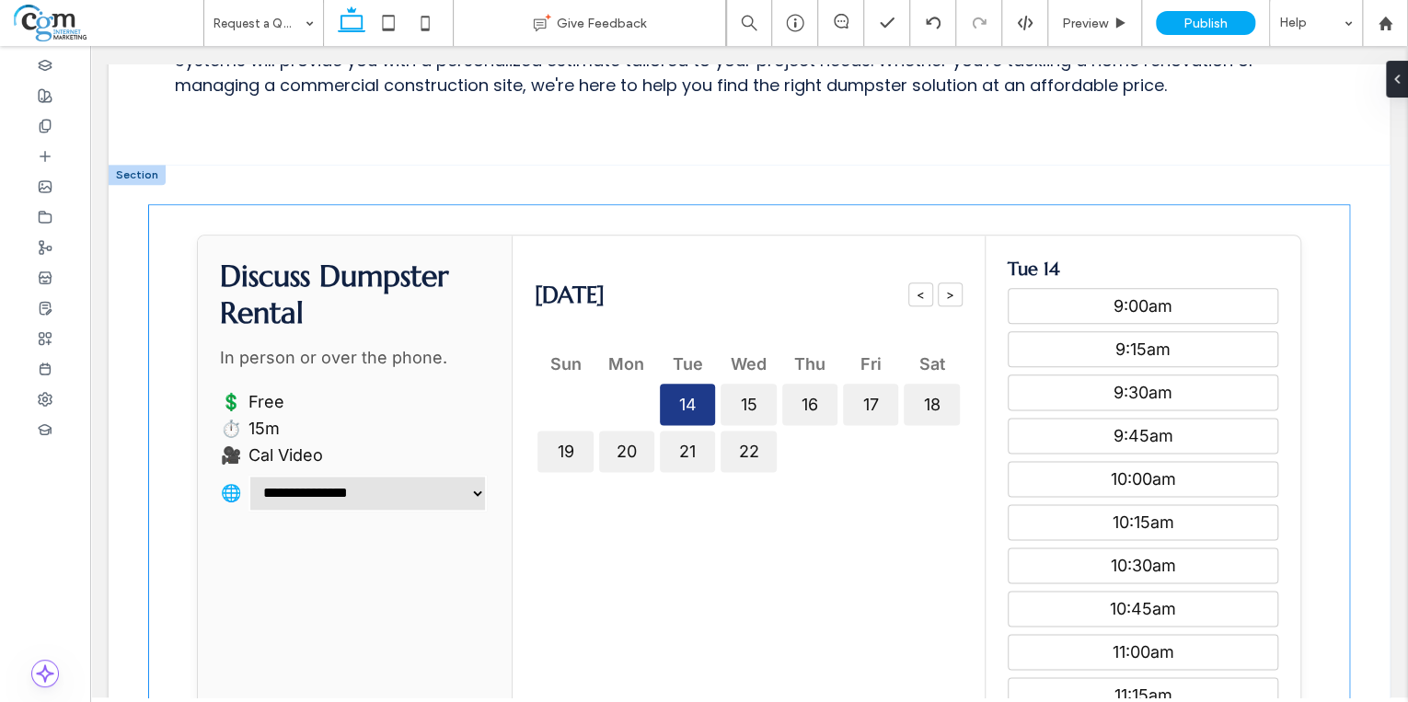
click at [731, 223] on section "**********" at bounding box center [749, 603] width 1200 height 797
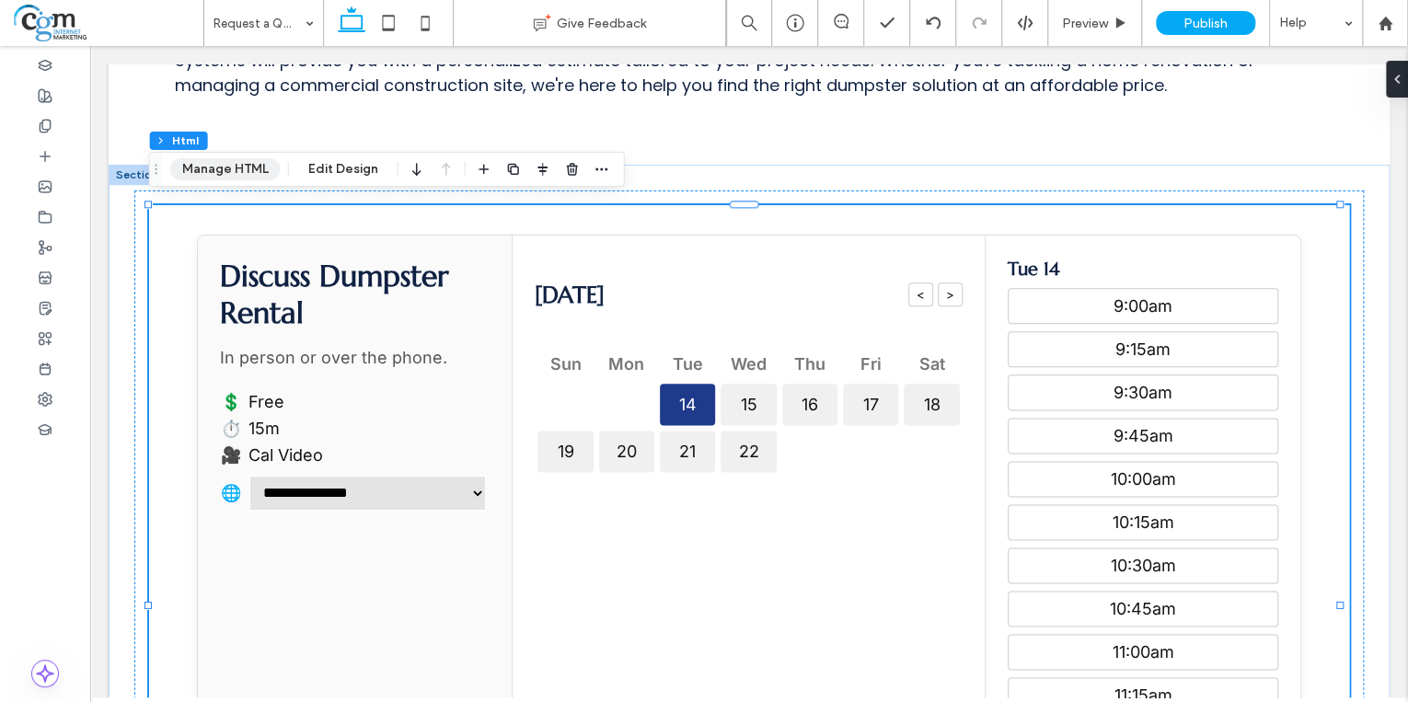
click at [221, 173] on button "Manage HTML" at bounding box center [225, 169] width 110 height 22
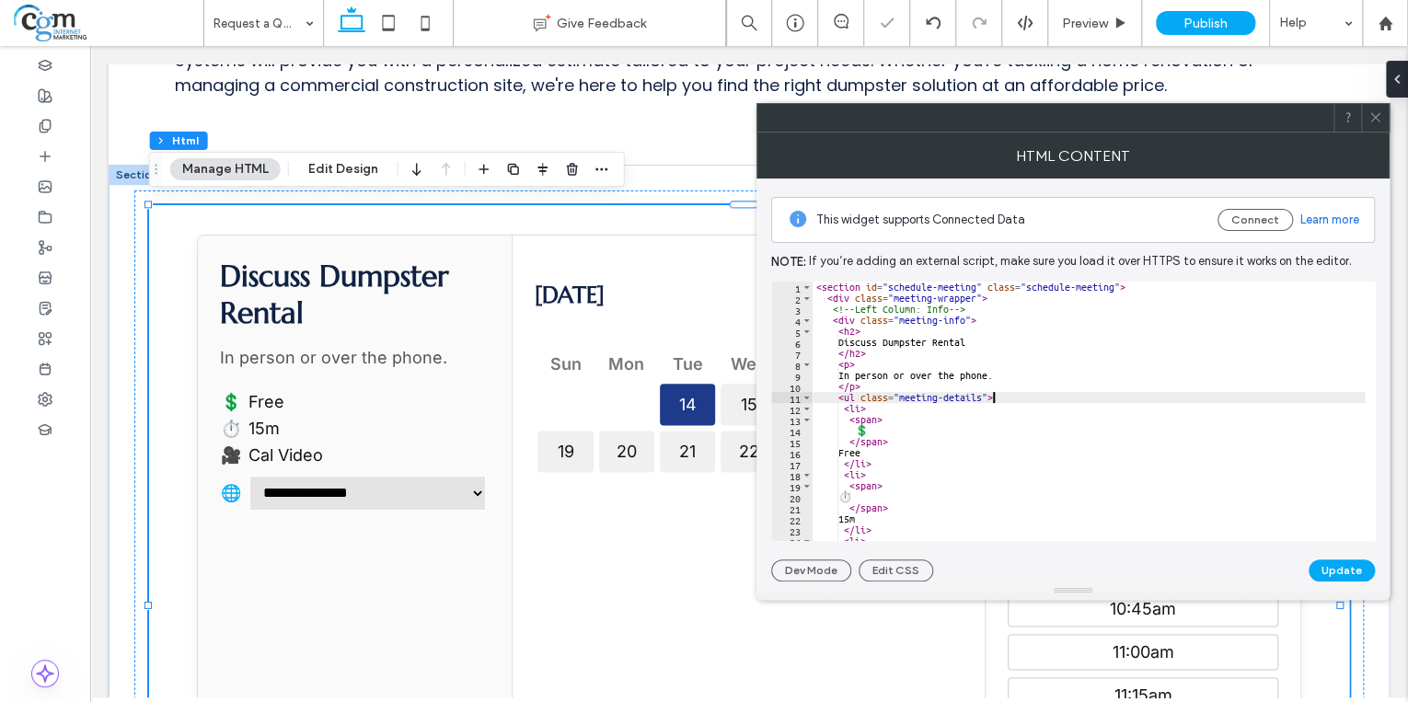
type textarea "* *********"
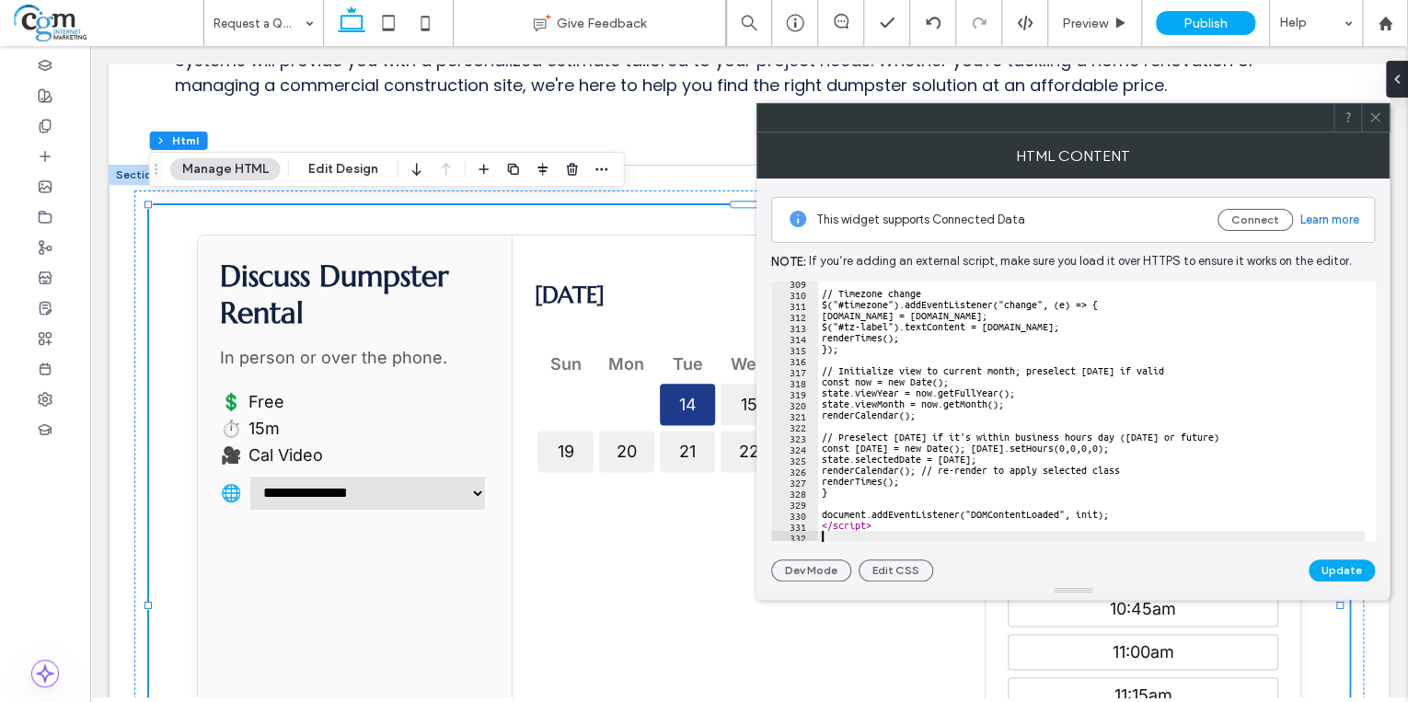
scroll to position [3406, 0]
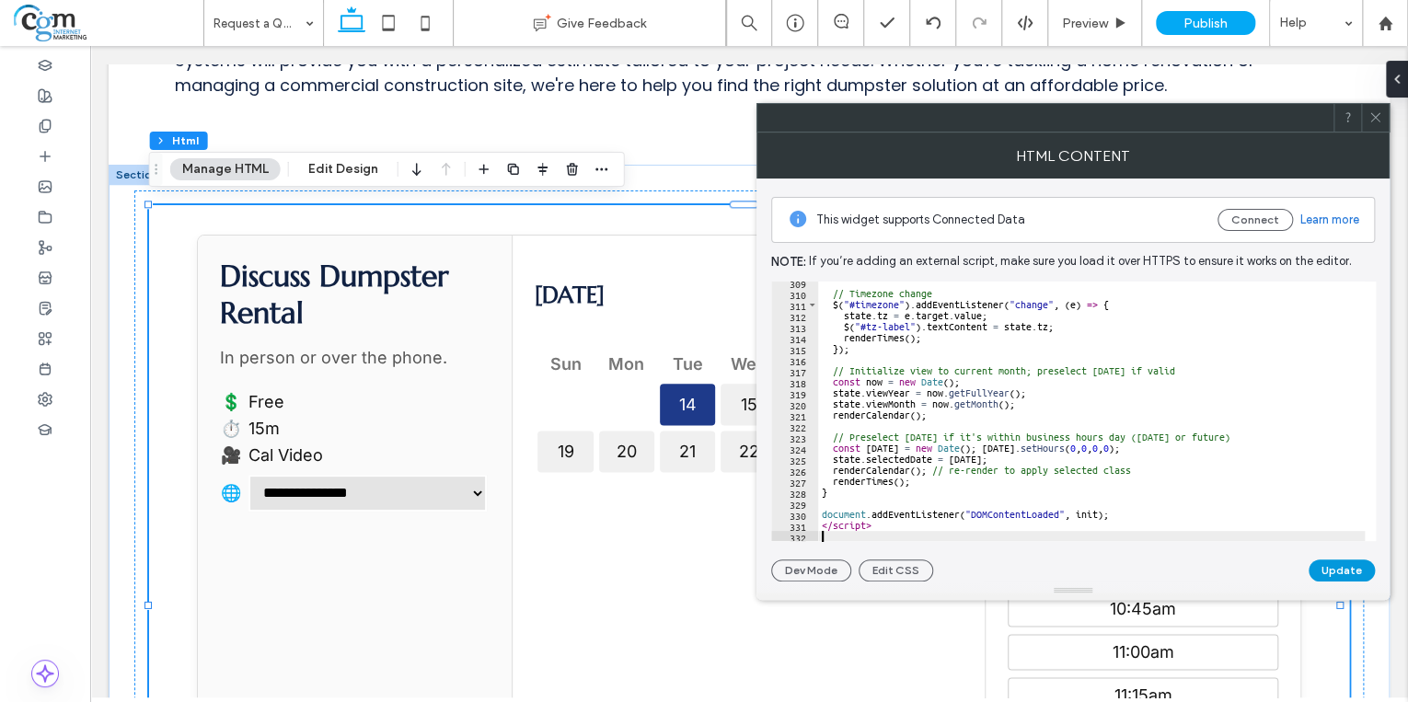
click at [1336, 567] on button "Update" at bounding box center [1342, 571] width 66 height 22
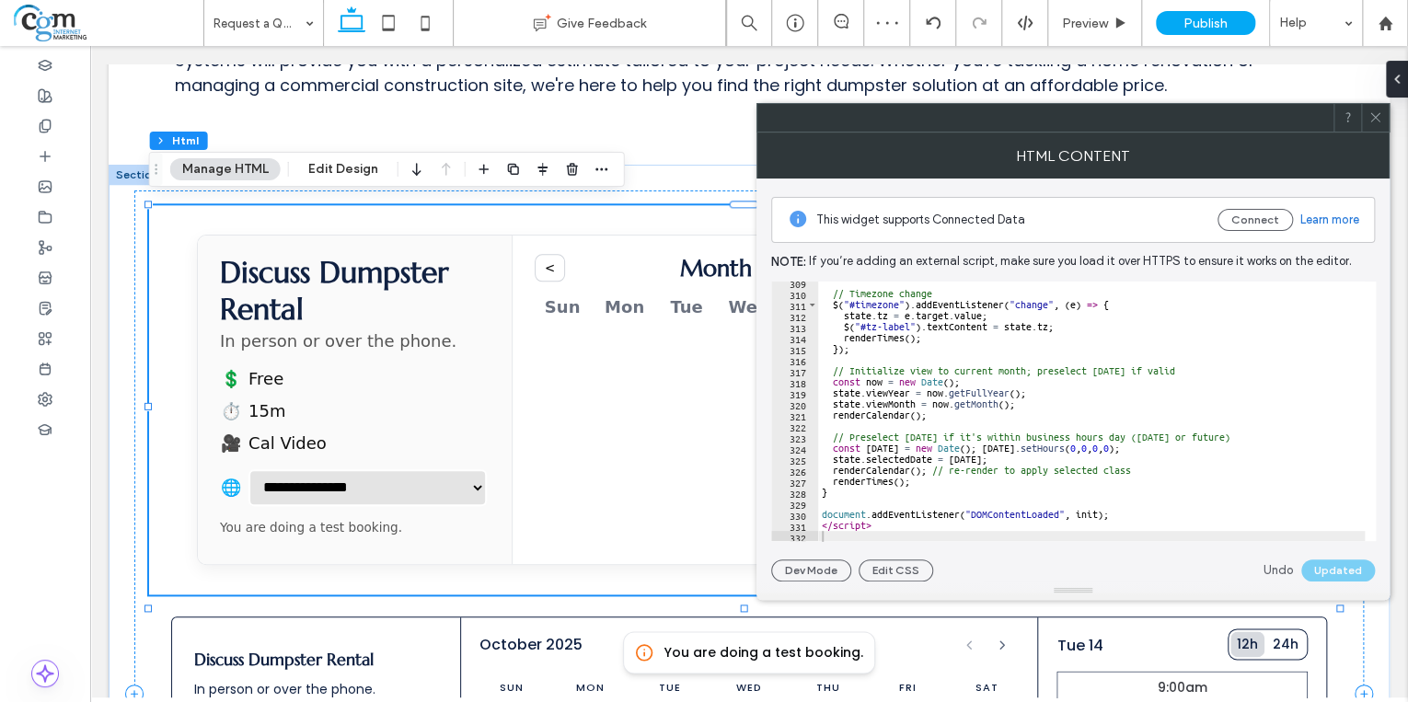
click at [1370, 116] on icon at bounding box center [1376, 117] width 14 height 14
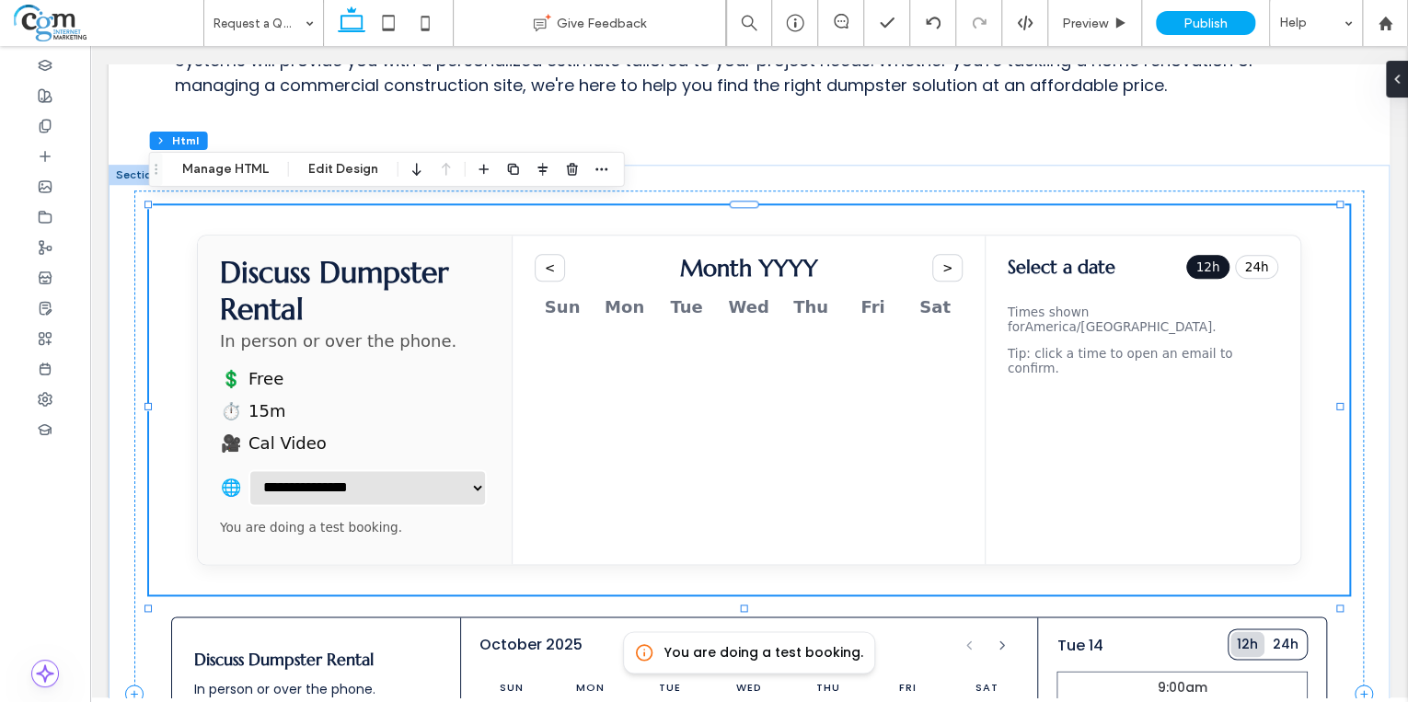
click at [765, 271] on h3 "Month YYYY" at bounding box center [748, 268] width 138 height 29
click at [650, 313] on div "Sun Mon Tue Wed Thu Fri Sat" at bounding box center [748, 307] width 427 height 27
click at [633, 313] on div "Mon" at bounding box center [624, 307] width 54 height 27
click at [550, 272] on button "<" at bounding box center [549, 268] width 29 height 28
click at [947, 262] on button ">" at bounding box center [946, 268] width 29 height 28
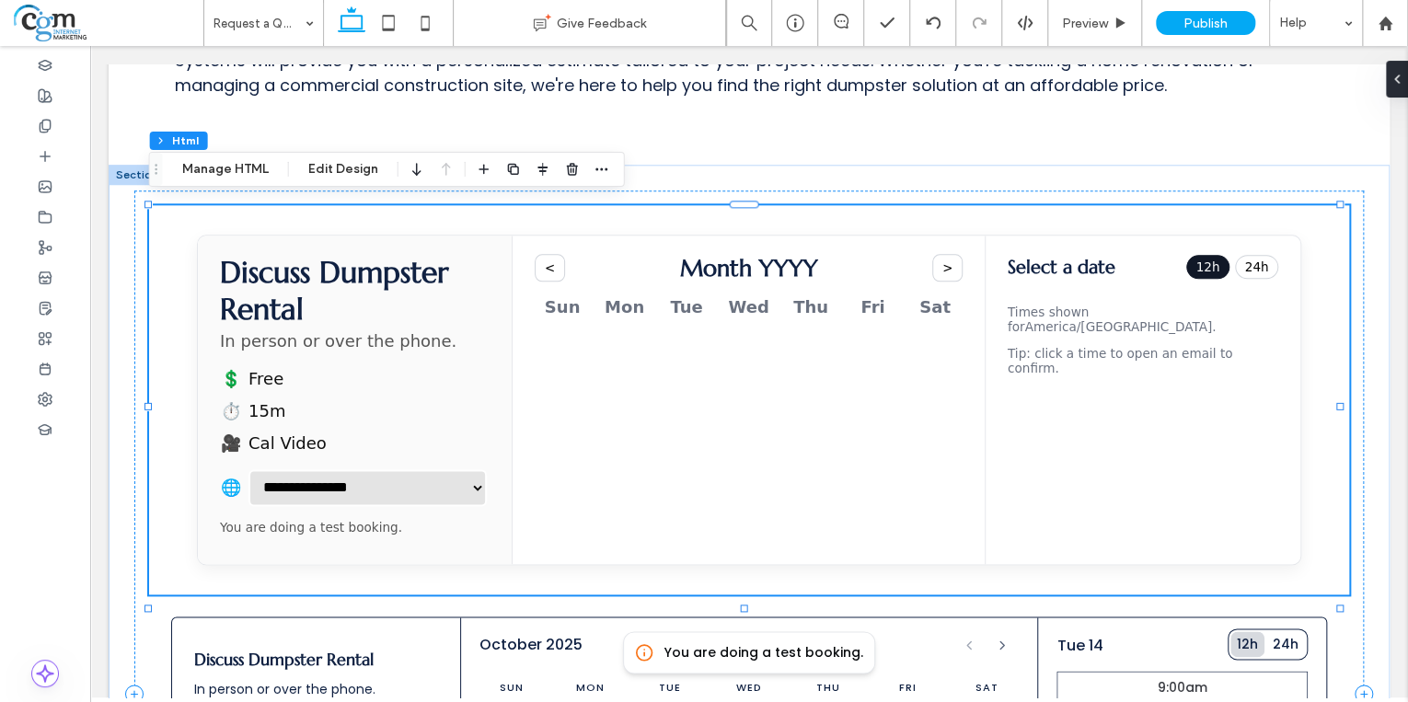
click at [627, 330] on section "< Month YYYY > Sun Mon Tue Wed Thu Fri Sat" at bounding box center [749, 401] width 472 height 330
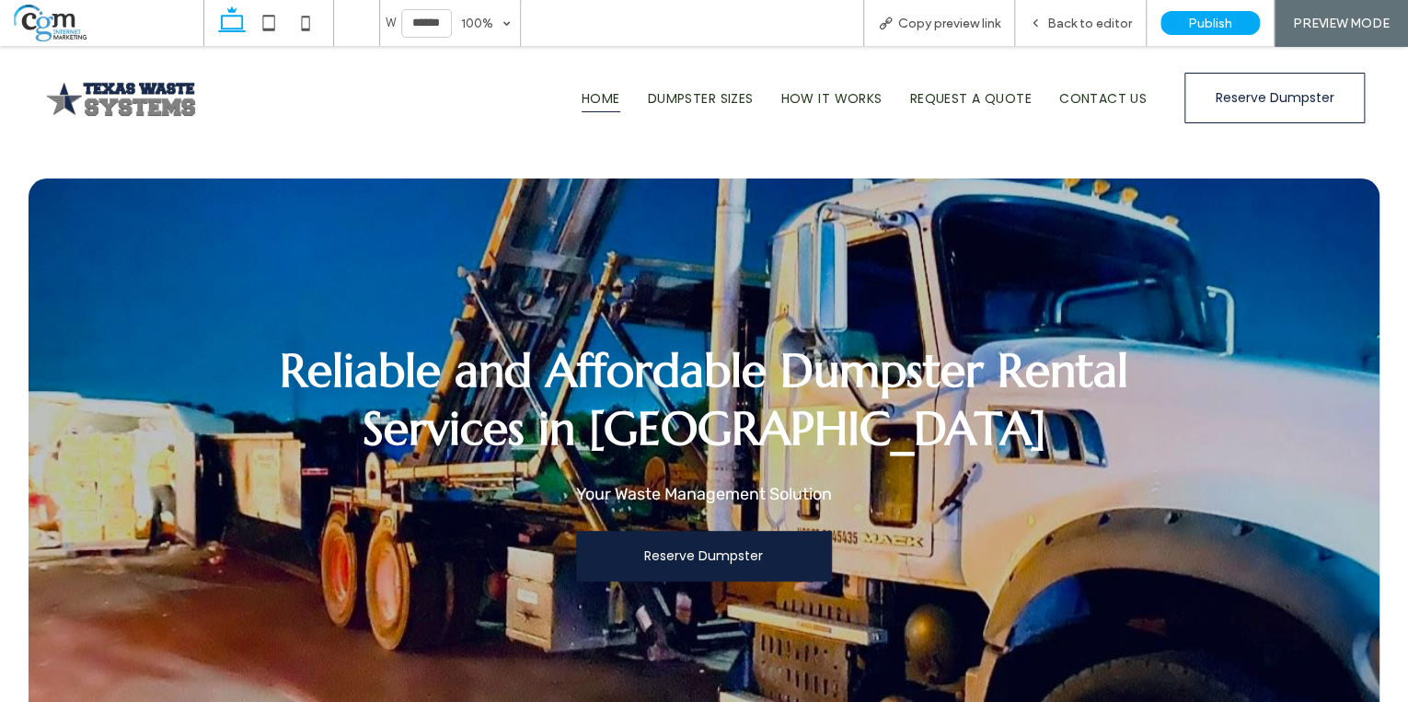
click at [774, 541] on link "Reserve Dumpster" at bounding box center [704, 556] width 256 height 51
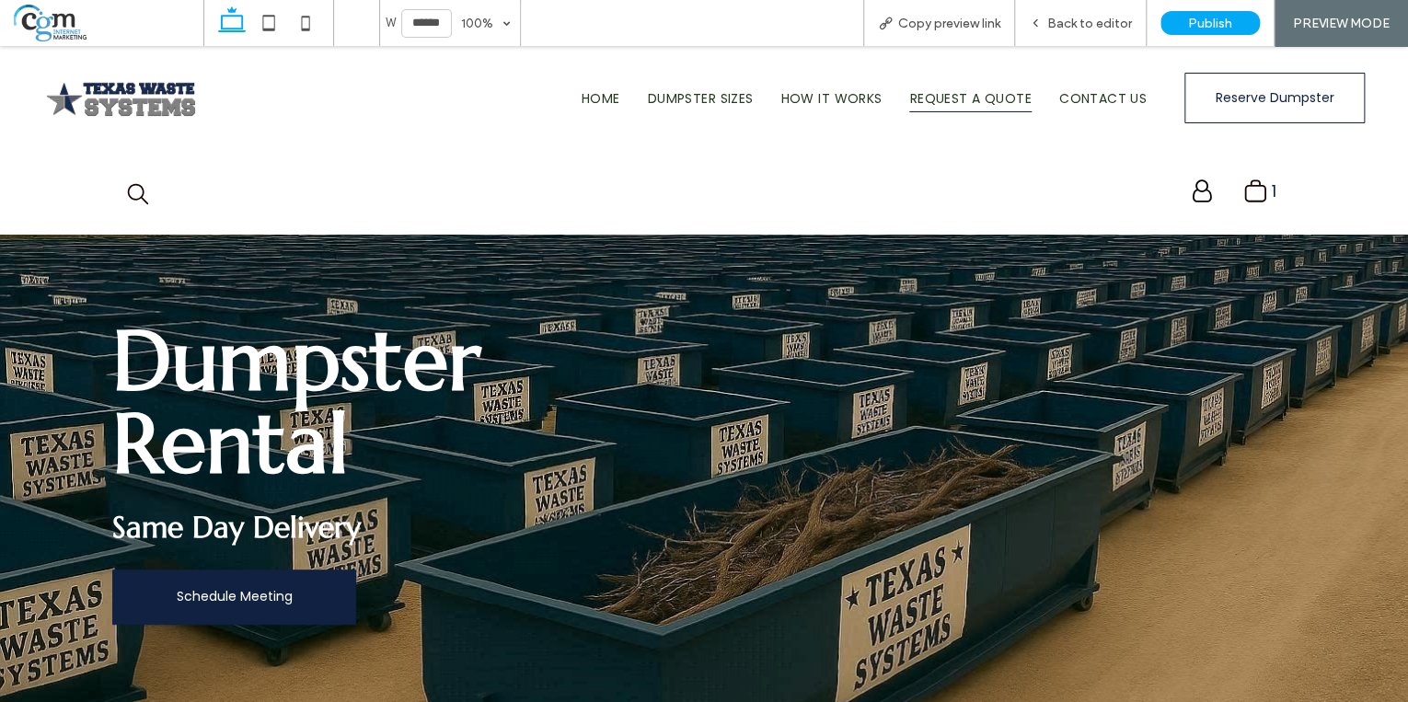
click at [957, 100] on span "Request a Quote" at bounding box center [969, 99] width 121 height 28
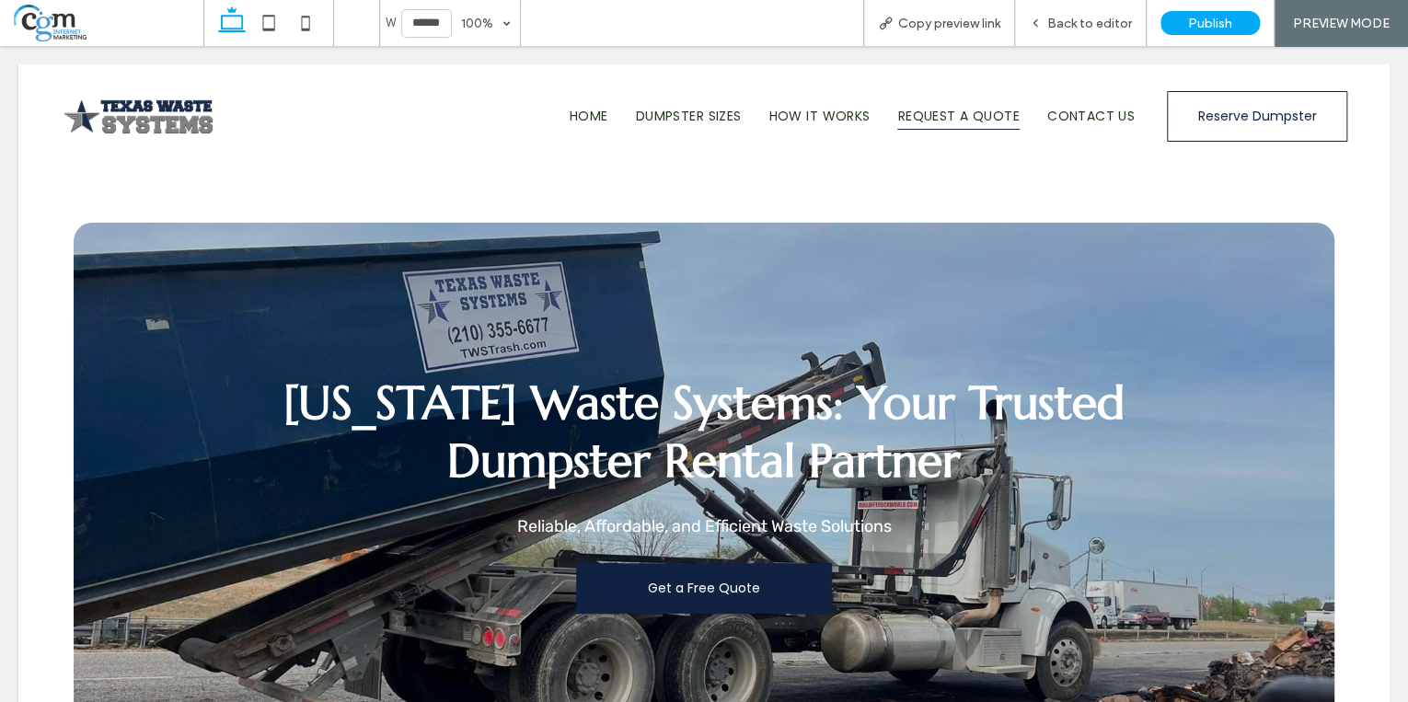
click at [311, 179] on div at bounding box center [704, 351] width 1408 height 702
